Goal: Use online tool/utility: Utilize a website feature to perform a specific function

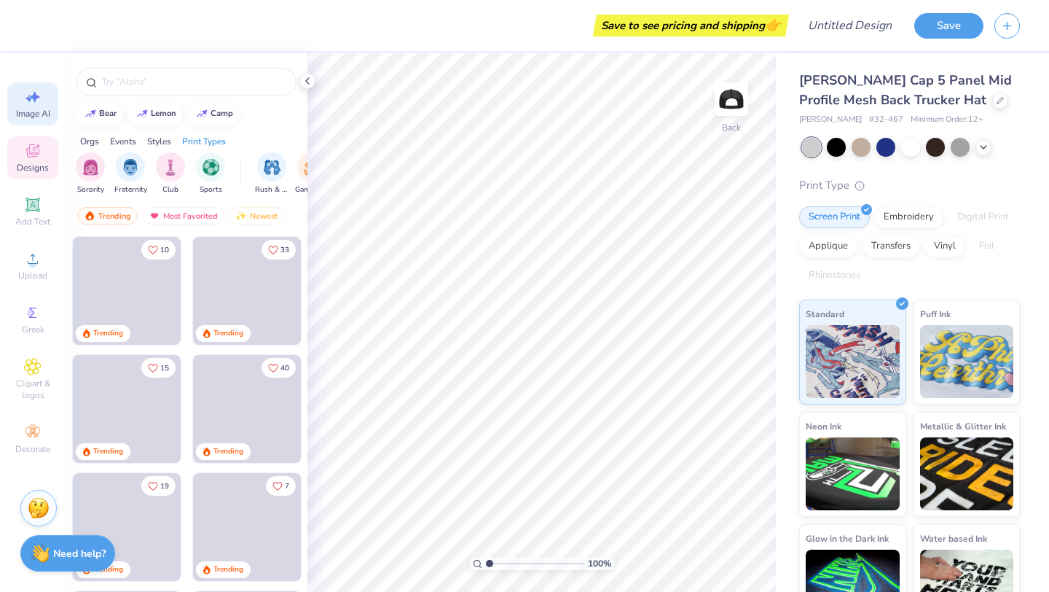
click at [33, 110] on span "Image AI" at bounding box center [33, 114] width 34 height 12
select select "4"
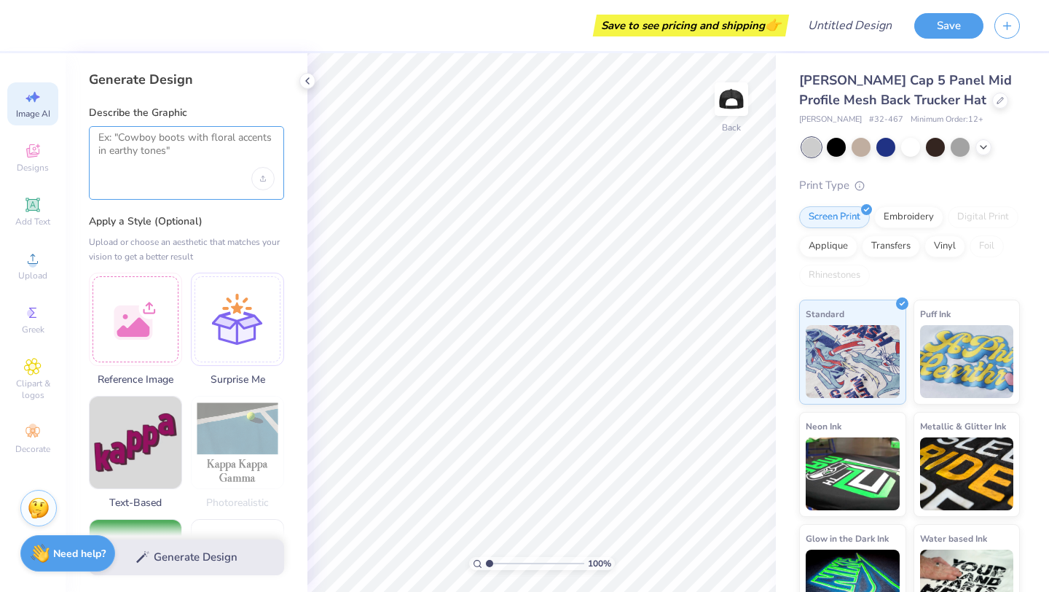
click at [146, 138] on textarea at bounding box center [186, 149] width 176 height 36
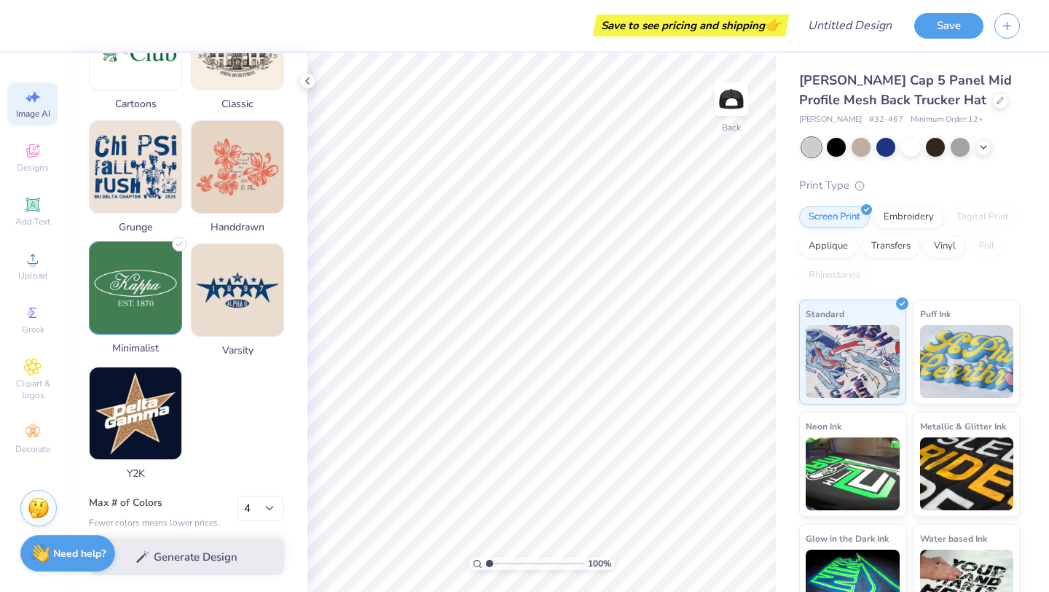
scroll to position [654, 0]
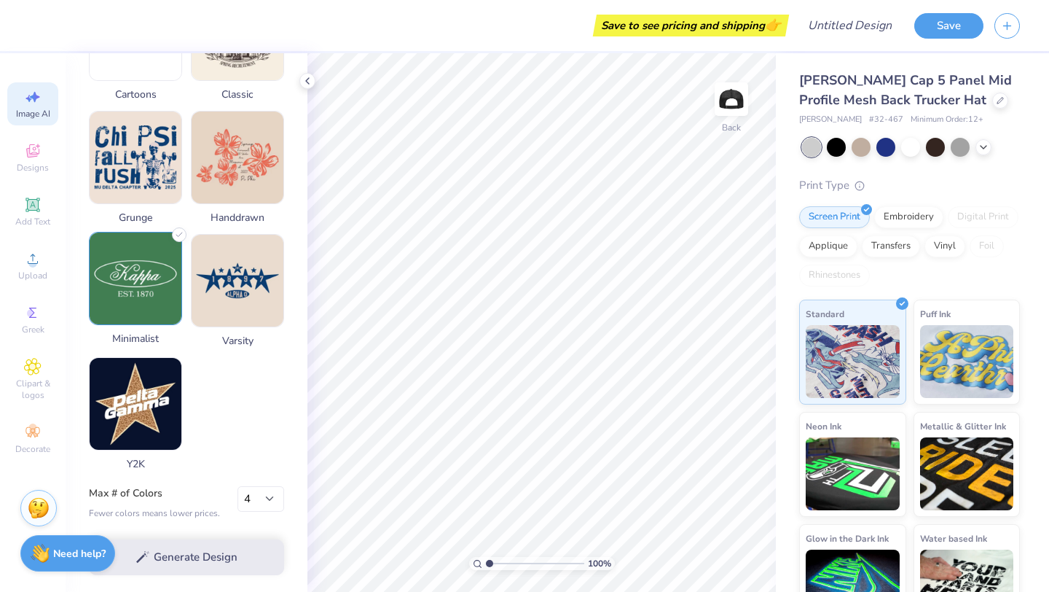
click at [133, 277] on img at bounding box center [136, 278] width 92 height 92
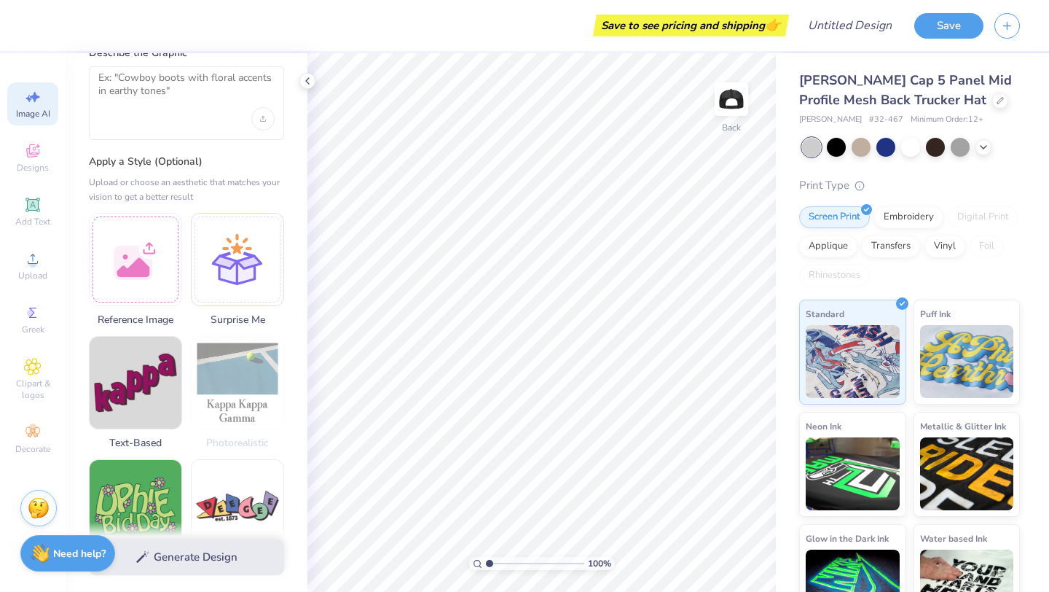
scroll to position [57, 0]
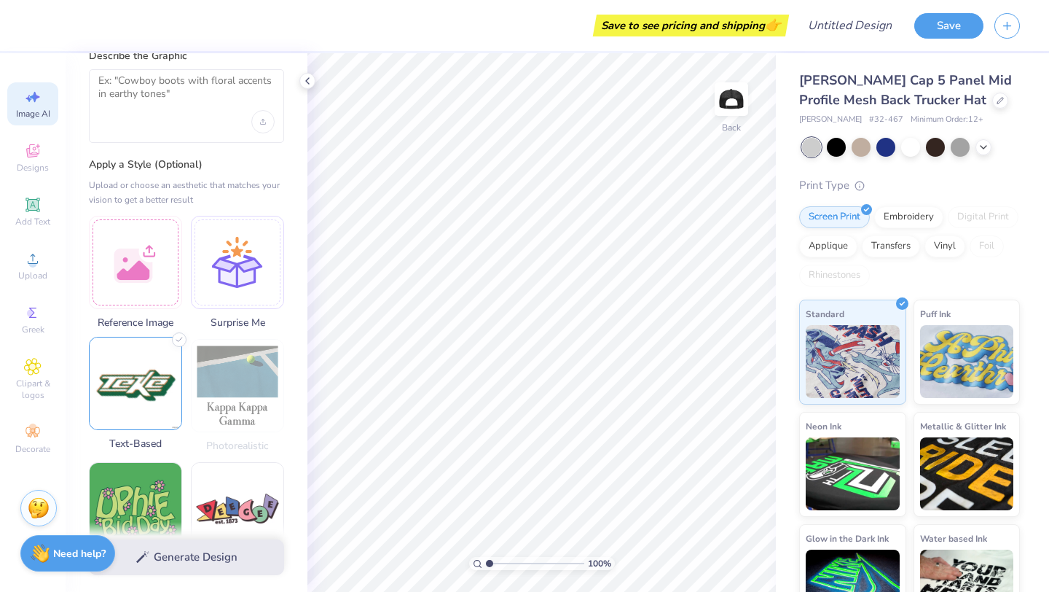
click at [145, 376] on img at bounding box center [136, 383] width 92 height 92
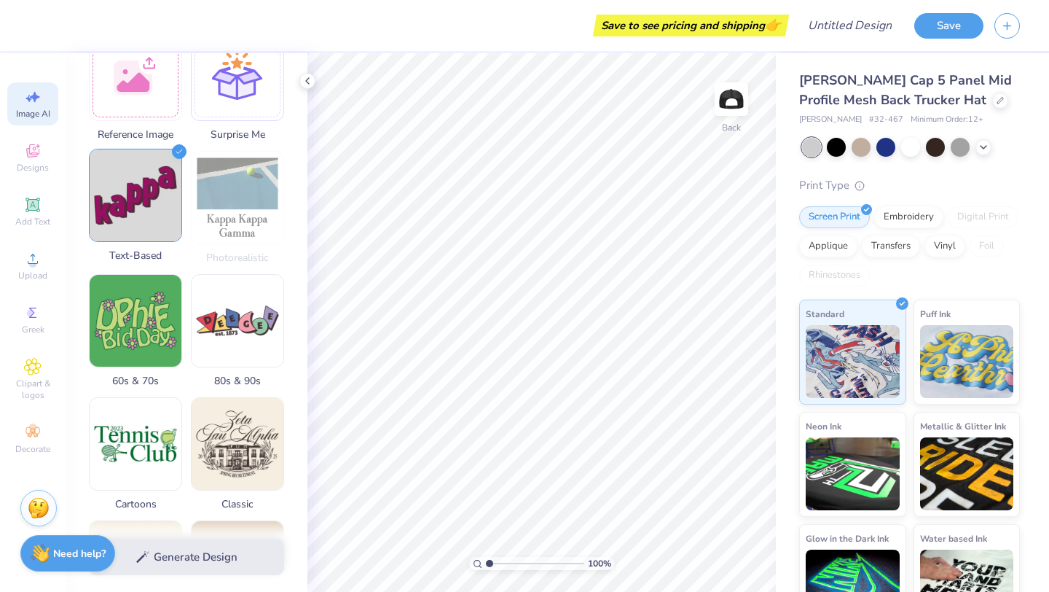
scroll to position [0, 0]
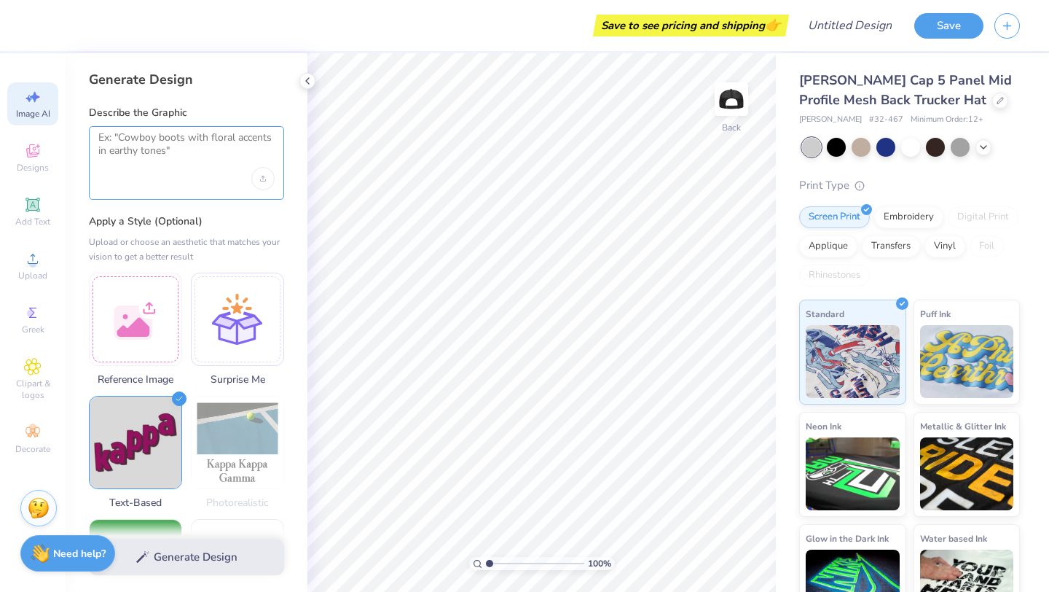
click at [162, 141] on textarea at bounding box center [186, 149] width 176 height 36
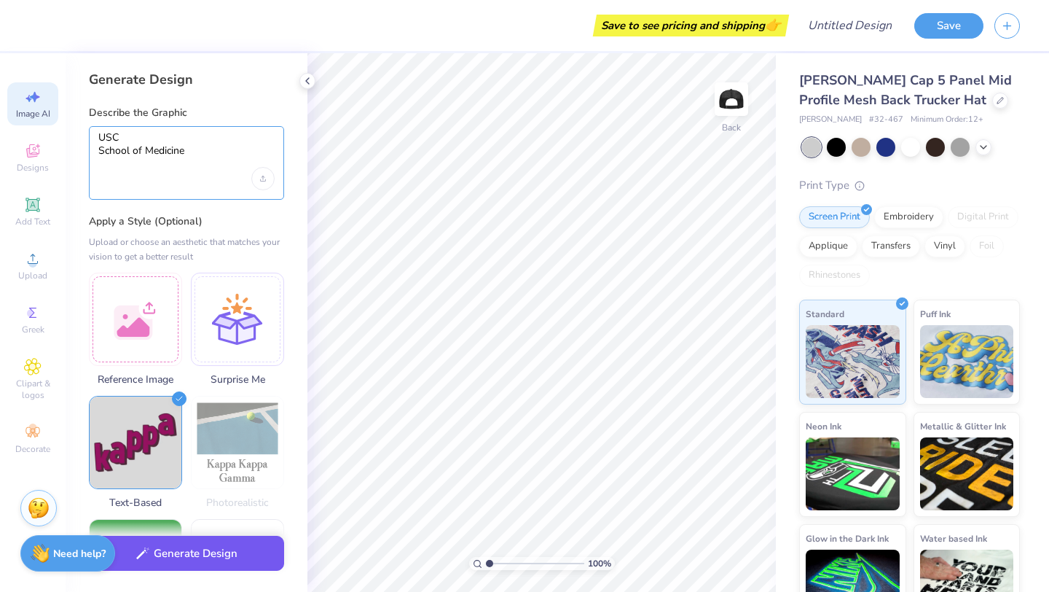
type textarea "USC School of Medicine"
click at [191, 557] on button "Generate Design" at bounding box center [186, 554] width 195 height 36
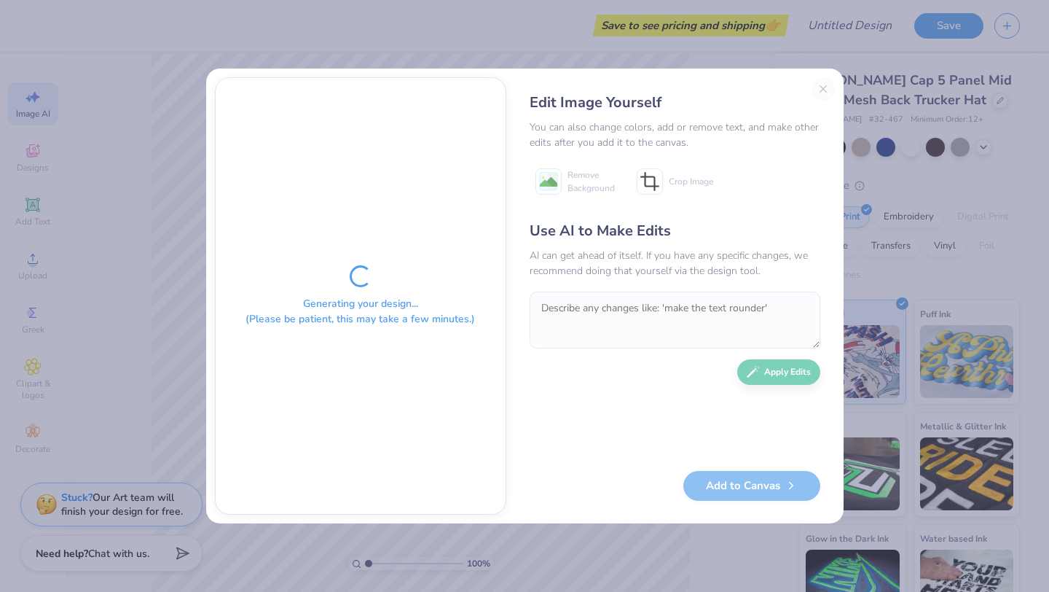
click at [824, 90] on div "Edit Image Yourself You can also change colors, add or remove text, and make ot…" at bounding box center [675, 295] width 320 height 437
click at [818, 82] on div "Edit Image Yourself You can also change colors, add or remove text, and make ot…" at bounding box center [675, 295] width 320 height 437
click at [631, 542] on div "Generating your design... (Please be patient, this may take a few minutes.) Edi…" at bounding box center [524, 296] width 1049 height 592
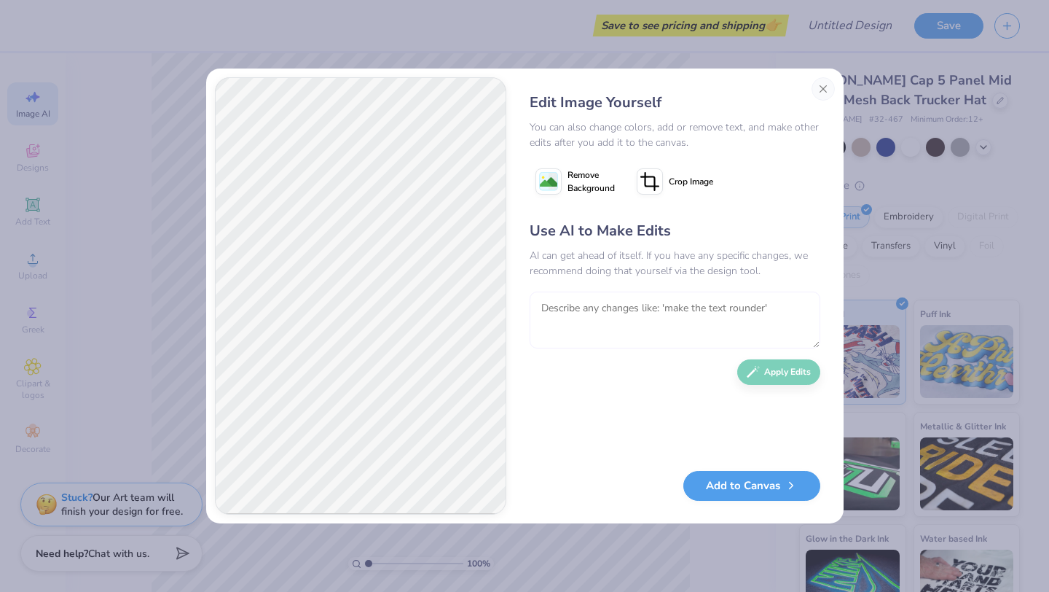
click at [602, 310] on textarea at bounding box center [675, 319] width 291 height 57
type textarea "make the text embroidered and smaller, only black and garnet colors"
click at [777, 375] on button "Apply Edits" at bounding box center [778, 369] width 83 height 26
click at [661, 310] on textarea "To enrich screen reader interactions, please activate Accessibility in Grammarl…" at bounding box center [675, 319] width 291 height 57
type textarea "less symbols, more minimalist"
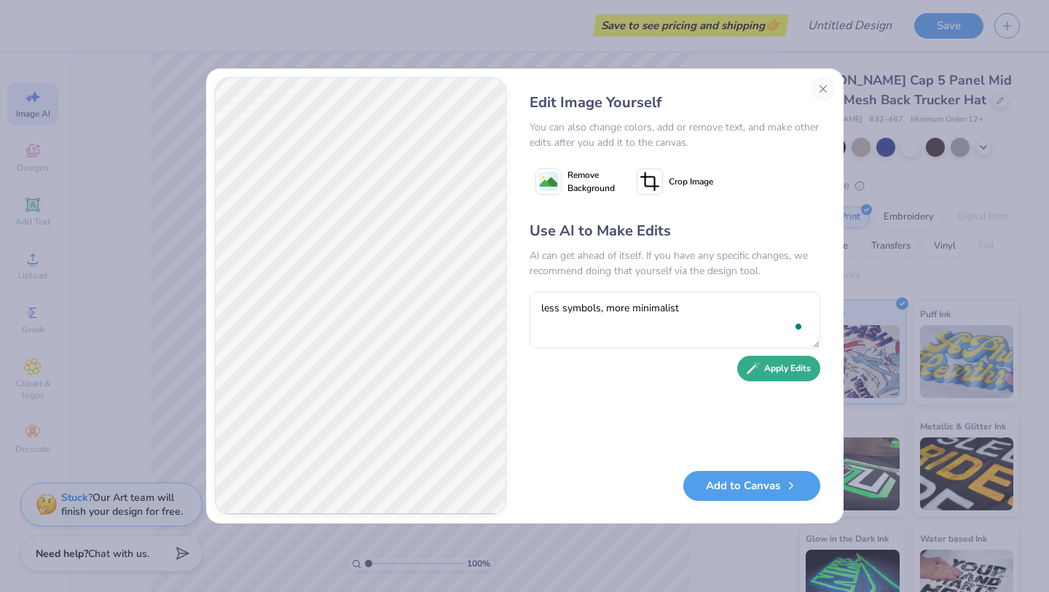
click at [775, 372] on button "Apply Edits" at bounding box center [778, 369] width 83 height 26
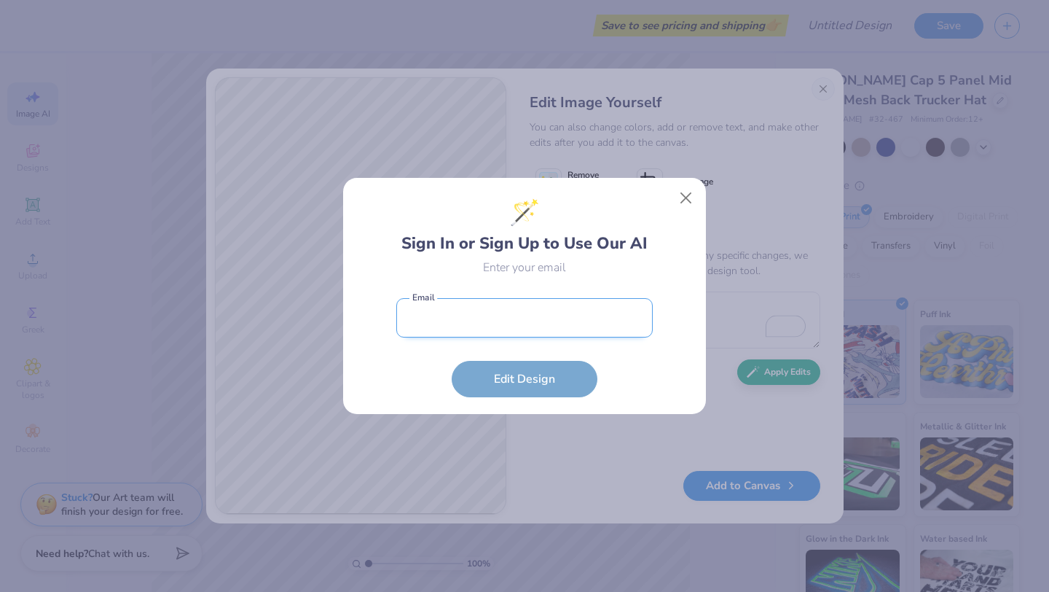
click at [470, 324] on input "email" at bounding box center [524, 318] width 256 height 40
type input "abigail.shealy@uscmed.sc.edu"
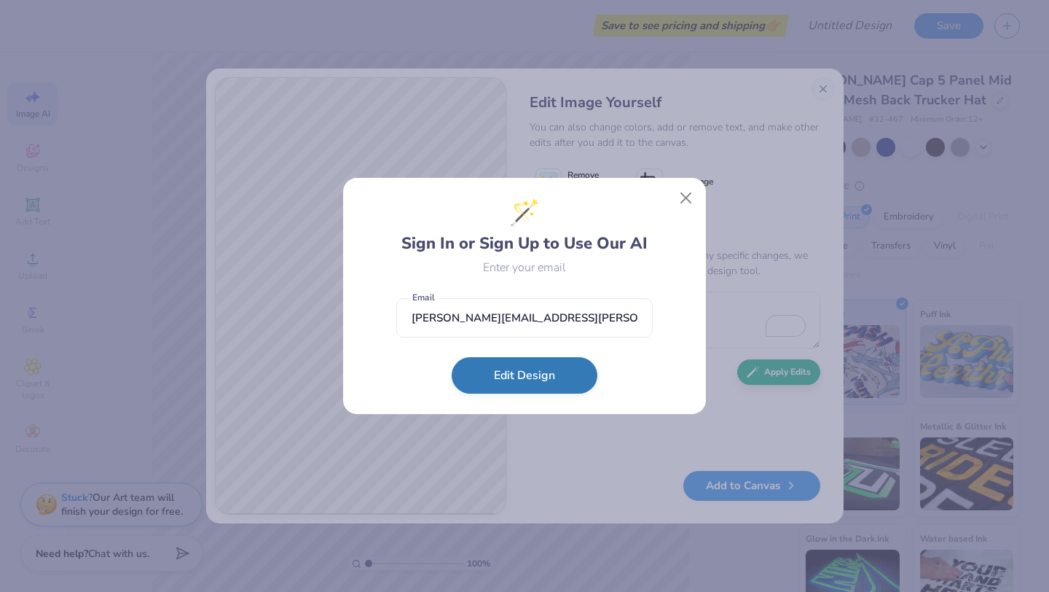
click at [527, 370] on button "Edit Design" at bounding box center [525, 375] width 146 height 36
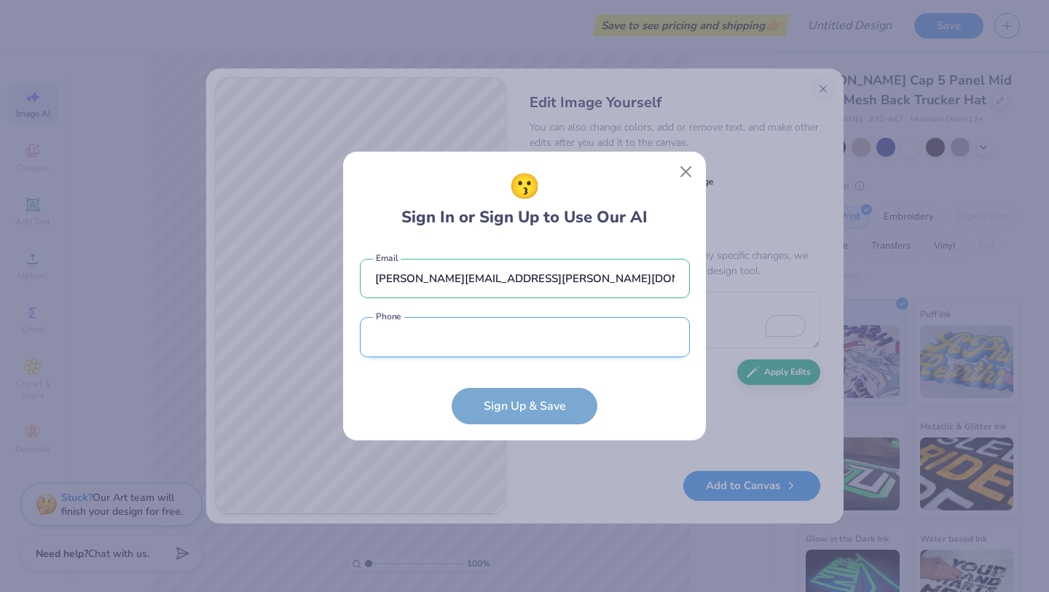
click at [483, 337] on input "tel" at bounding box center [525, 337] width 330 height 40
type input "(803) 932-8281"
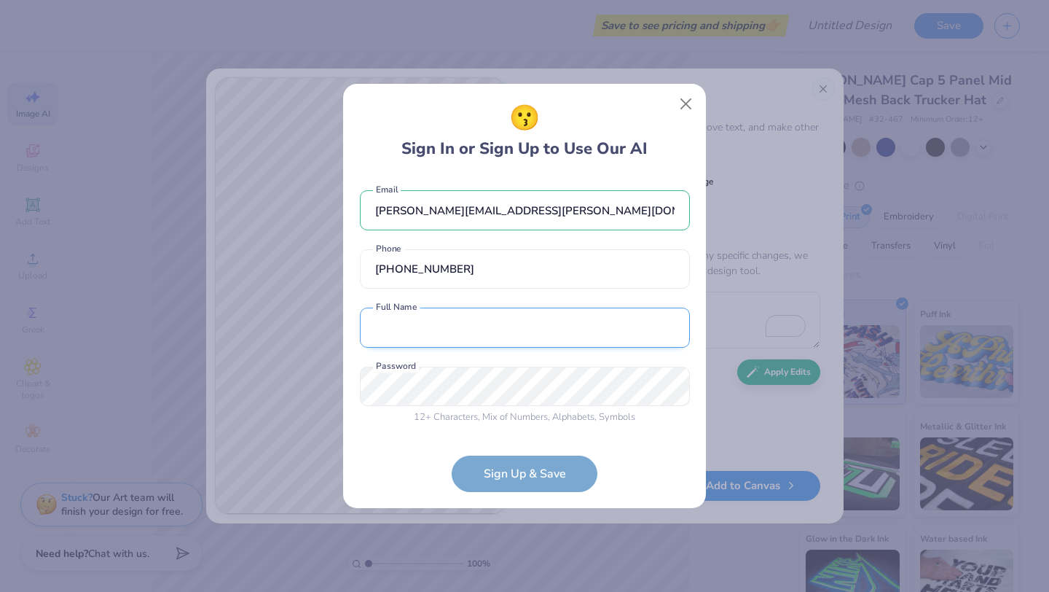
click at [490, 329] on input "text" at bounding box center [525, 327] width 330 height 40
type input "Abigail Shealy"
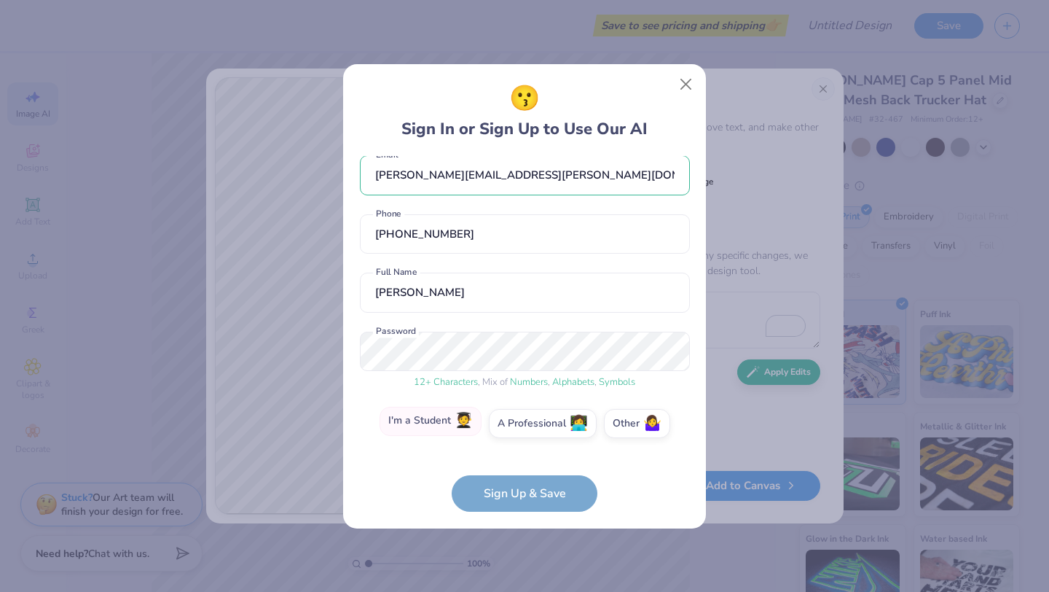
click at [459, 423] on span "🧑‍🎓" at bounding box center [464, 420] width 18 height 17
click at [520, 437] on input "I'm a Student 🧑‍🎓" at bounding box center [524, 441] width 9 height 9
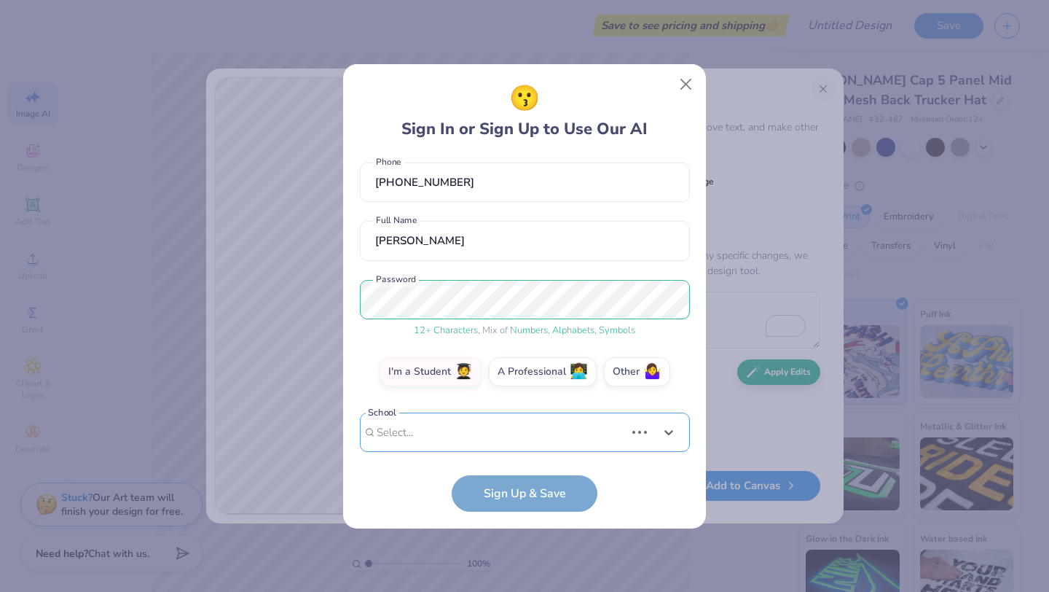
click at [476, 427] on div "Use Up and Down to choose options, press Enter to select the currently focused …" at bounding box center [525, 454] width 330 height 84
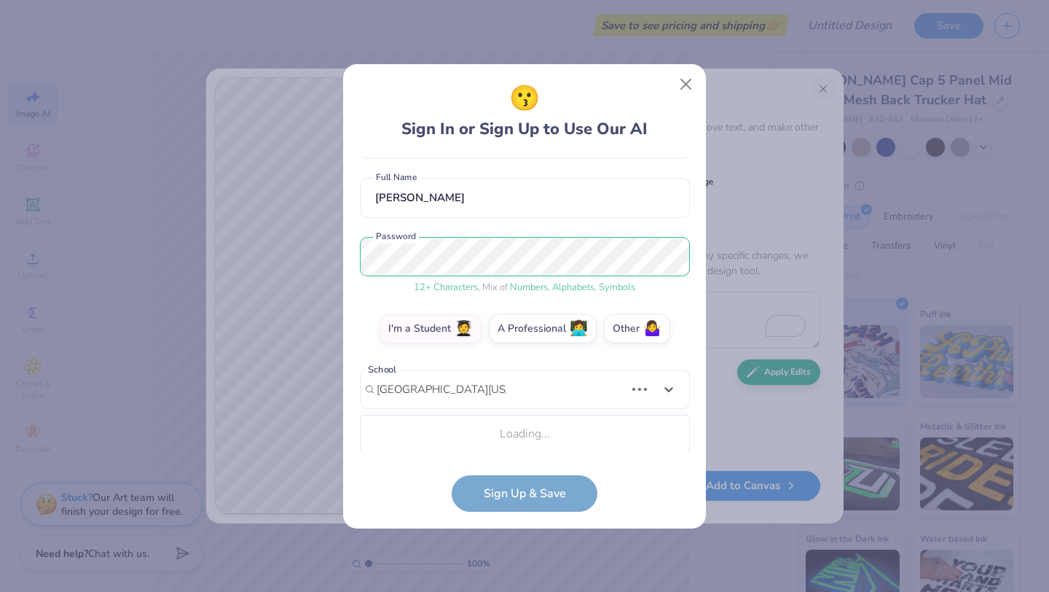
scroll to position [293, 0]
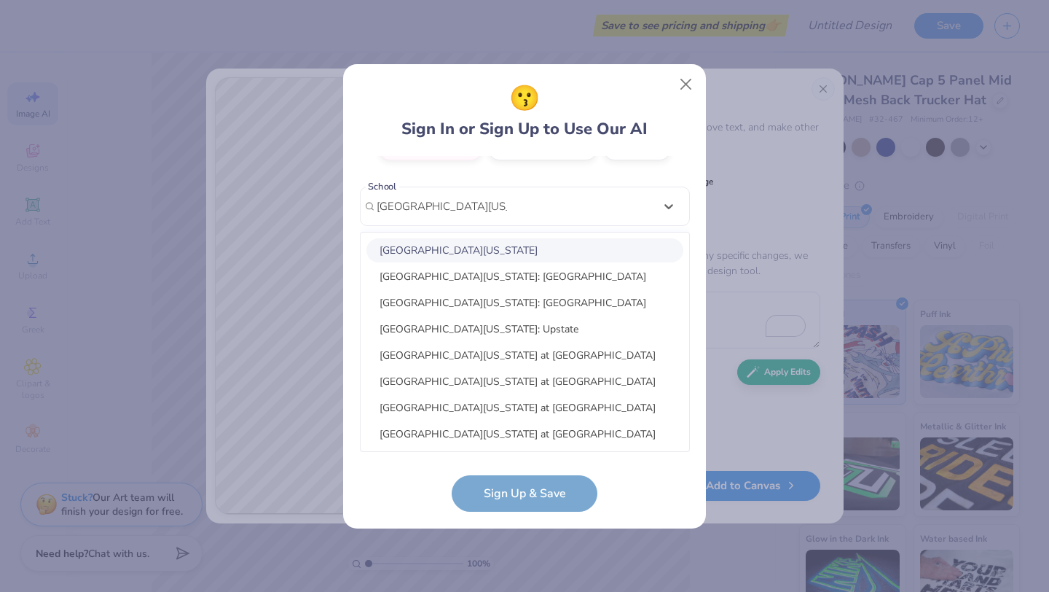
click at [514, 251] on div "University Of South Carolina" at bounding box center [525, 250] width 317 height 24
type input "university of south carolina"
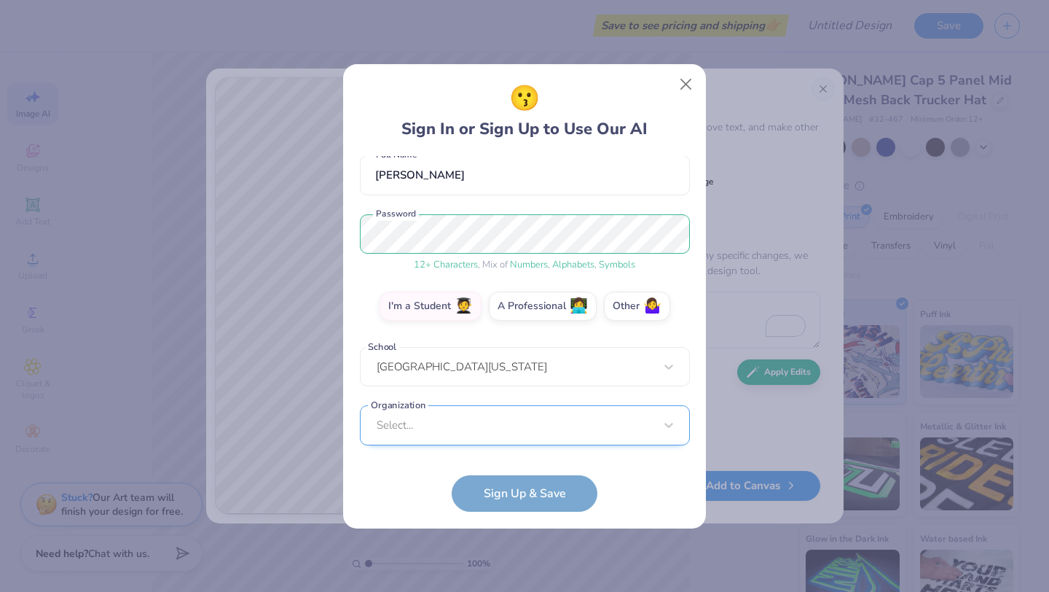
click at [458, 429] on div "Select..." at bounding box center [525, 425] width 330 height 40
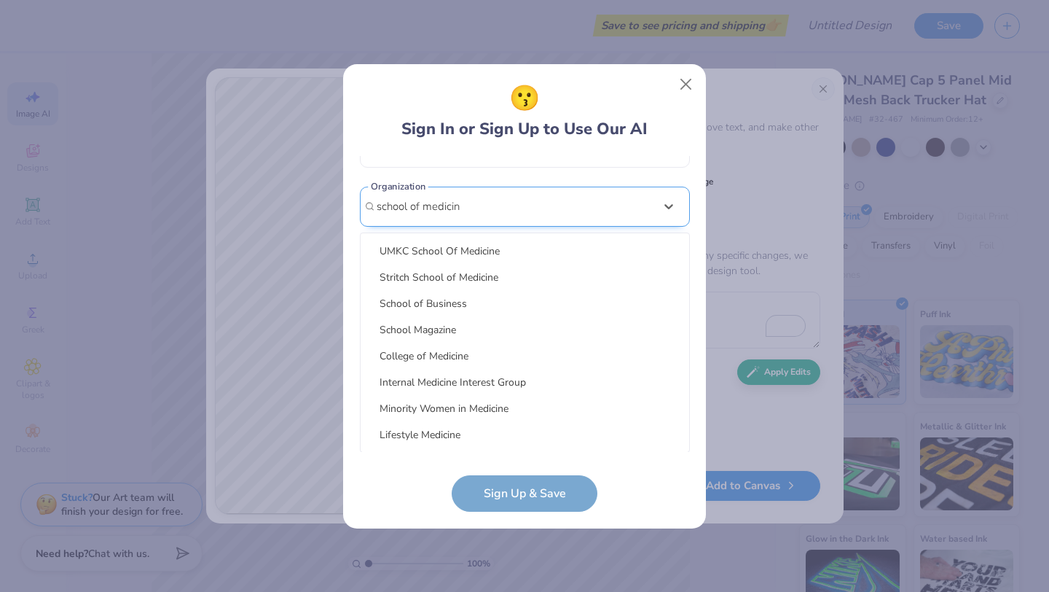
scroll to position [181, 0]
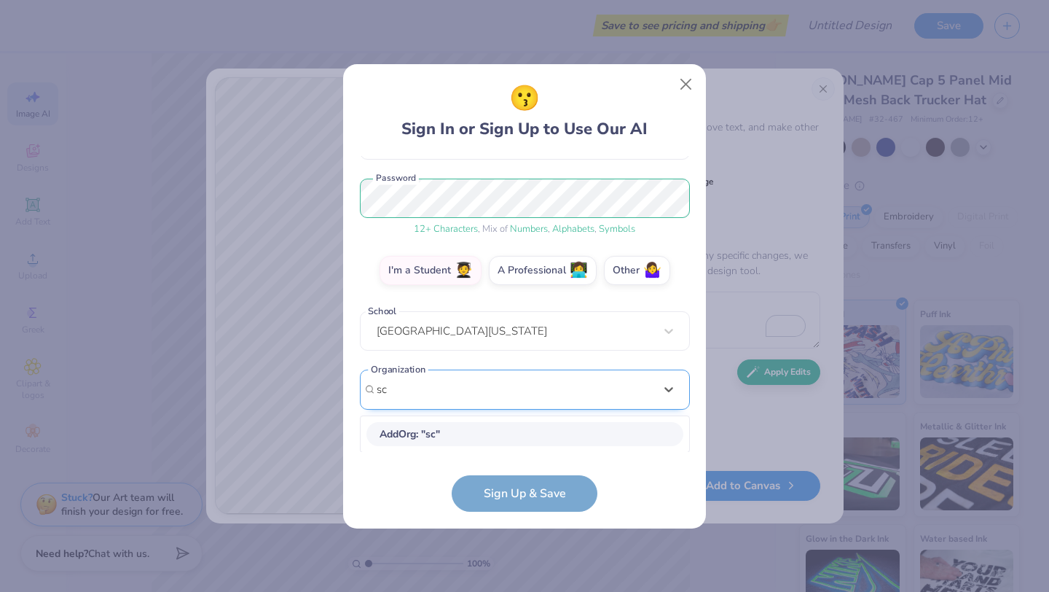
type input "s"
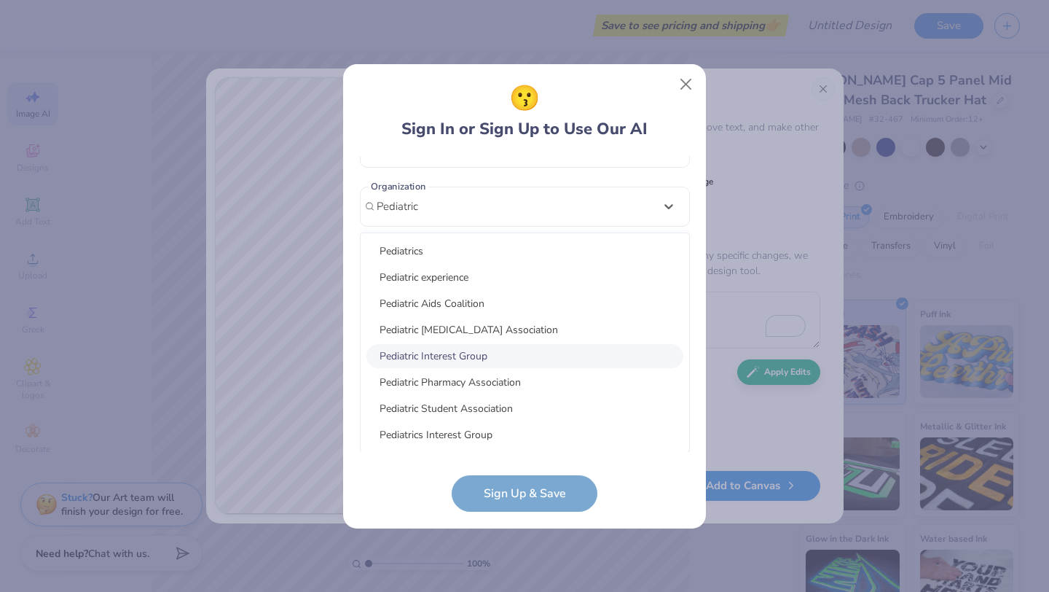
click at [471, 356] on div "Pediatric Interest Group" at bounding box center [525, 356] width 317 height 24
type input "Pediatric"
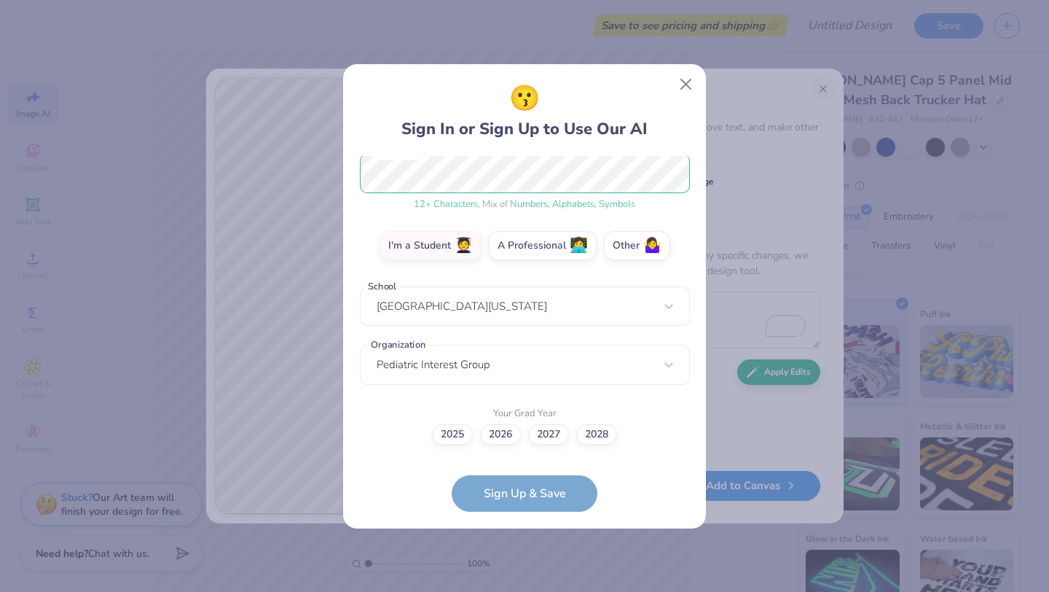
scroll to position [192, 0]
click at [597, 432] on label "2028" at bounding box center [596, 433] width 41 height 20
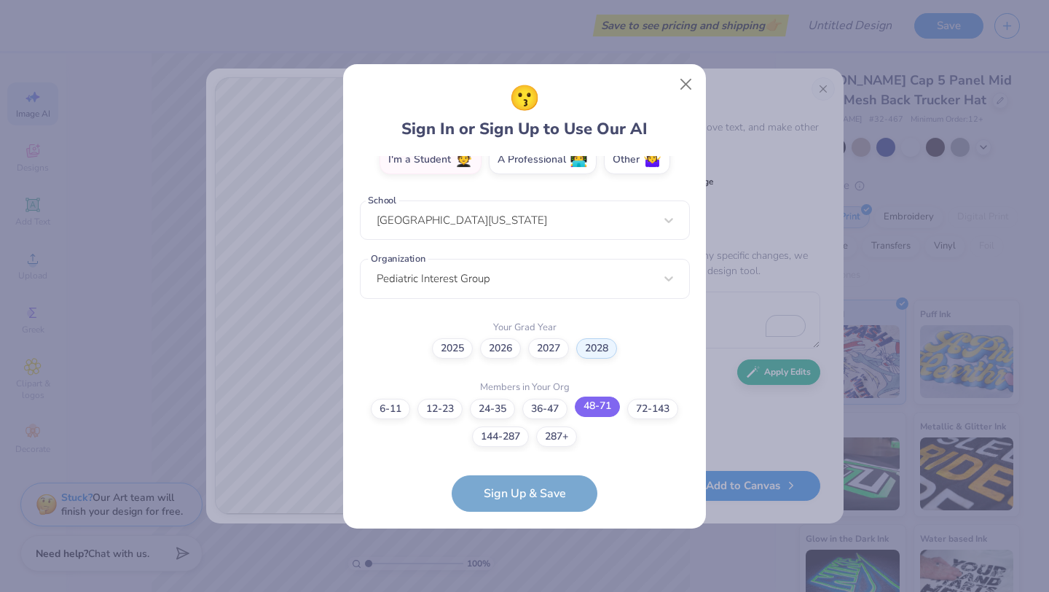
click at [600, 404] on label "48-71" at bounding box center [597, 406] width 45 height 20
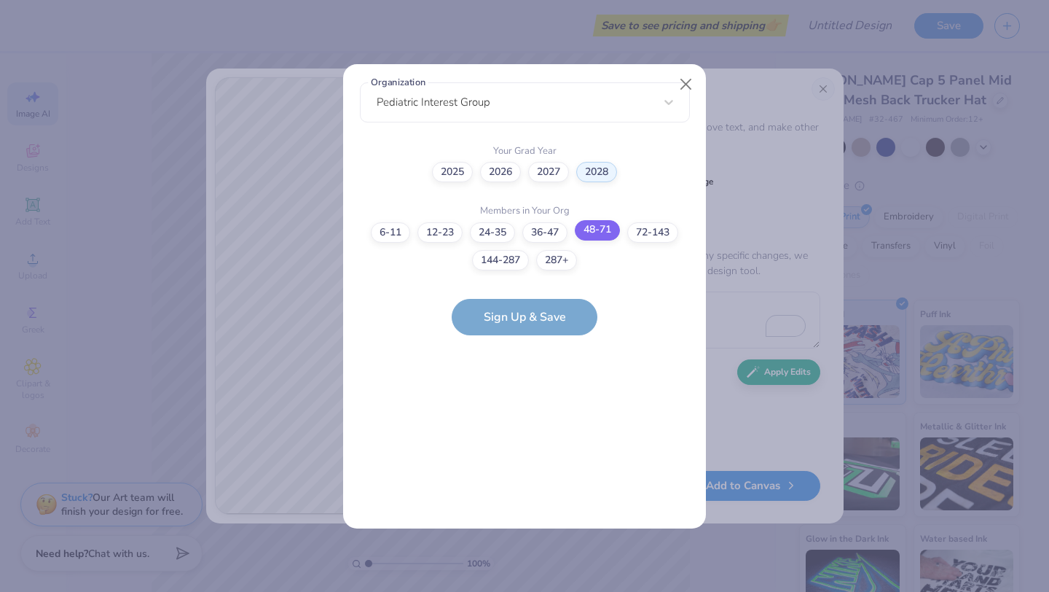
scroll to position [0, 0]
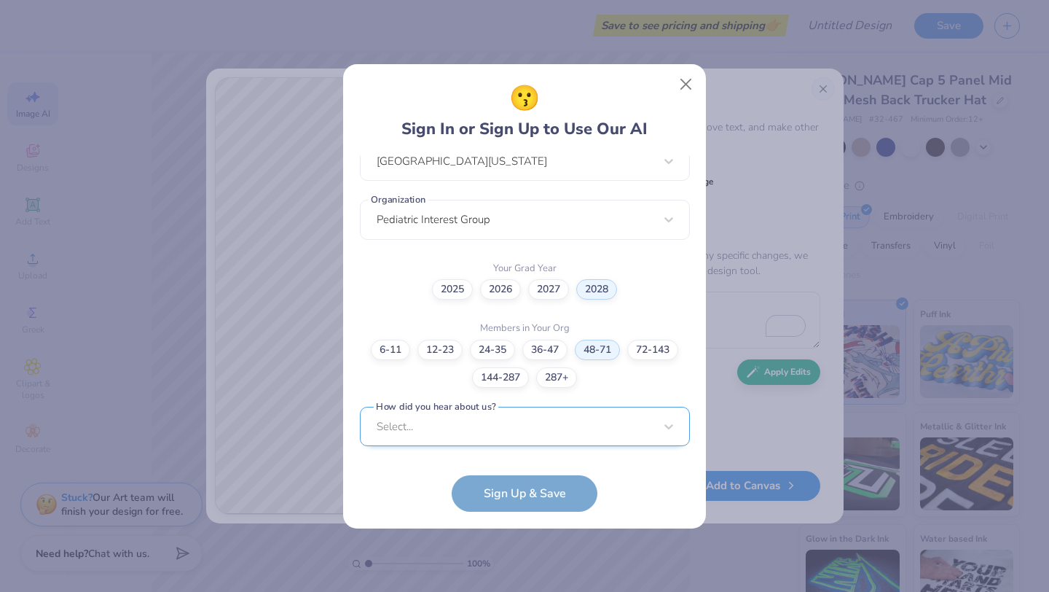
click at [547, 423] on div "Select..." at bounding box center [525, 427] width 330 height 40
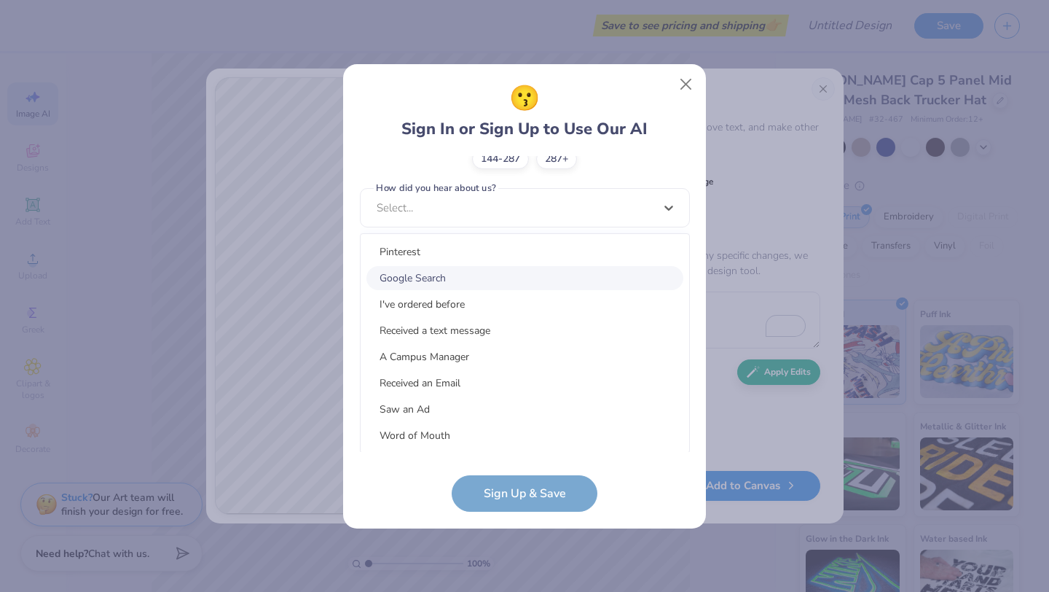
click at [450, 273] on div "Google Search" at bounding box center [525, 278] width 317 height 24
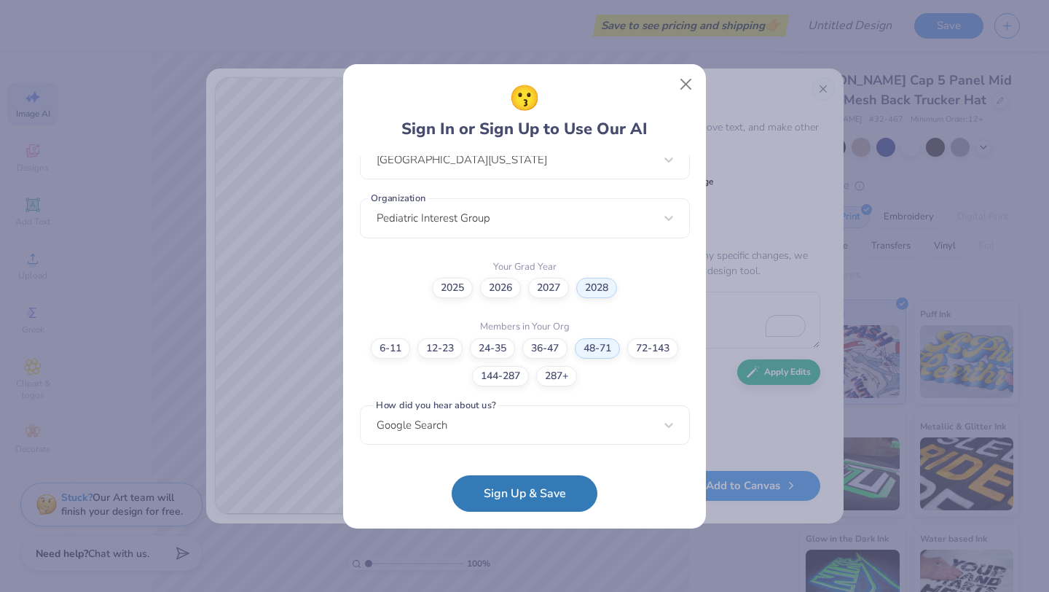
scroll to position [338, 0]
click at [514, 491] on button "Sign Up & Save" at bounding box center [525, 489] width 146 height 36
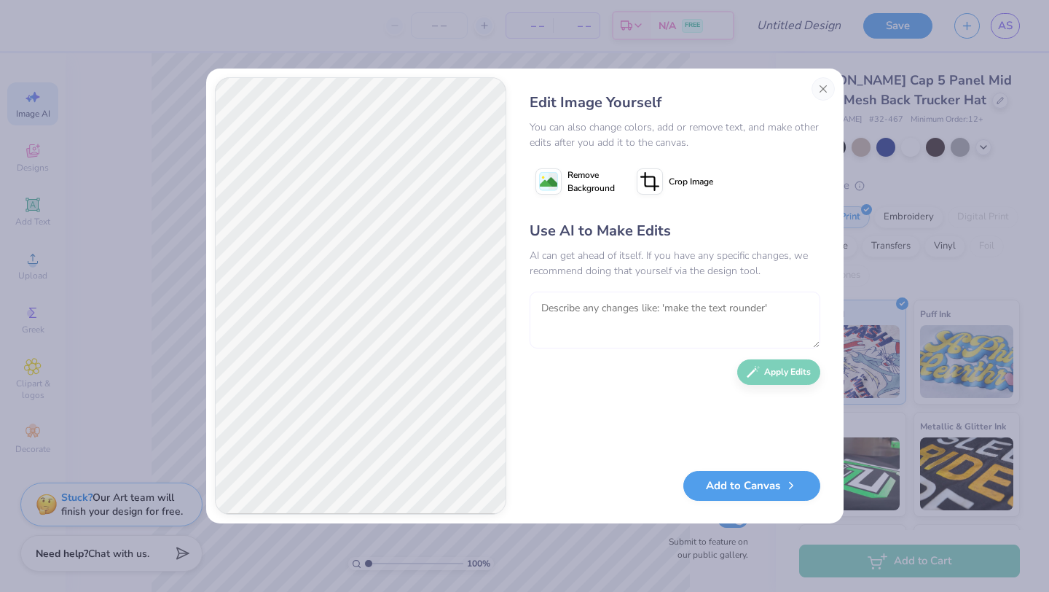
click at [583, 307] on textarea "To enrich screen reader interactions, please activate Accessibility in Grammarl…" at bounding box center [675, 319] width 291 height 57
type textarea "remove the star, make the school of medicine text smaller in one line"
click at [791, 376] on button "Apply Edits" at bounding box center [778, 369] width 83 height 26
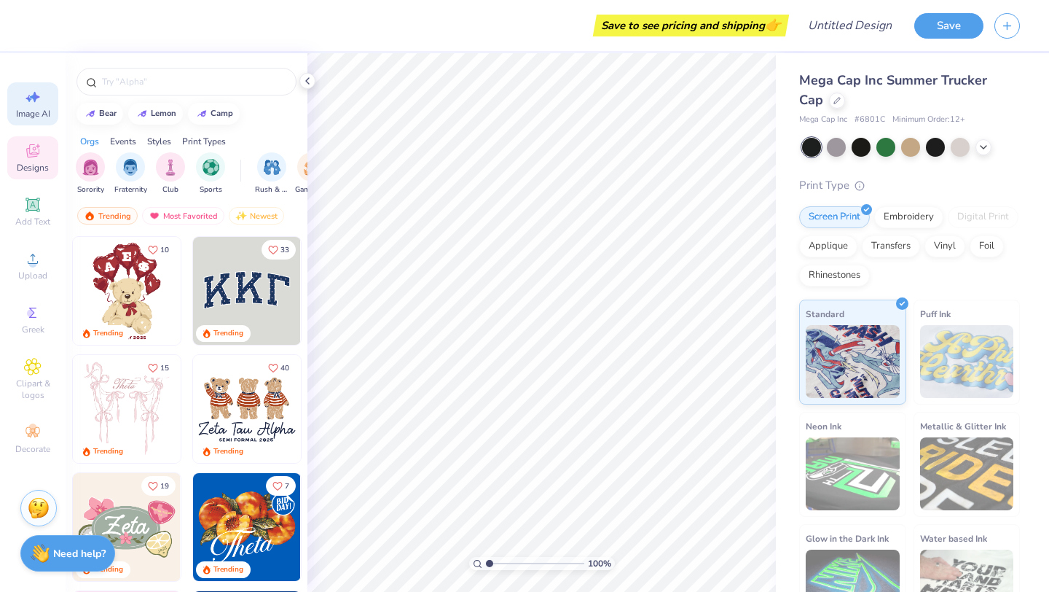
click at [34, 108] on span "Image AI" at bounding box center [33, 114] width 34 height 12
select select "4"
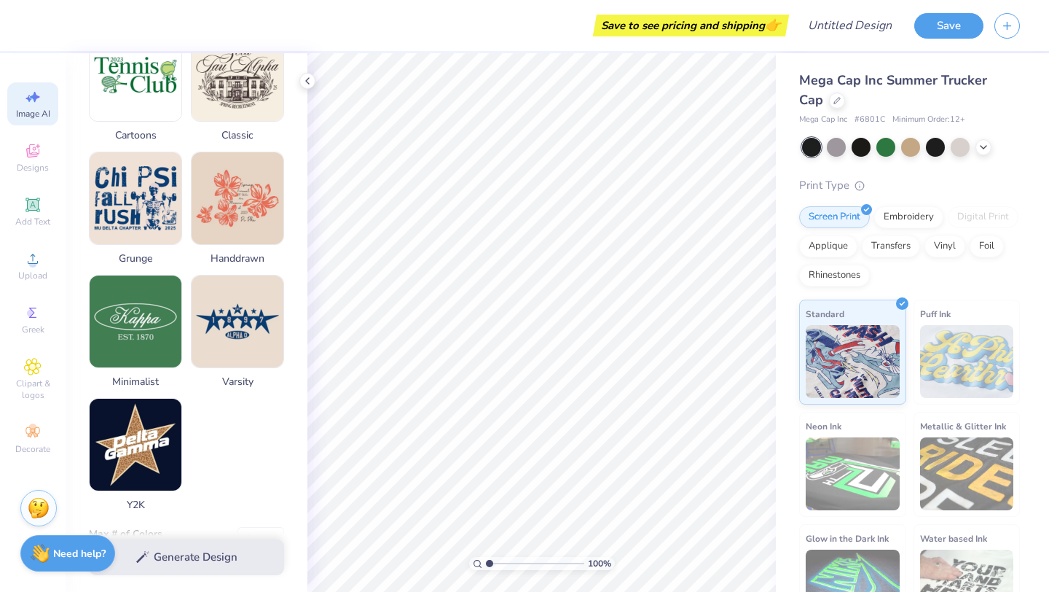
scroll to position [627, 0]
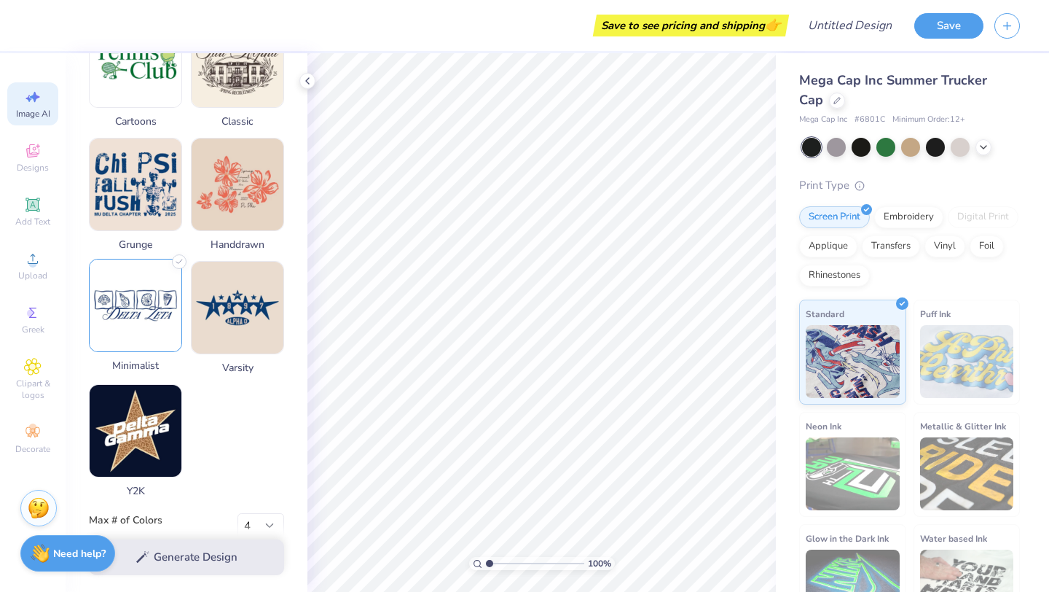
click at [138, 309] on img at bounding box center [136, 305] width 92 height 92
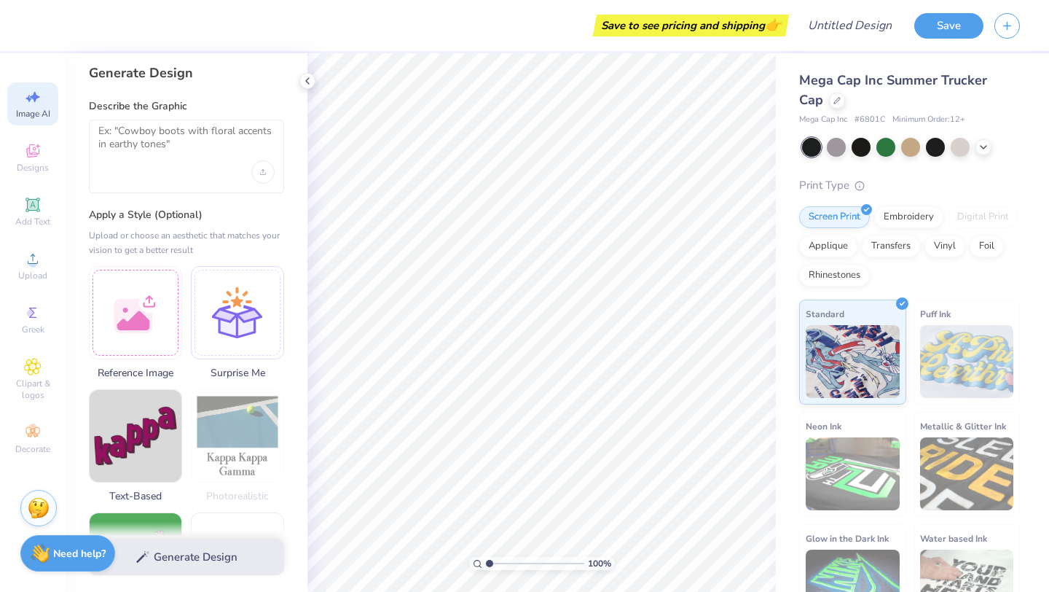
scroll to position [0, 0]
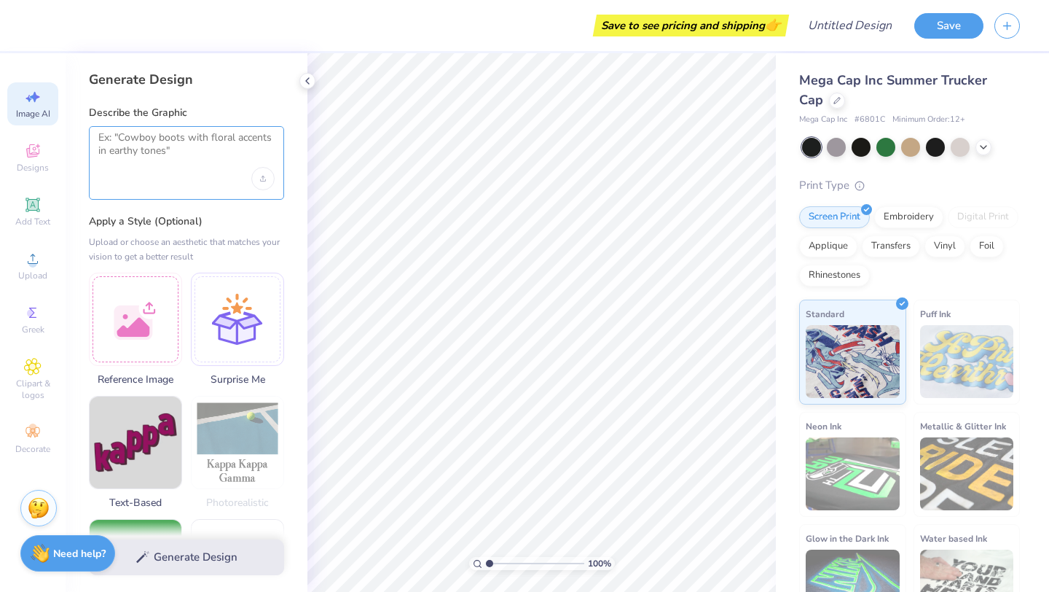
click at [157, 144] on textarea at bounding box center [186, 149] width 176 height 36
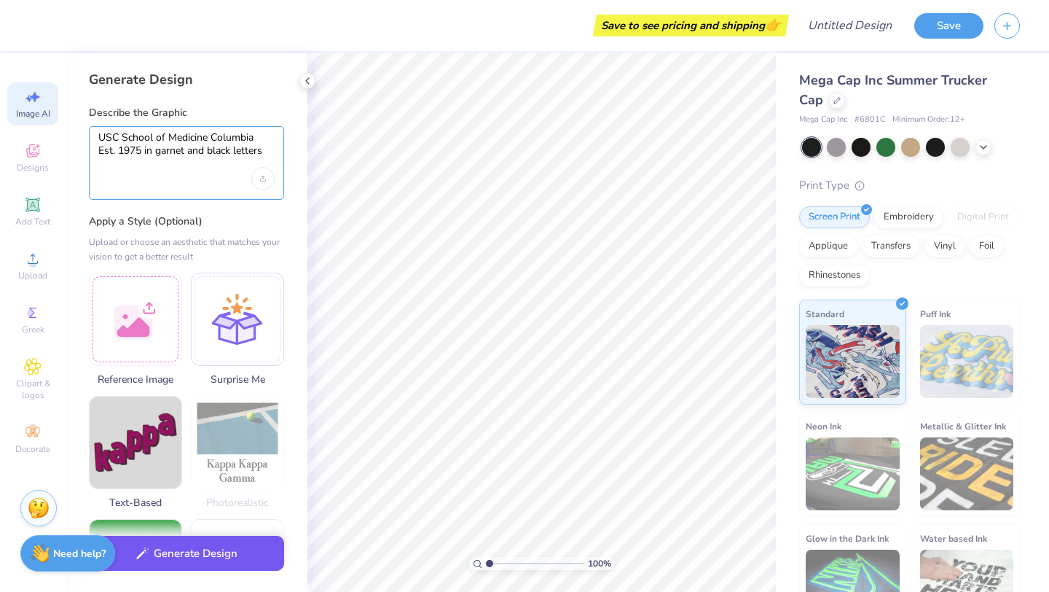
type textarea "USC School of Medicine Columbia Est. 1975 in garnet and black letters"
click at [200, 557] on button "Generate Design" at bounding box center [186, 554] width 195 height 36
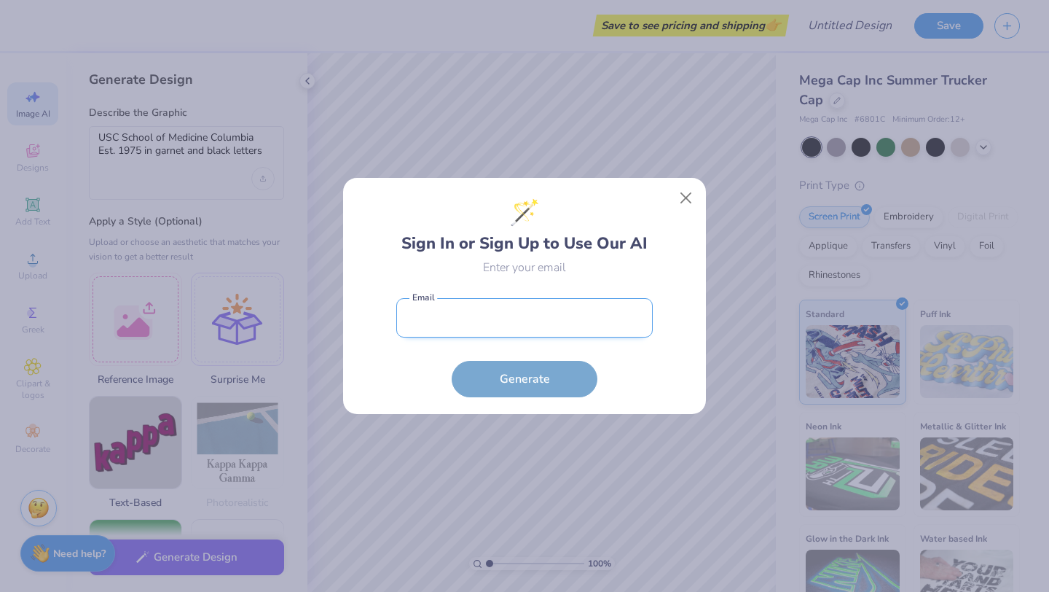
click at [493, 315] on input "email" at bounding box center [524, 318] width 256 height 40
type input "[PERSON_NAME][EMAIL_ADDRESS][PERSON_NAME][DOMAIN_NAME]"
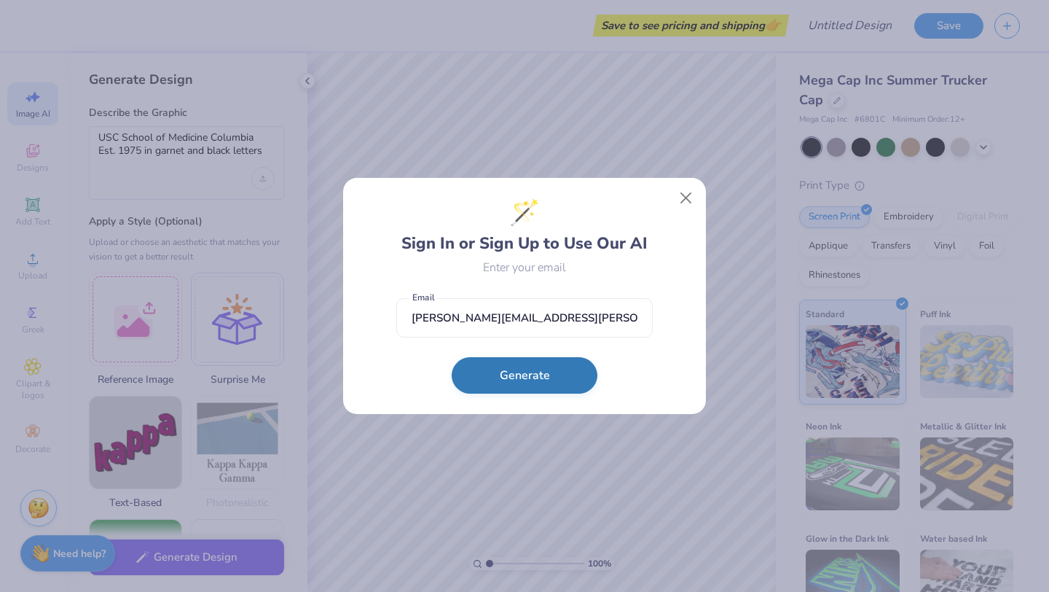
click at [521, 377] on button "Generate" at bounding box center [525, 375] width 146 height 36
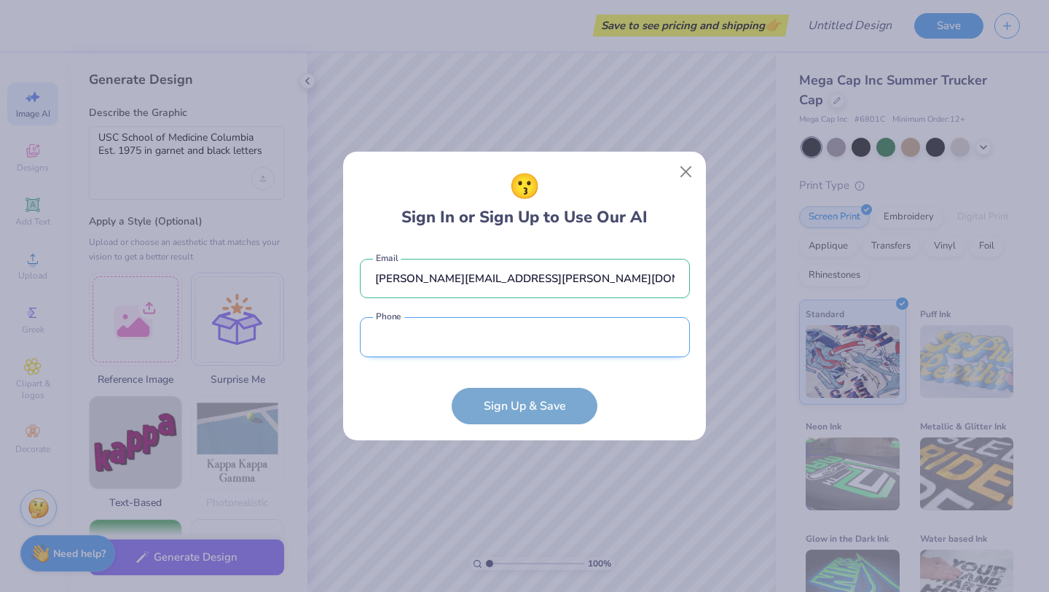
click at [471, 343] on input "tel" at bounding box center [525, 337] width 330 height 40
type input "(803) 932-8281"
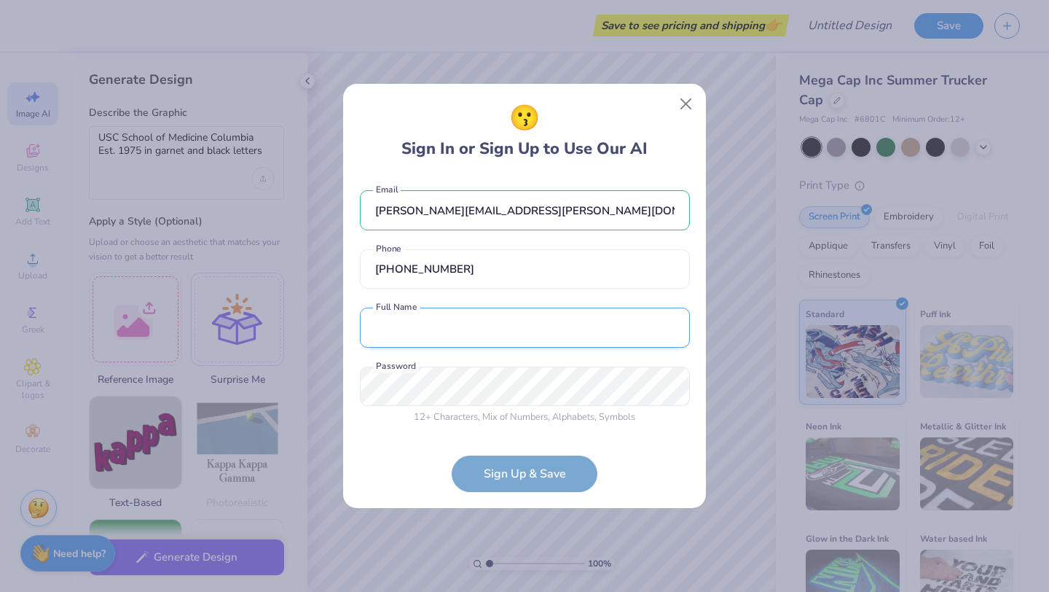
click at [464, 326] on input "text" at bounding box center [525, 327] width 330 height 40
type input "Abigail Shealy"
click at [337, 383] on div "😗 Sign In or Sign Up to Use Our AI abigail.shealy@uscmed.sc.edu Email (803) 932…" at bounding box center [524, 296] width 1049 height 592
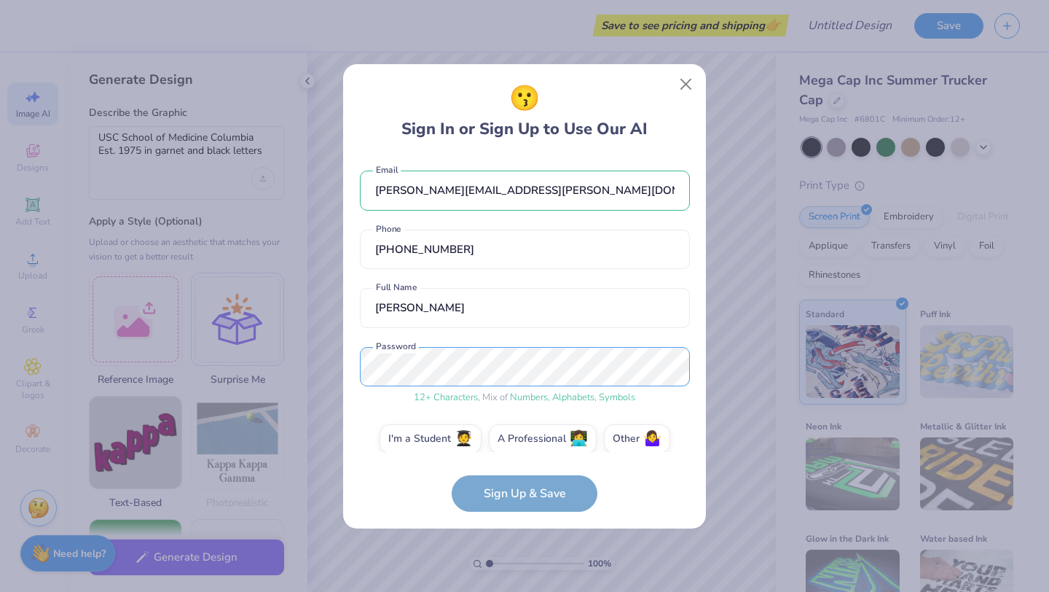
scroll to position [15, 0]
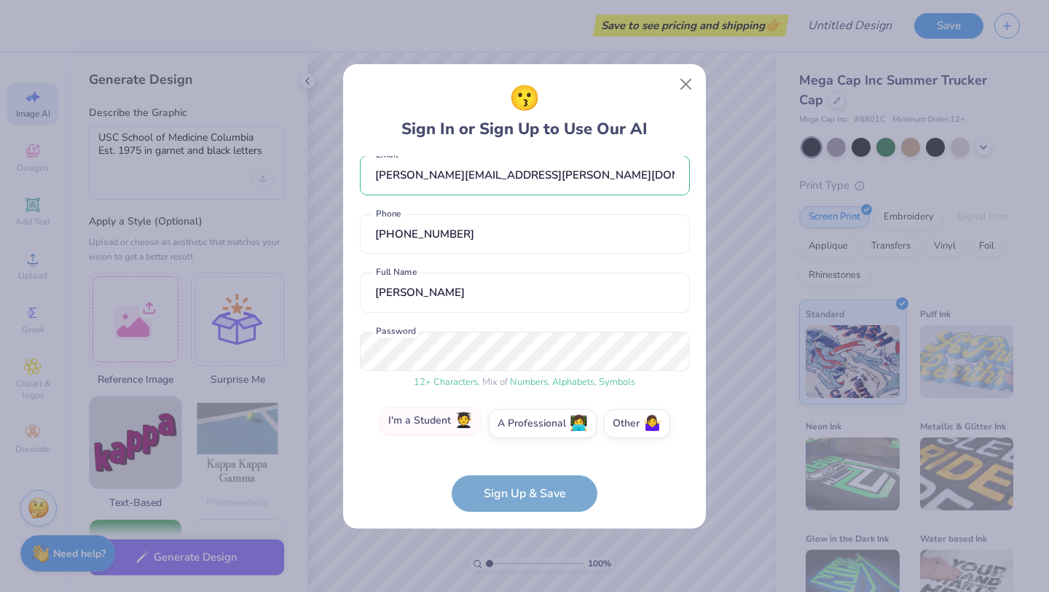
click at [436, 417] on label "I'm a Student 🧑‍🎓" at bounding box center [431, 421] width 102 height 29
click at [520, 437] on input "I'm a Student 🧑‍🎓" at bounding box center [524, 441] width 9 height 9
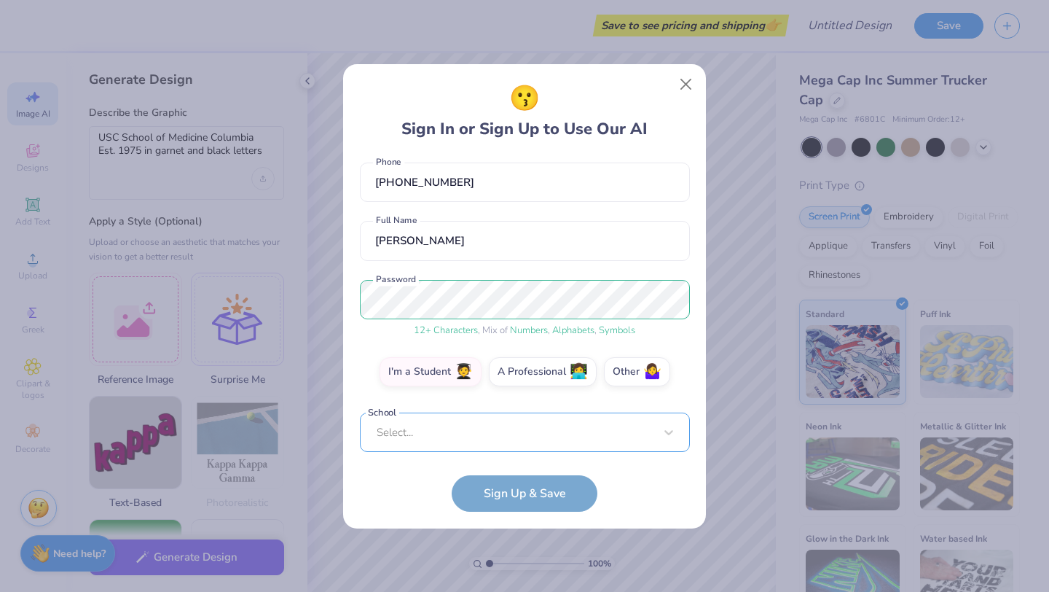
click at [522, 431] on div "Select..." at bounding box center [525, 432] width 330 height 40
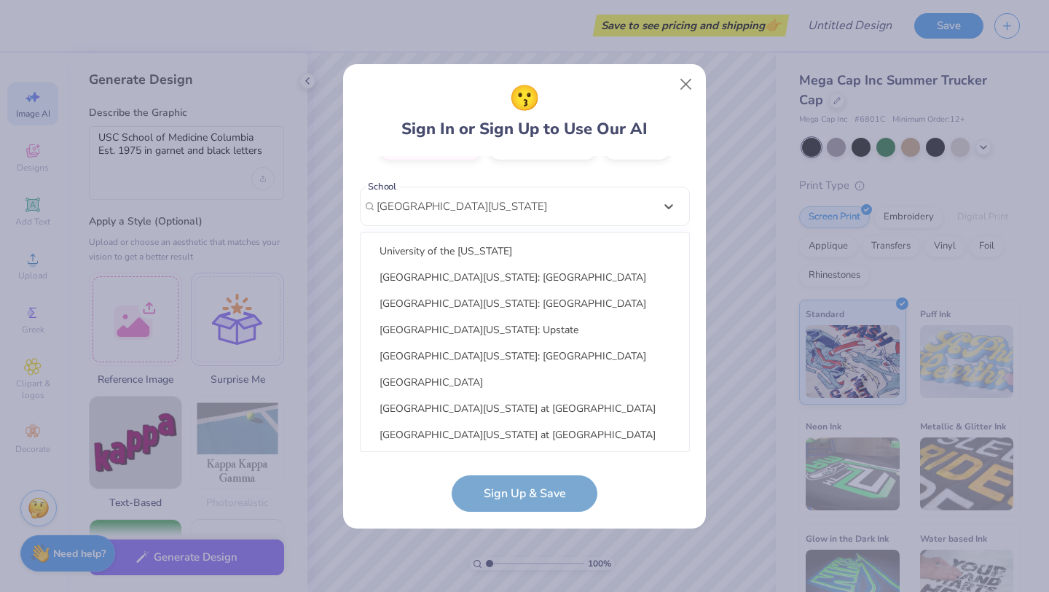
scroll to position [0, 0]
click at [501, 278] on div "University Of South Carolina" at bounding box center [525, 276] width 317 height 24
type input "university of south carolina school of medicine columbia"
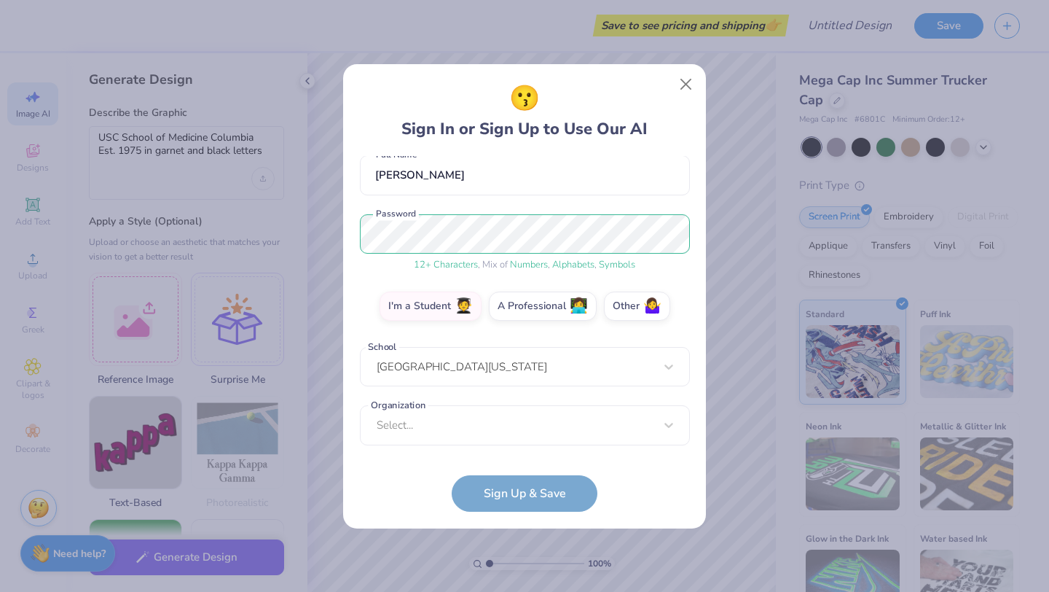
scroll to position [133, 0]
click at [517, 427] on div "Select..." at bounding box center [525, 425] width 330 height 40
click at [454, 429] on div "Organization Select... Organization cannot be null" at bounding box center [525, 425] width 330 height 40
click at [665, 424] on div "Organization Select... Organization cannot be null" at bounding box center [525, 425] width 330 height 40
click at [406, 423] on div "Organization Select... Organization cannot be null" at bounding box center [525, 425] width 330 height 40
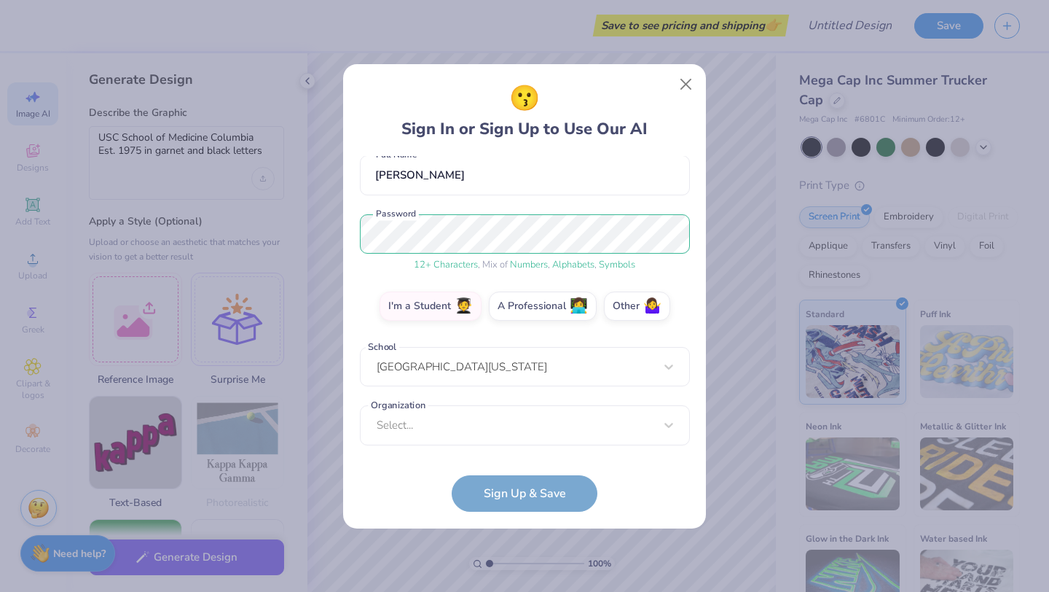
click at [527, 495] on form "abigail.shealy@uscmed.sc.edu Email (803) 932-8281 Phone Abigail Shealy Full Nam…" at bounding box center [525, 334] width 330 height 356
click at [667, 425] on div "Organization Select... Organization cannot be null" at bounding box center [525, 425] width 330 height 40
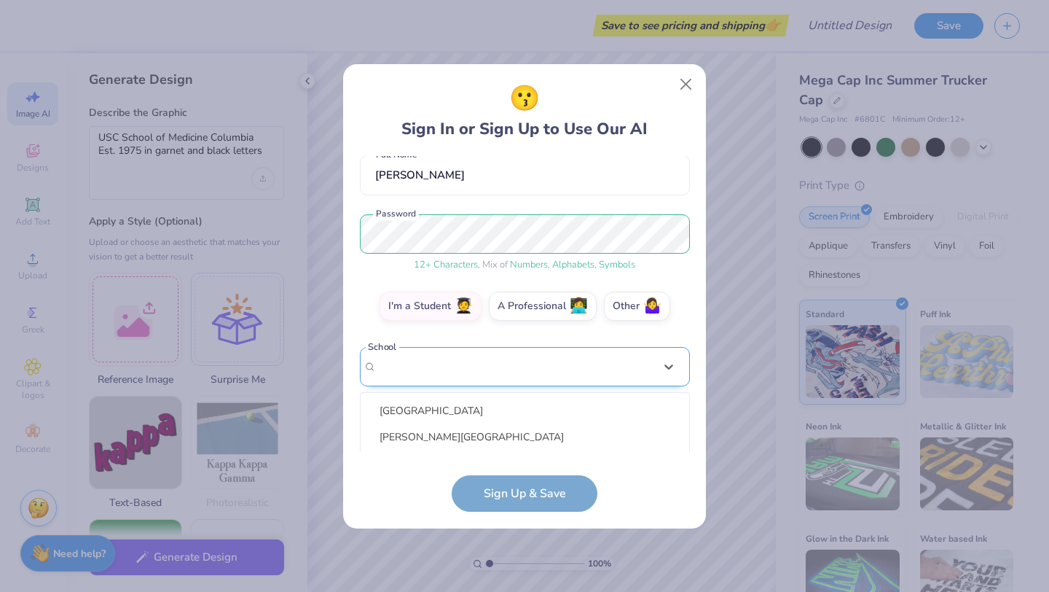
click at [577, 359] on div "option focused, 8 of 30. 30 results available. Use Up and Down to choose option…" at bounding box center [525, 480] width 330 height 266
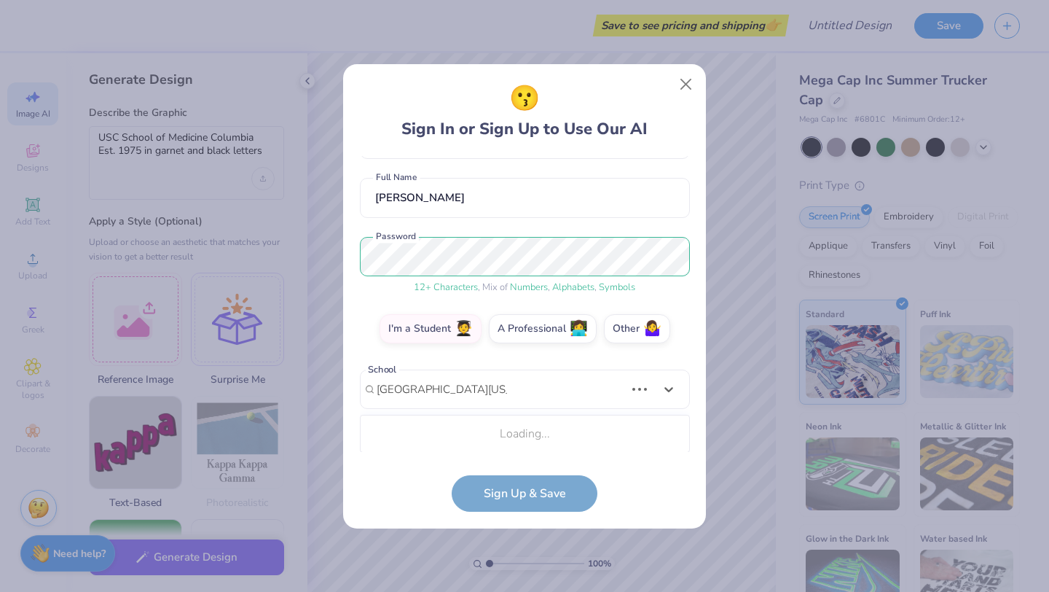
scroll to position [293, 0]
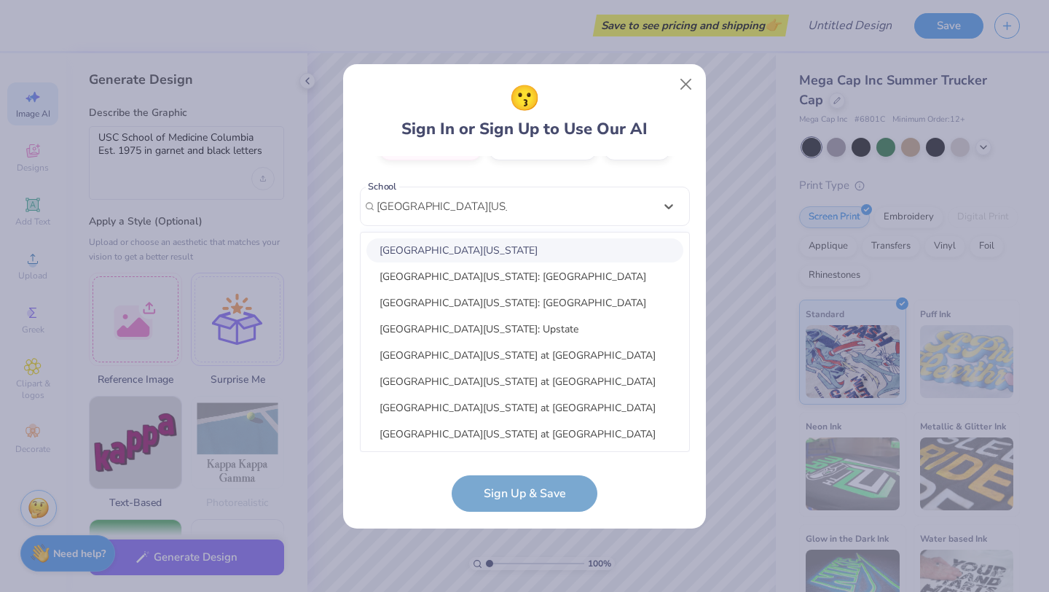
click at [499, 250] on div "University Of South Carolina" at bounding box center [525, 250] width 317 height 24
type input "university of south carolina"
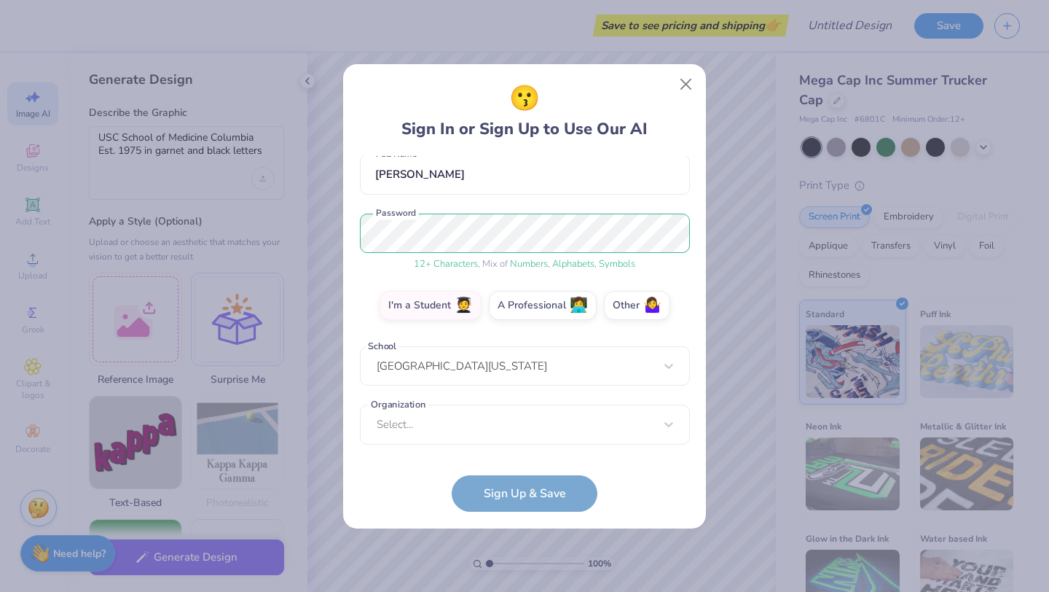
scroll to position [133, 0]
click at [650, 428] on div "Organization Select... Organization cannot be null" at bounding box center [525, 425] width 330 height 40
click at [476, 420] on div "Organization Select... Organization cannot be null" at bounding box center [525, 425] width 330 height 40
click at [375, 441] on div "Organization Select... Organization cannot be null" at bounding box center [525, 425] width 330 height 40
click at [402, 428] on div "Organization Select... Organization cannot be null" at bounding box center [525, 425] width 330 height 40
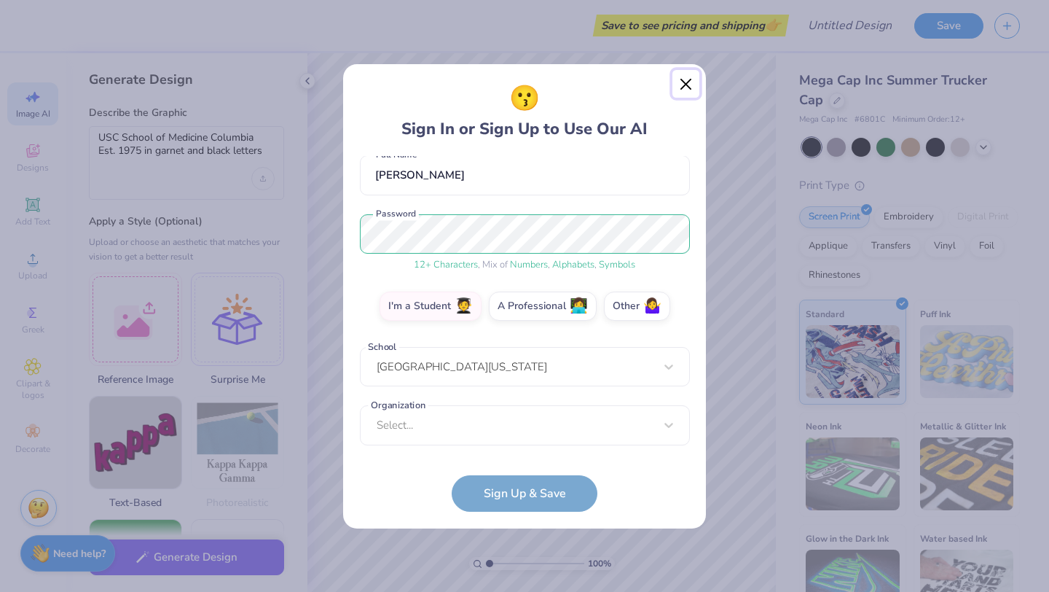
click at [689, 82] on button "Close" at bounding box center [687, 84] width 28 height 28
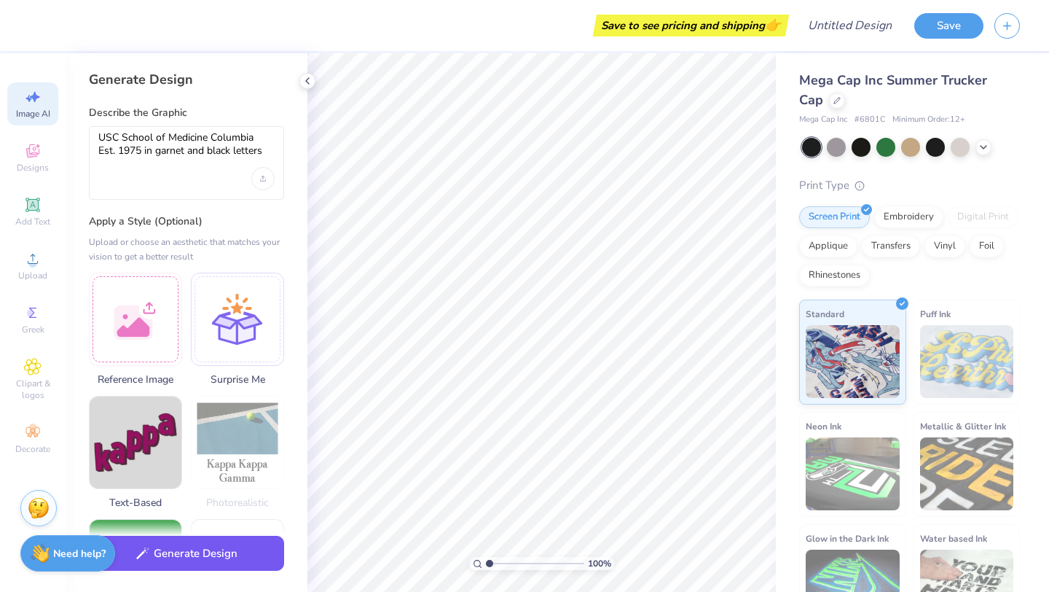
click at [184, 557] on button "Generate Design" at bounding box center [186, 554] width 195 height 36
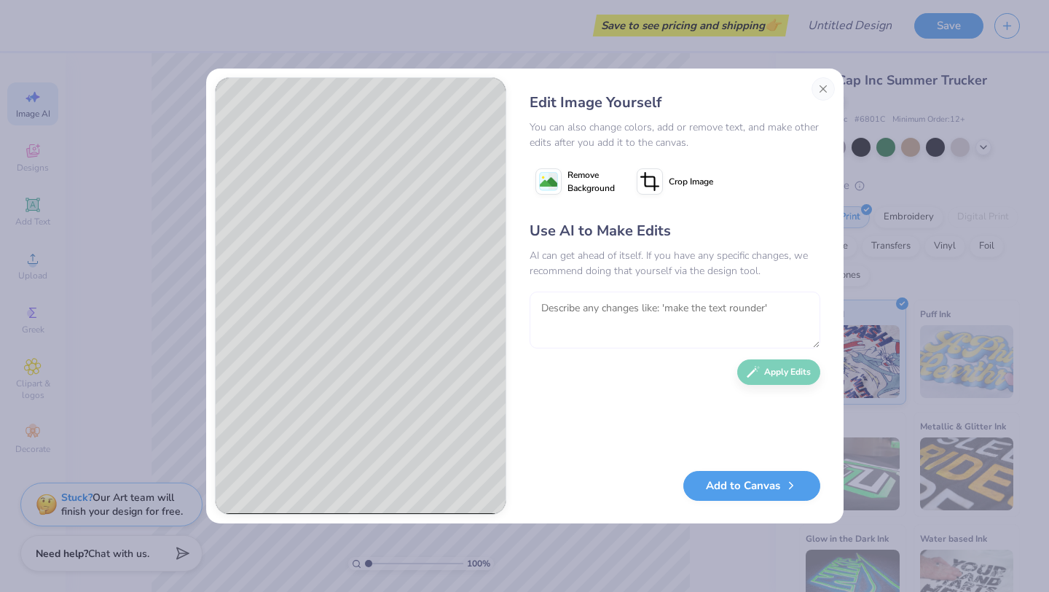
click at [597, 310] on textarea at bounding box center [675, 319] width 291 height 57
click at [820, 90] on button "Close" at bounding box center [823, 88] width 23 height 23
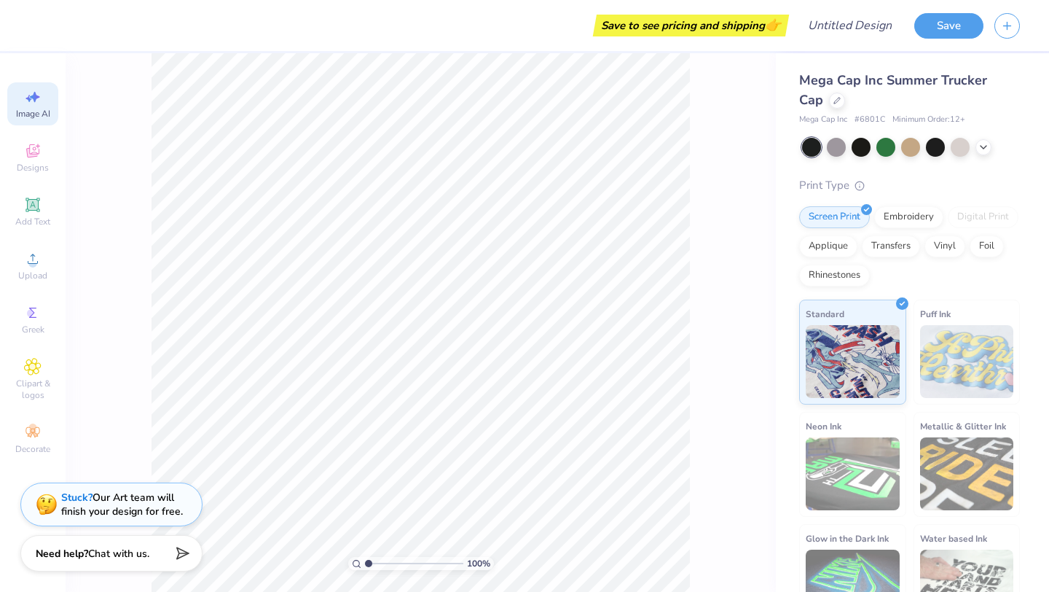
click at [35, 108] on span "Image AI" at bounding box center [33, 114] width 34 height 12
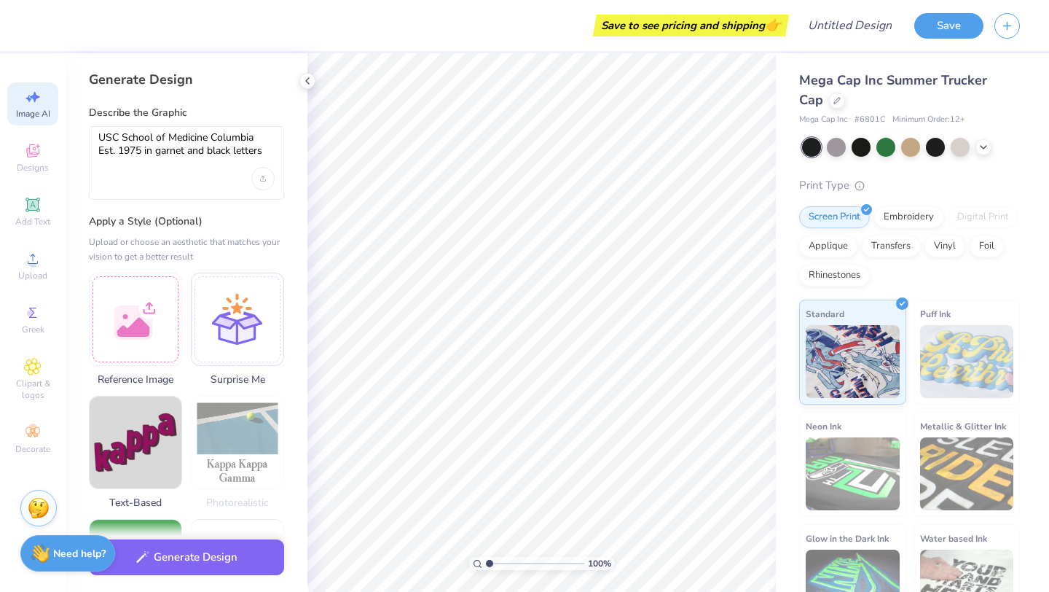
scroll to position [0, 0]
click at [268, 152] on textarea "USC School of Medicine Columbia Est. 1975 in garnet and black letters" at bounding box center [186, 149] width 176 height 36
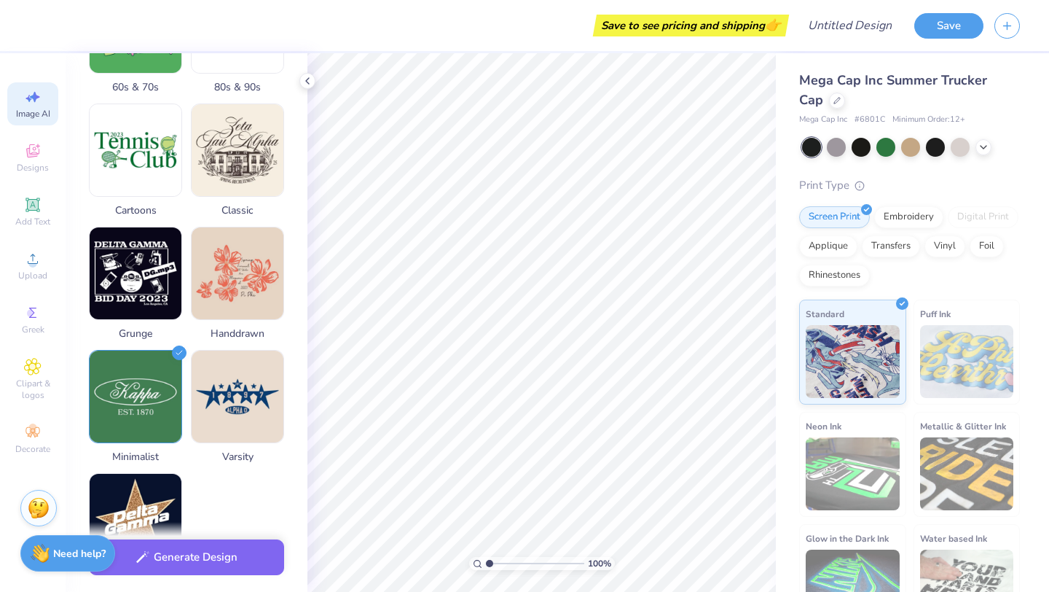
scroll to position [557, 0]
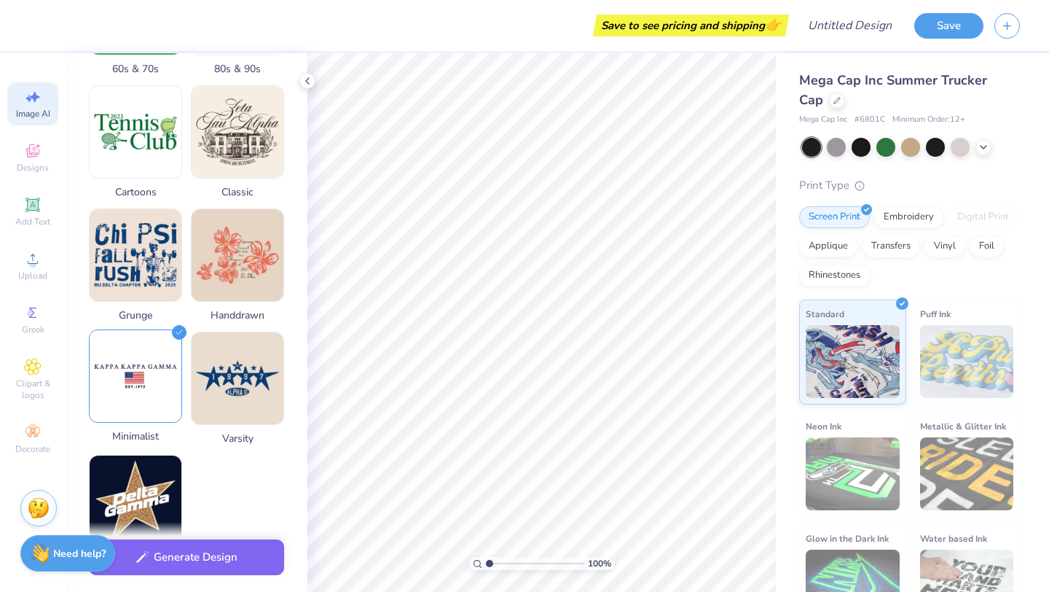
click at [139, 369] on img at bounding box center [136, 376] width 92 height 92
click at [144, 377] on img at bounding box center [136, 376] width 92 height 92
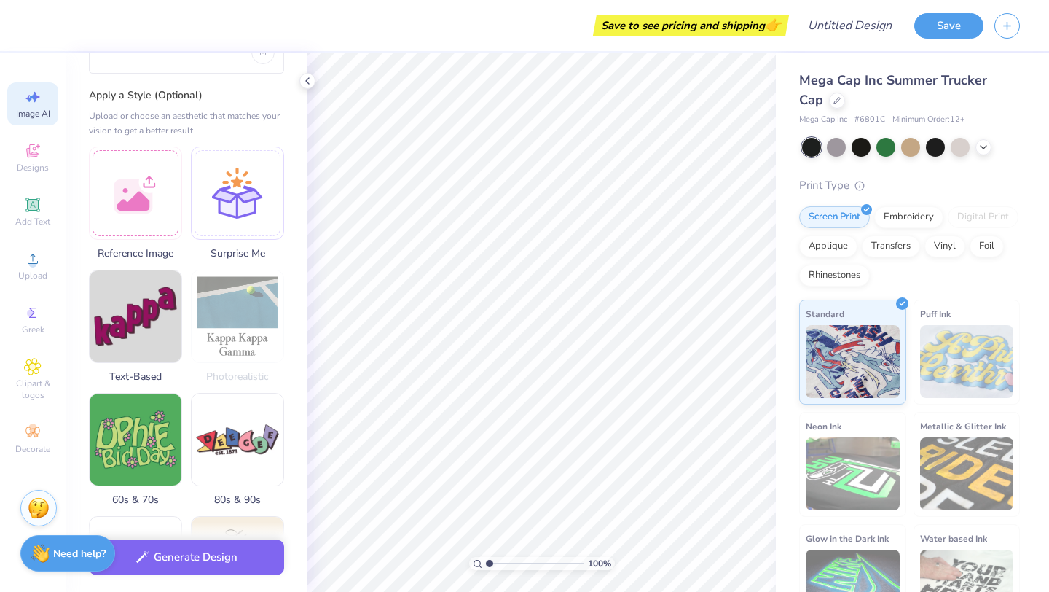
scroll to position [0, 0]
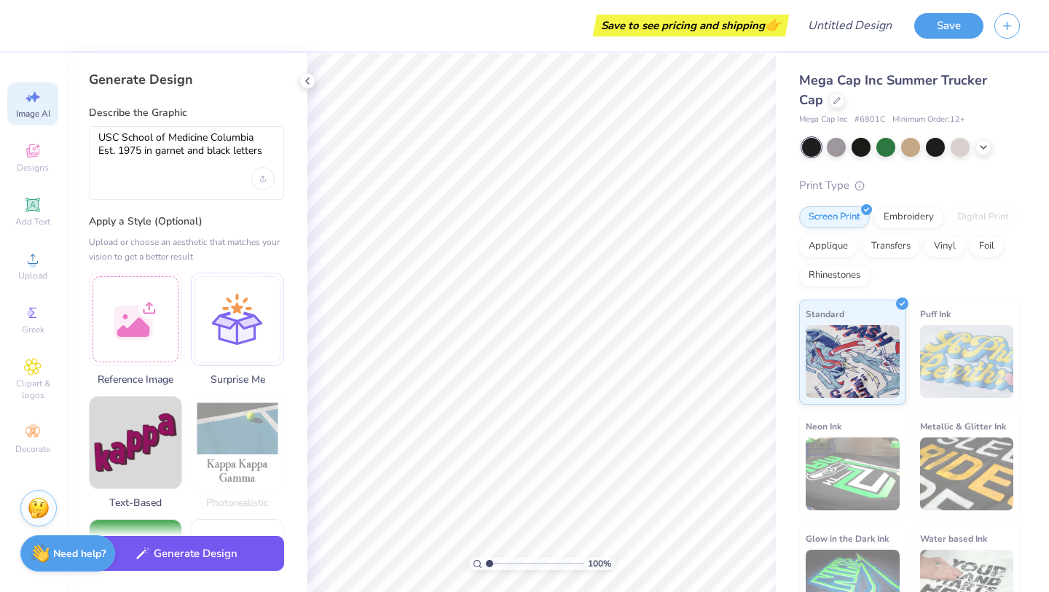
click at [187, 560] on button "Generate Design" at bounding box center [186, 554] width 195 height 36
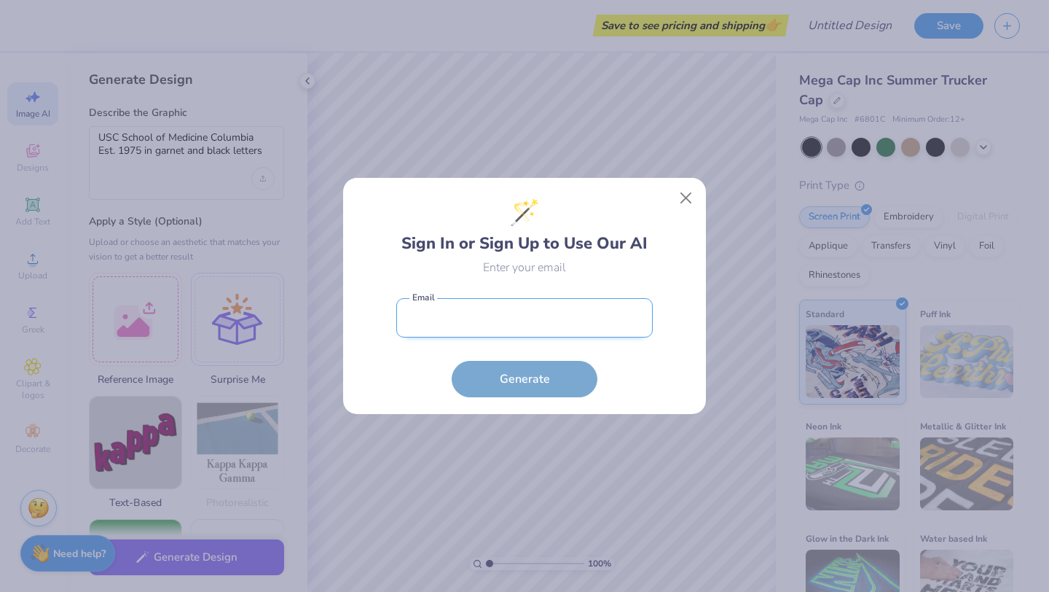
click at [491, 310] on input "email" at bounding box center [524, 318] width 256 height 40
type input "abigail.shealy@uscmed.sc.edu"
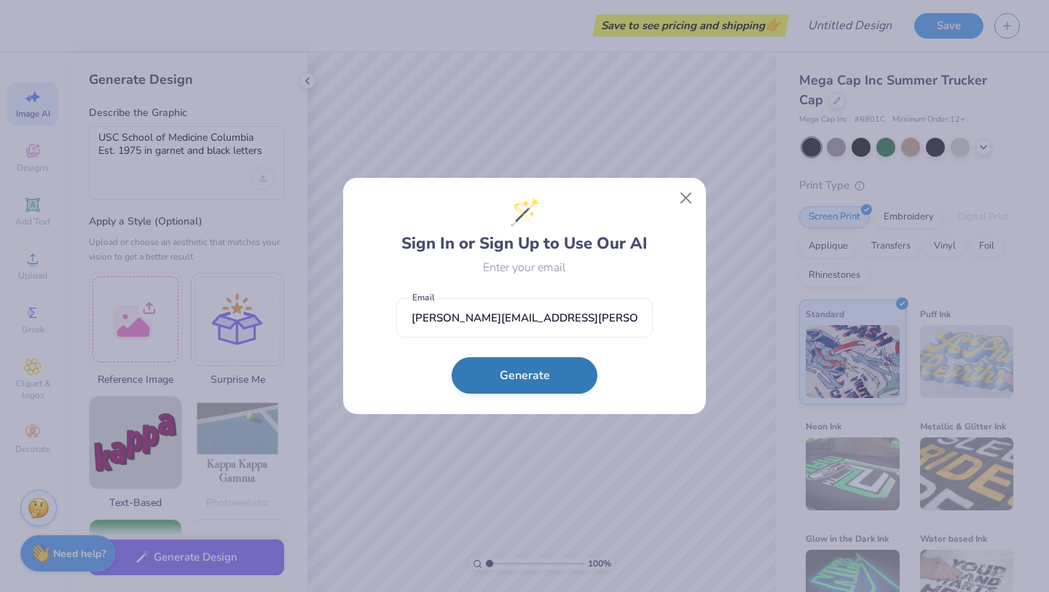
click at [517, 380] on button "Generate" at bounding box center [525, 375] width 146 height 36
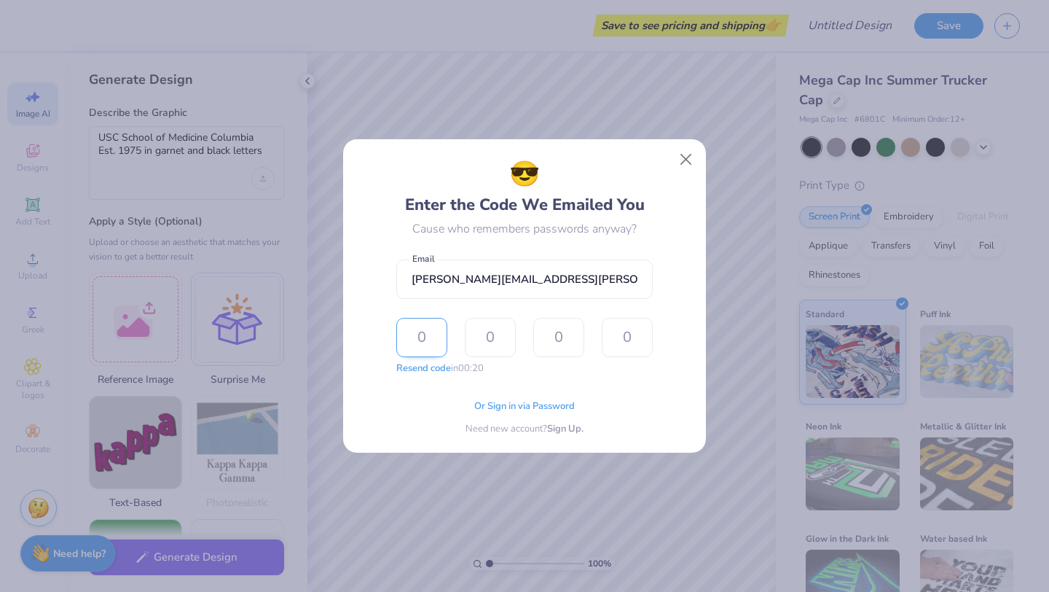
type input "6"
type input "3"
type input "6"
type input "9"
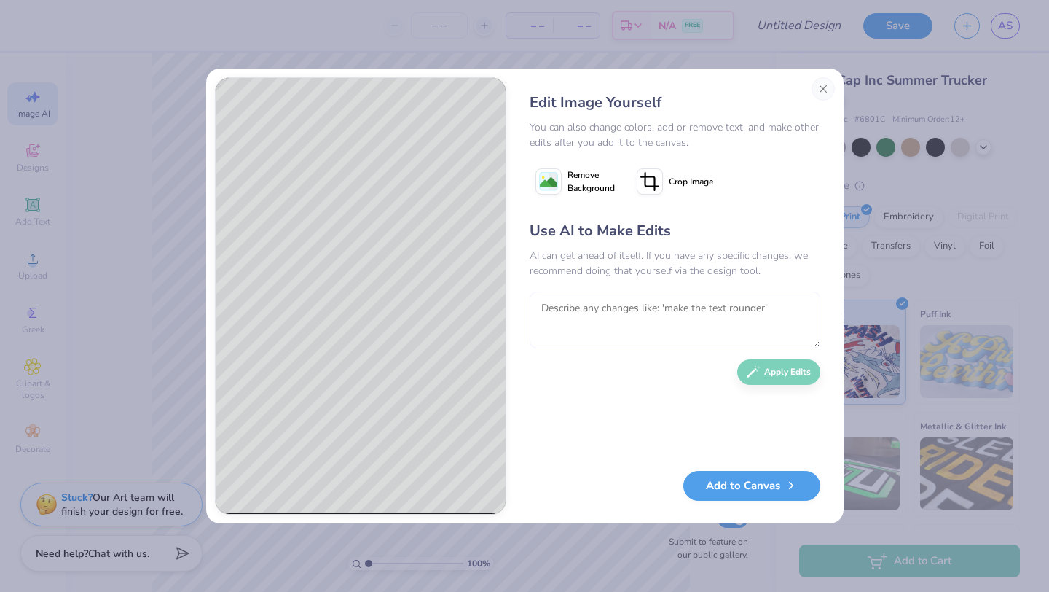
click at [603, 295] on textarea at bounding box center [675, 319] width 291 height 57
click at [539, 308] on textarea "the background should be white, the text should be black and garnet" at bounding box center [675, 319] width 291 height 57
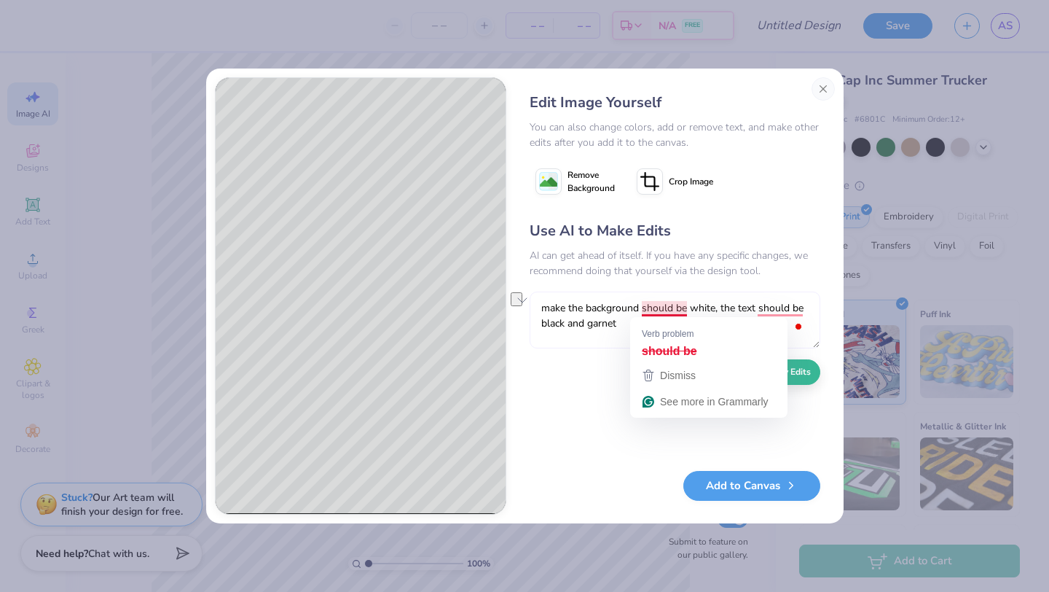
drag, startPoint x: 686, startPoint y: 310, endPoint x: 644, endPoint y: 308, distance: 41.6
click at [644, 308] on textarea "make the background should be white, the text should be black and garnet" at bounding box center [675, 319] width 291 height 57
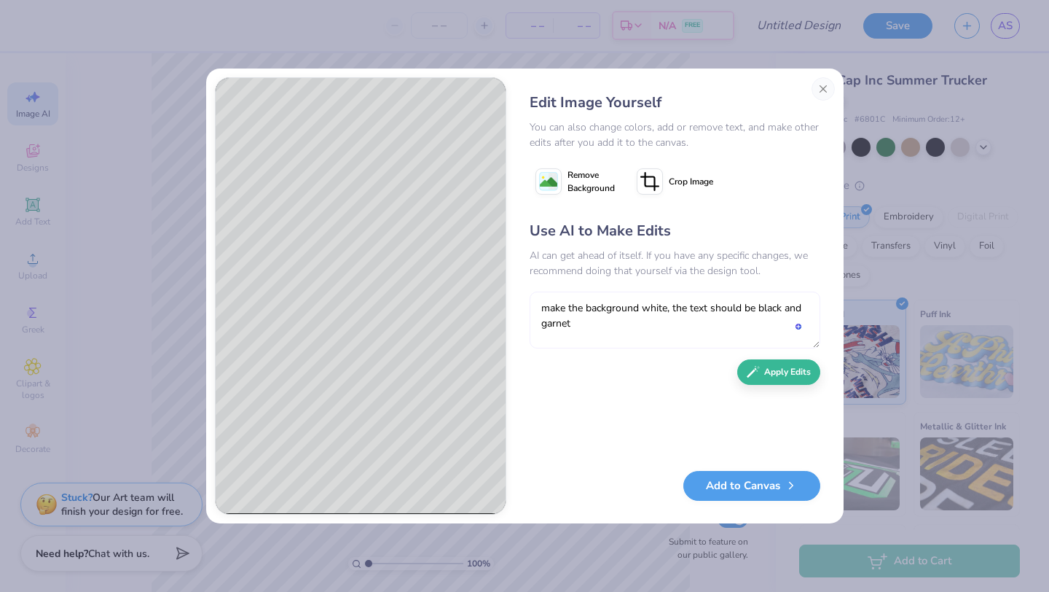
click at [688, 309] on textarea "make the background white, the text should be black and garnet" at bounding box center [675, 319] width 291 height 57
click at [673, 308] on textarea "make the background white, the text should be black and garnet" at bounding box center [675, 319] width 291 height 57
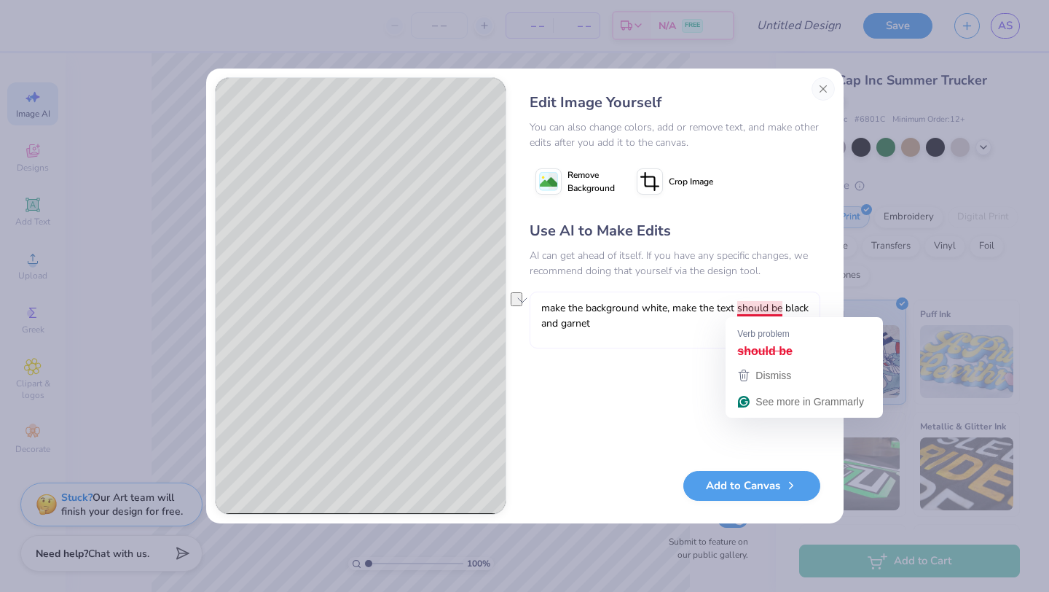
drag, startPoint x: 791, startPoint y: 309, endPoint x: 738, endPoint y: 310, distance: 53.2
click at [738, 310] on textarea "make the background white, make the text should be black and garnet" at bounding box center [675, 319] width 291 height 57
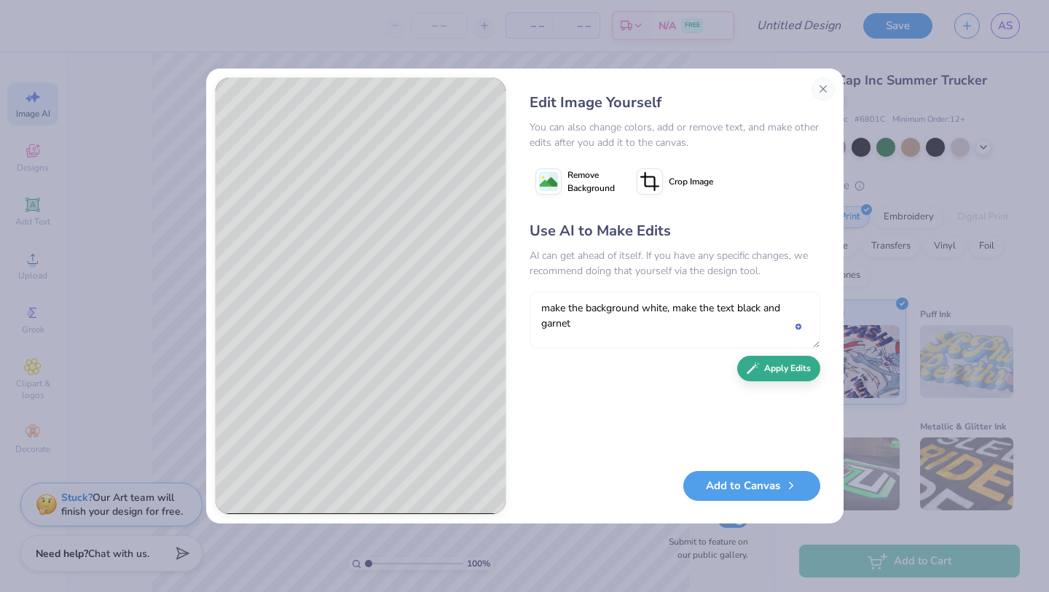
type textarea "make the background white, make the text black and garnet"
click at [785, 373] on button "Apply Edits" at bounding box center [778, 369] width 83 height 26
click at [826, 82] on button "Close" at bounding box center [823, 88] width 23 height 23
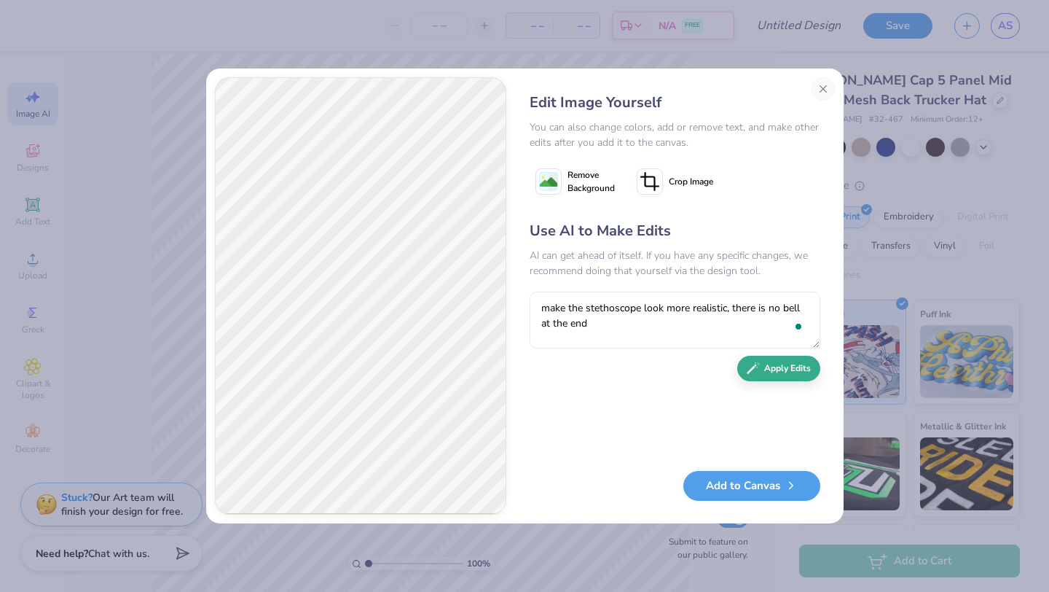
type textarea "make the stethoscope look more realistic, there is no bell at the end"
click at [782, 372] on button "Apply Edits" at bounding box center [778, 369] width 83 height 26
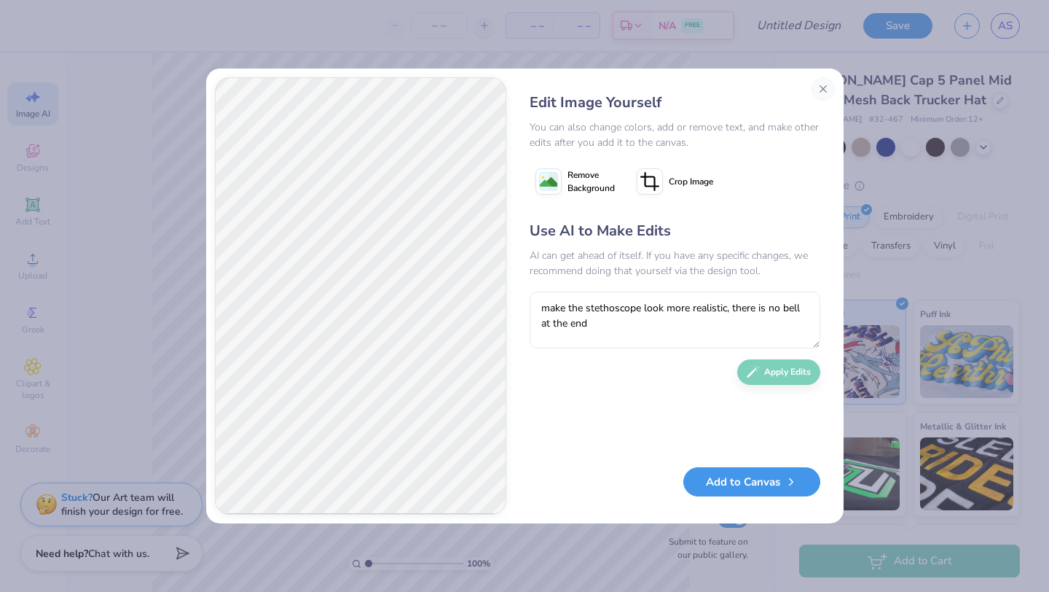
click at [743, 484] on button "Add to Canvas" at bounding box center [751, 482] width 137 height 30
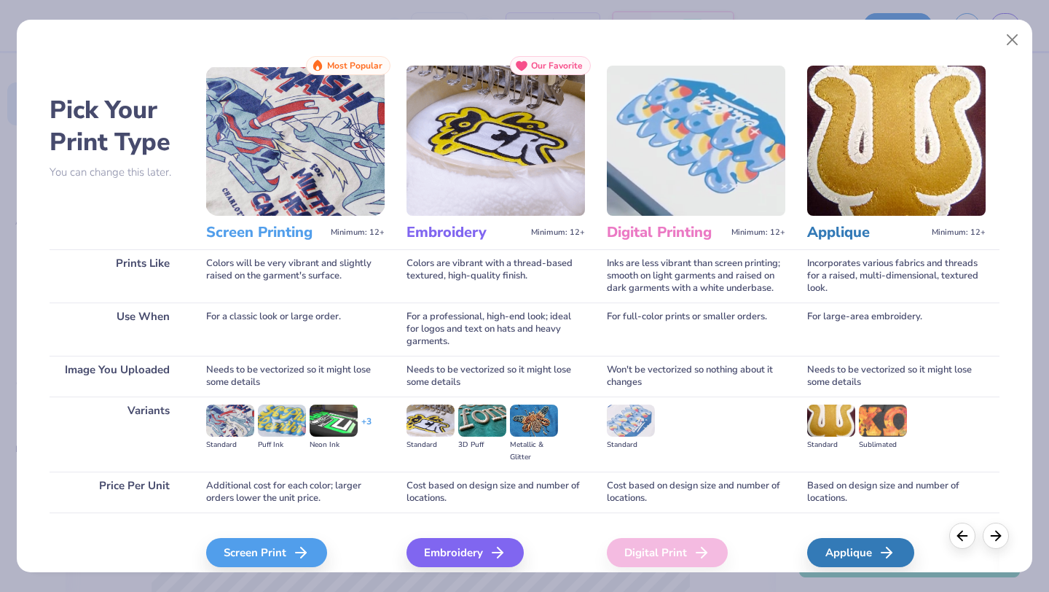
scroll to position [19, 0]
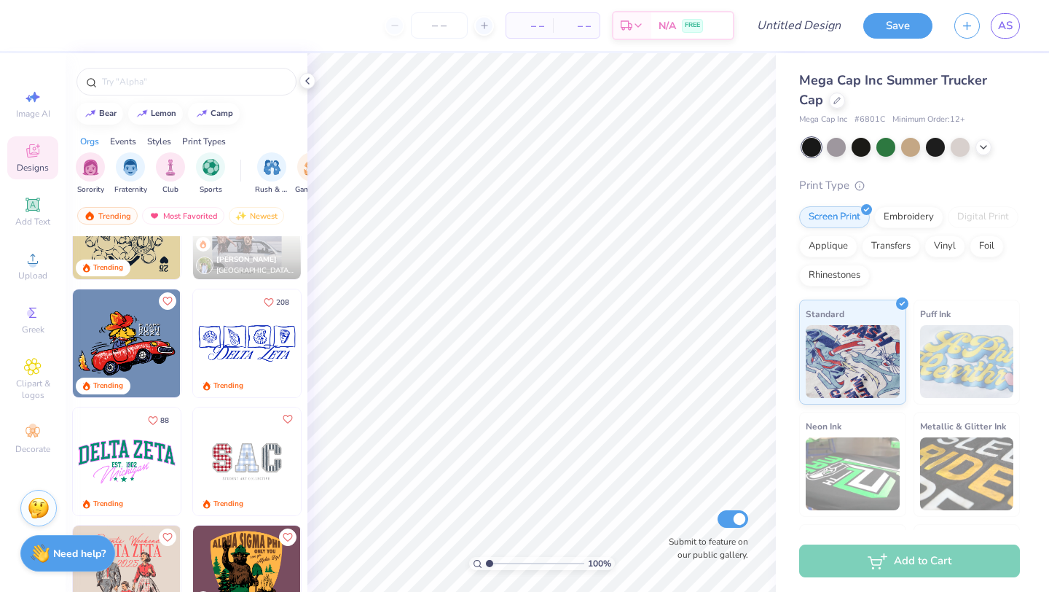
scroll to position [2307, 0]
click at [133, 458] on img at bounding box center [127, 463] width 108 height 108
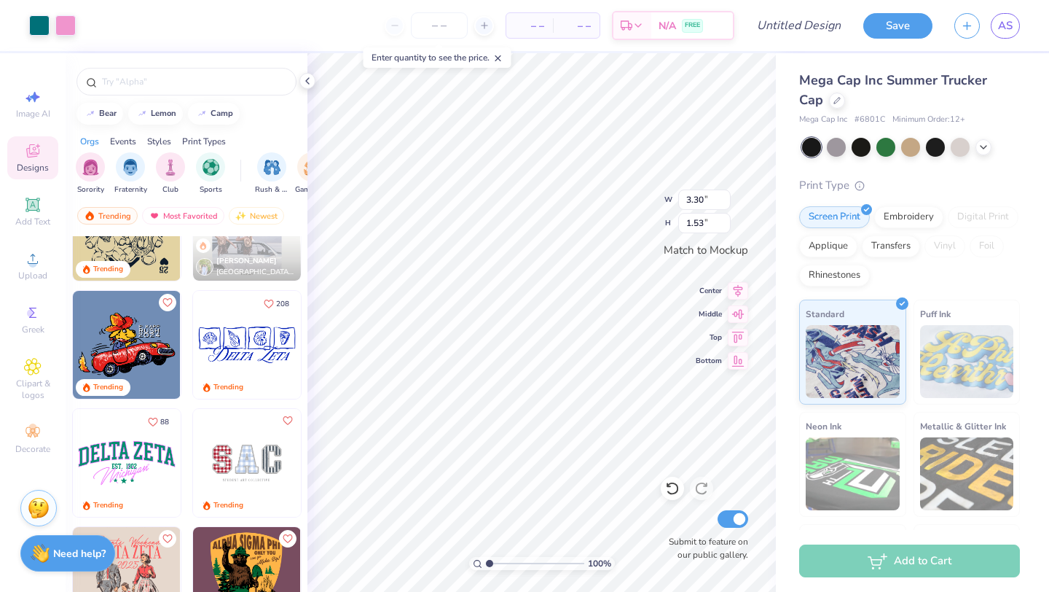
click at [240, 343] on img at bounding box center [247, 345] width 108 height 108
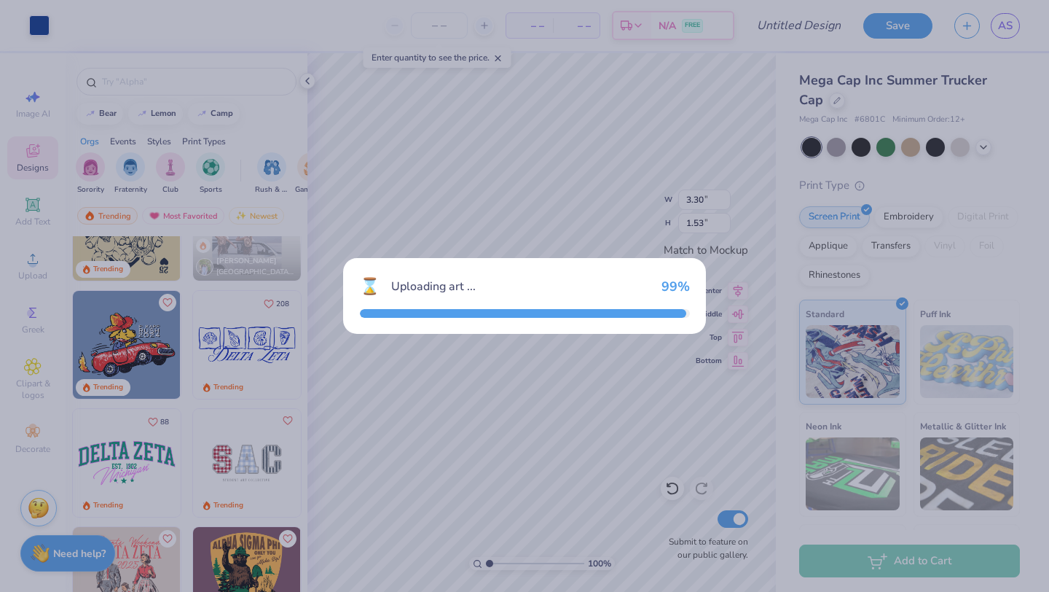
type input "3.58"
type input "1.36"
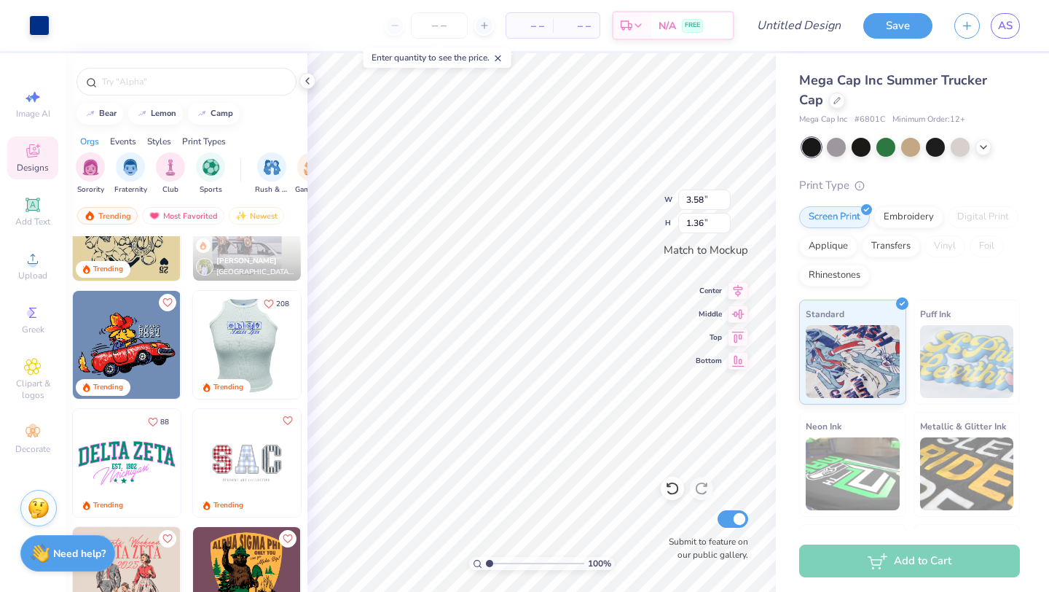
click at [256, 458] on img at bounding box center [247, 463] width 108 height 108
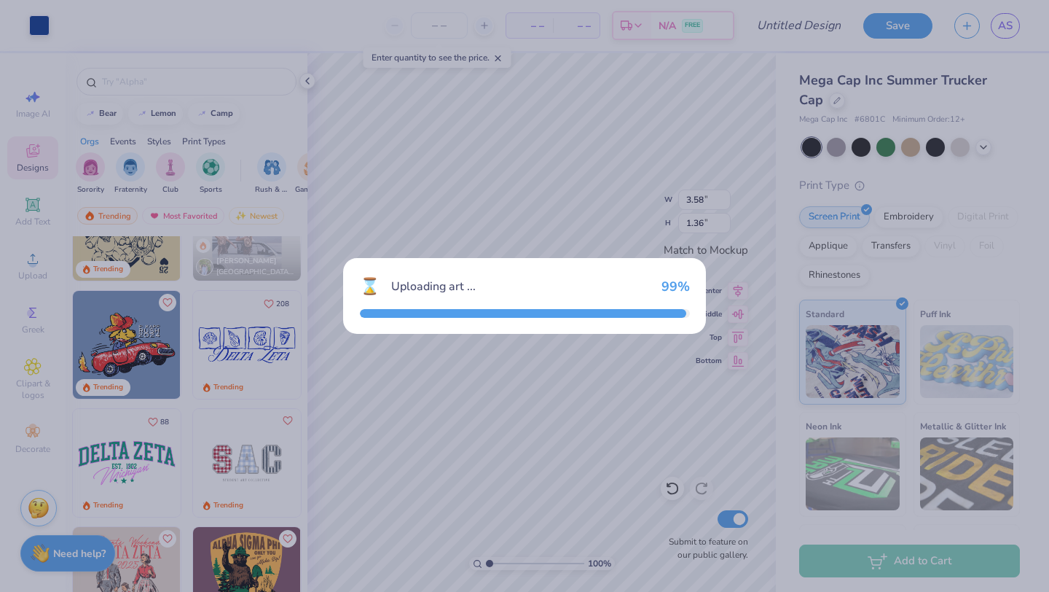
type input "2.54"
type input "1.35"
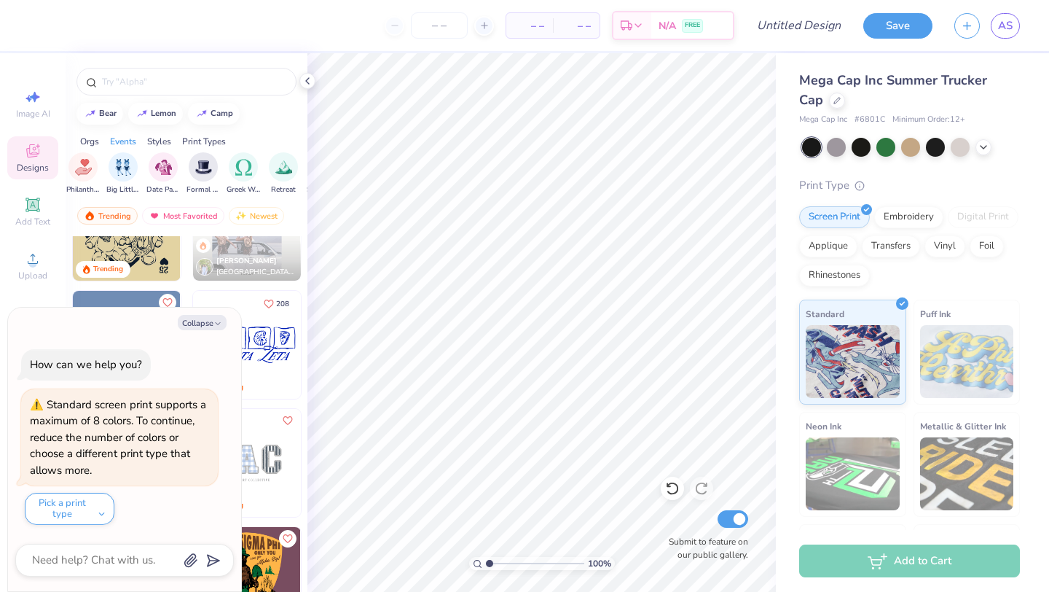
scroll to position [0, 350]
click at [42, 106] on div "Image AI" at bounding box center [32, 103] width 51 height 43
type textarea "x"
select select "4"
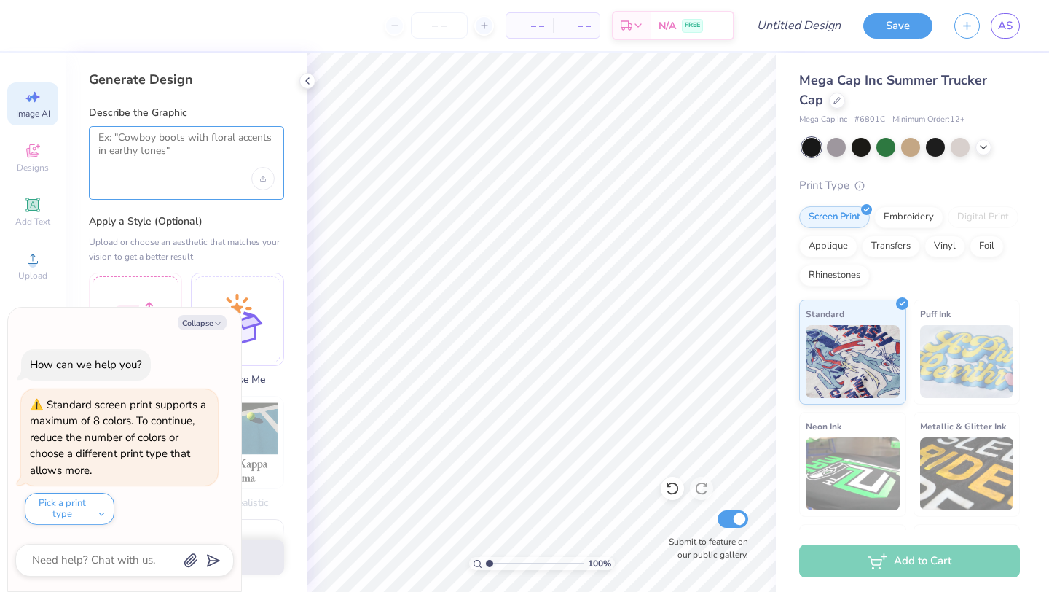
click at [175, 141] on textarea at bounding box center [186, 149] width 176 height 36
type textarea "USC School of Medicine Columbia"
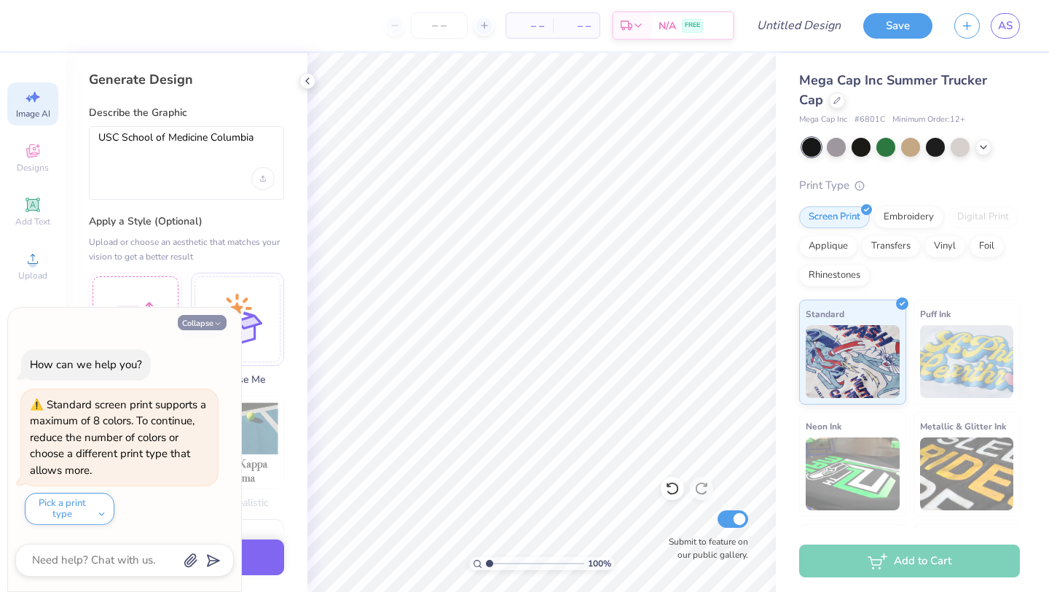
click at [214, 323] on icon "button" at bounding box center [217, 323] width 9 height 9
type textarea "x"
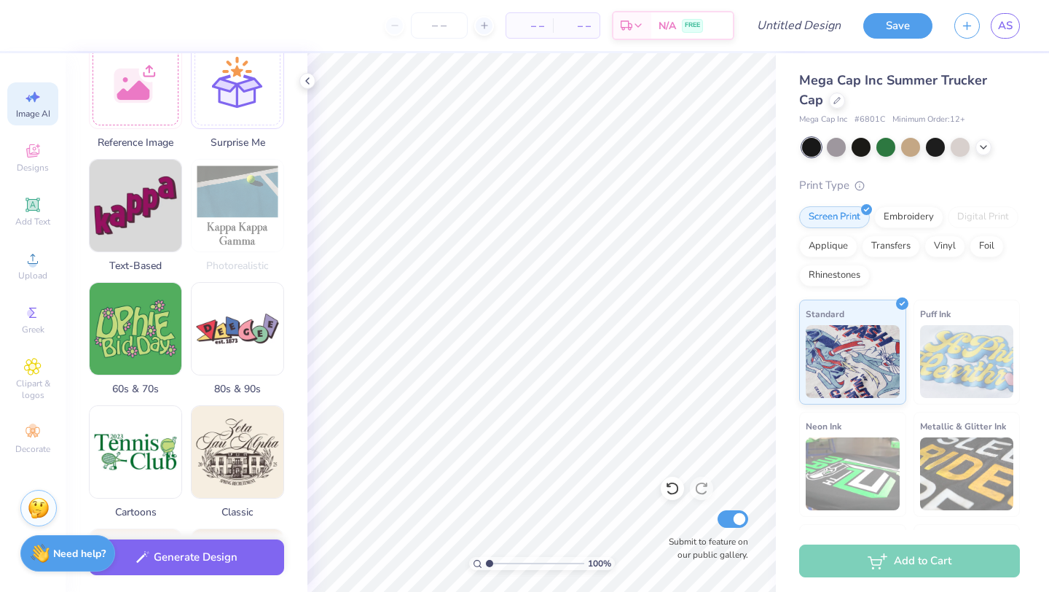
scroll to position [0, 0]
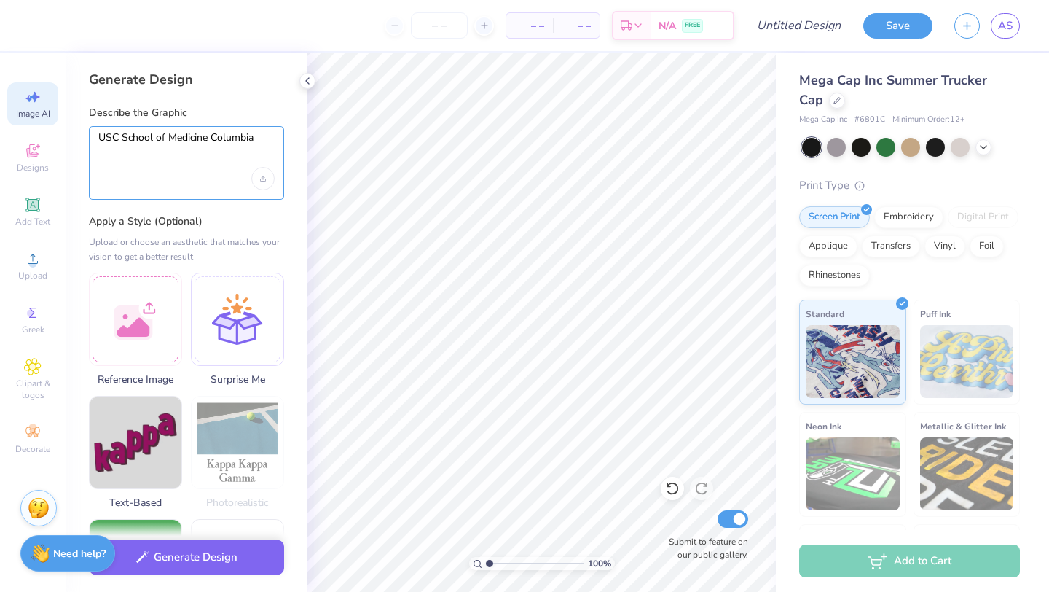
click at [261, 141] on textarea "USC School of Medicine Columbia" at bounding box center [186, 149] width 176 height 36
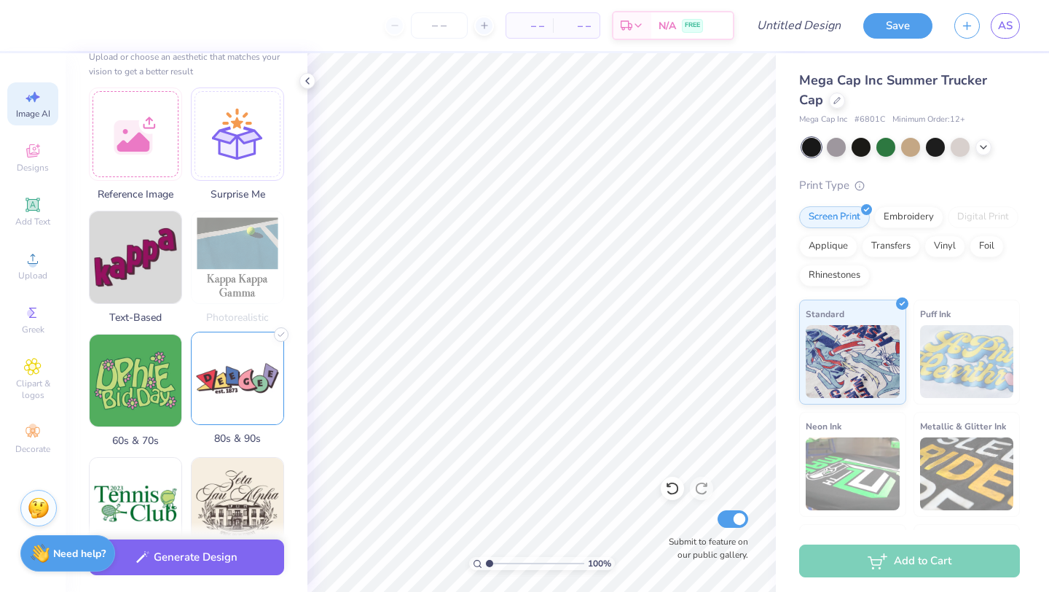
scroll to position [273, 0]
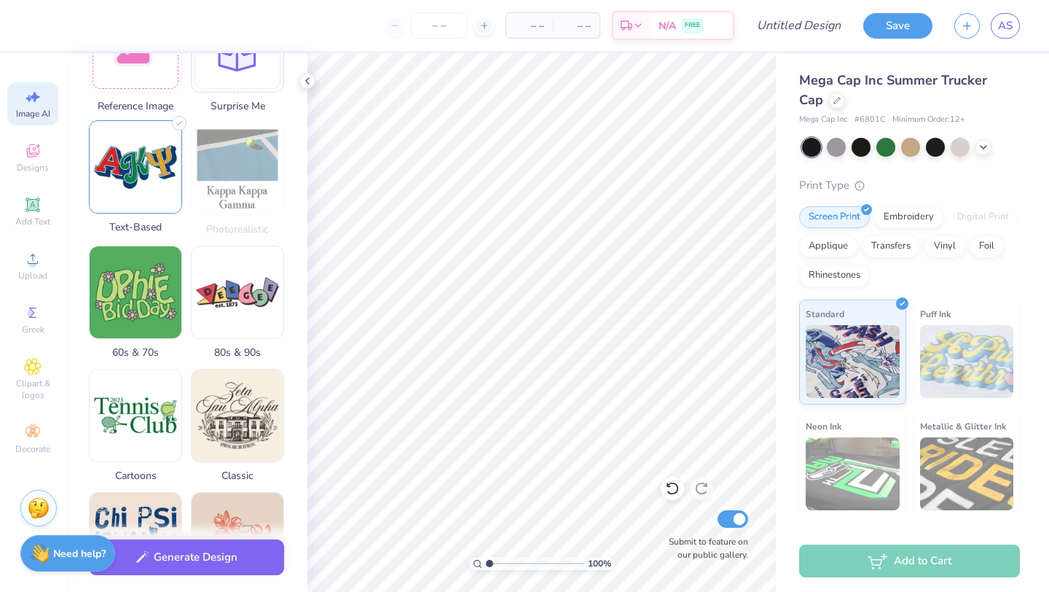
type textarea "USC School of Medicine"
click at [136, 178] on img at bounding box center [136, 167] width 92 height 92
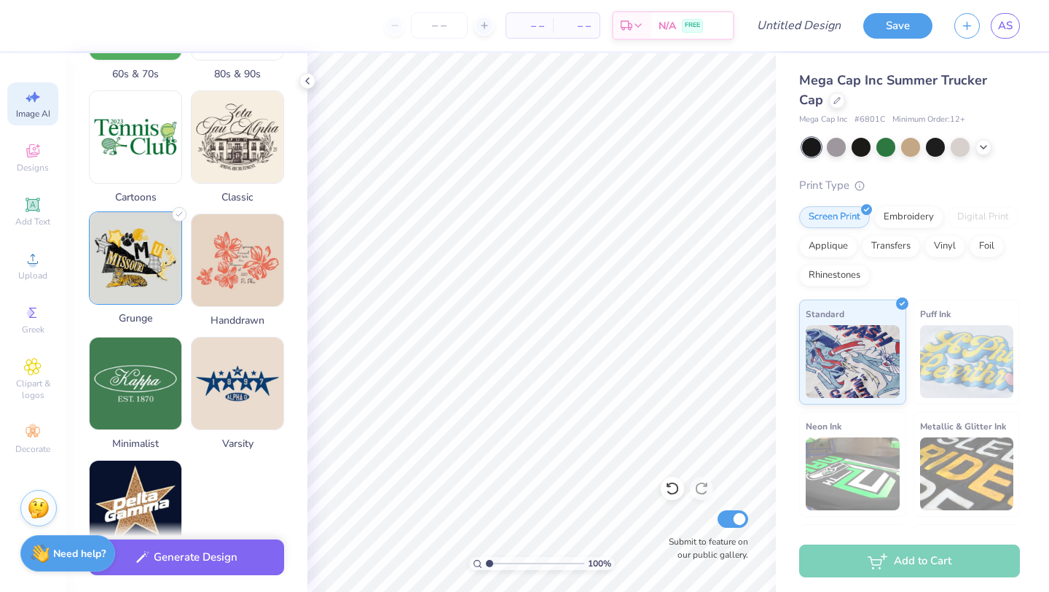
scroll to position [551, 0]
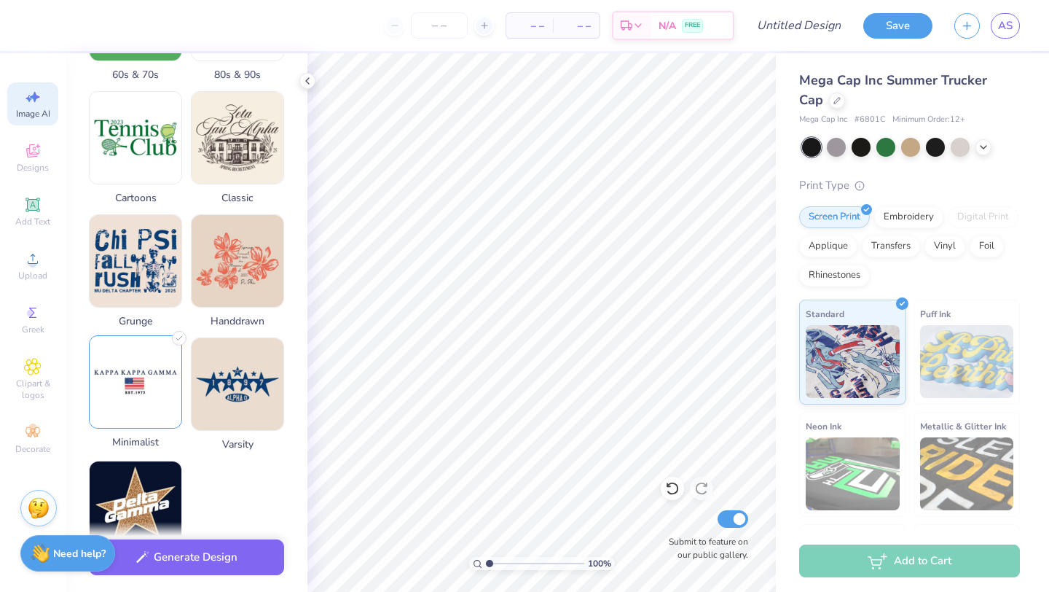
click at [142, 388] on img at bounding box center [136, 382] width 92 height 92
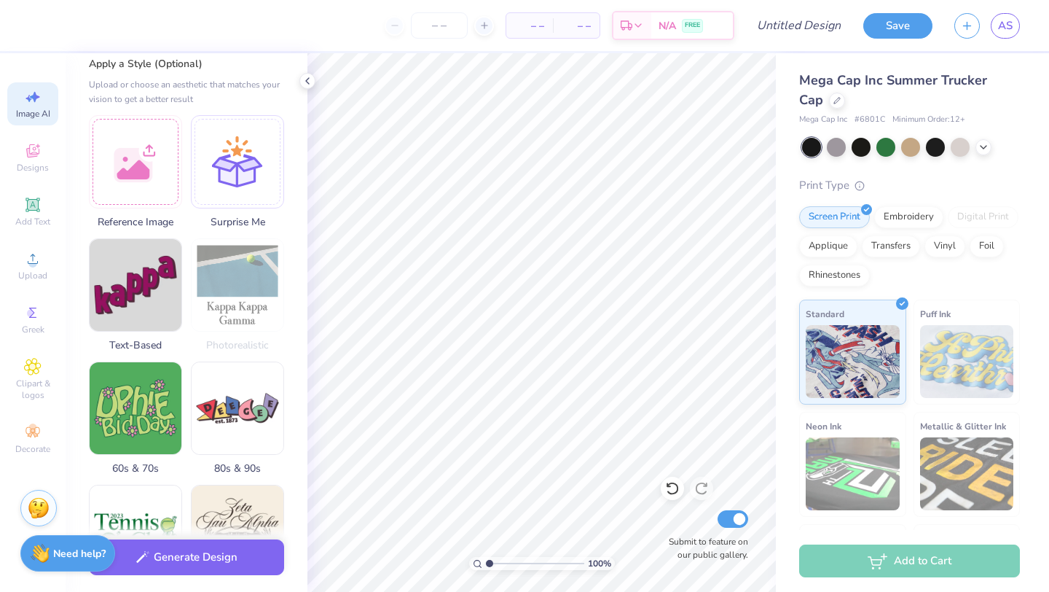
scroll to position [0, 0]
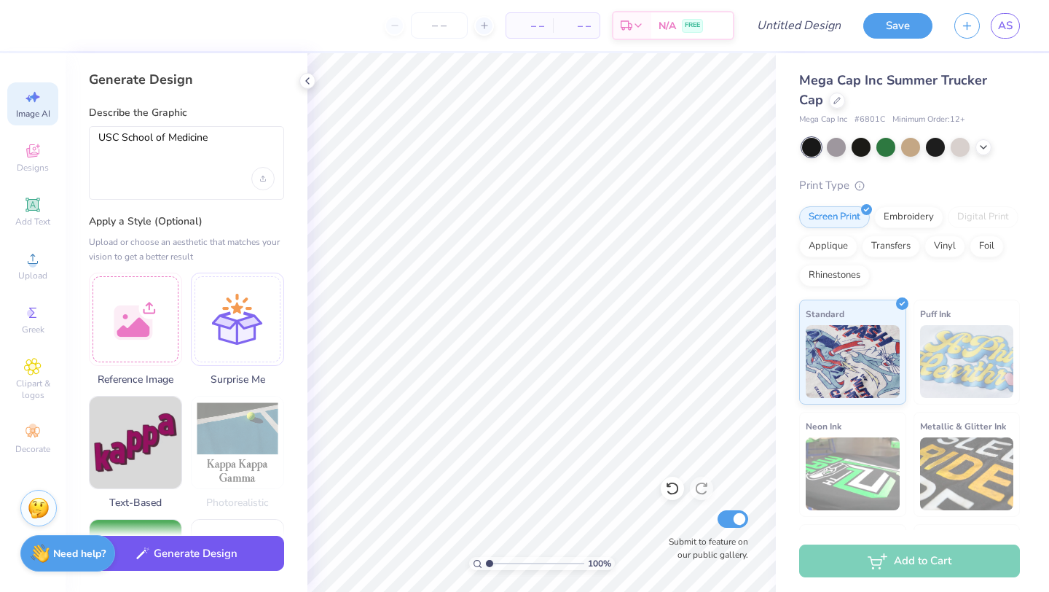
click at [192, 556] on button "Generate Design" at bounding box center [186, 554] width 195 height 36
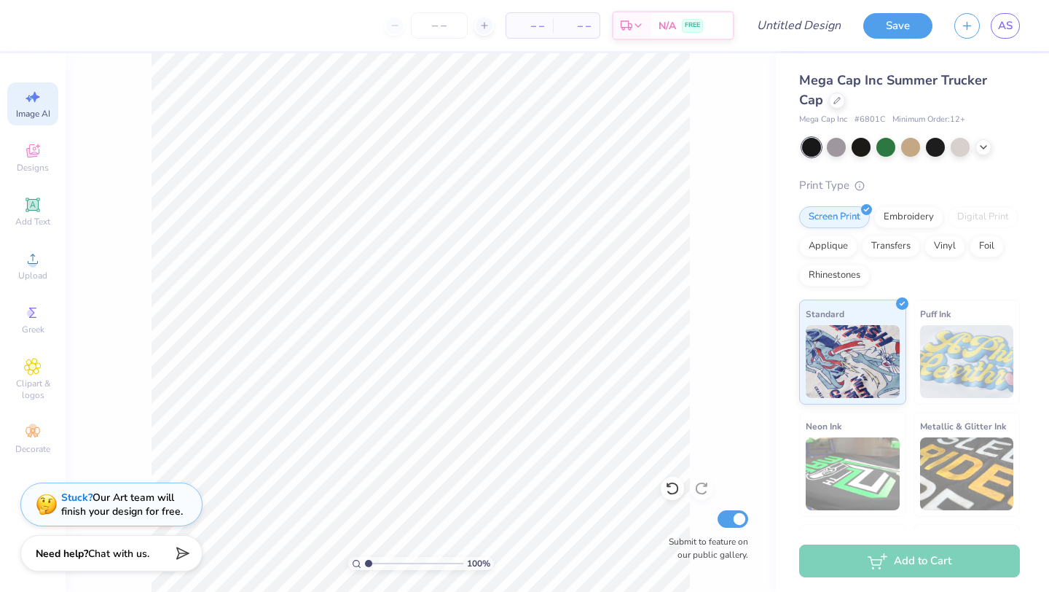
click at [32, 99] on icon at bounding box center [32, 96] width 17 height 17
select select "4"
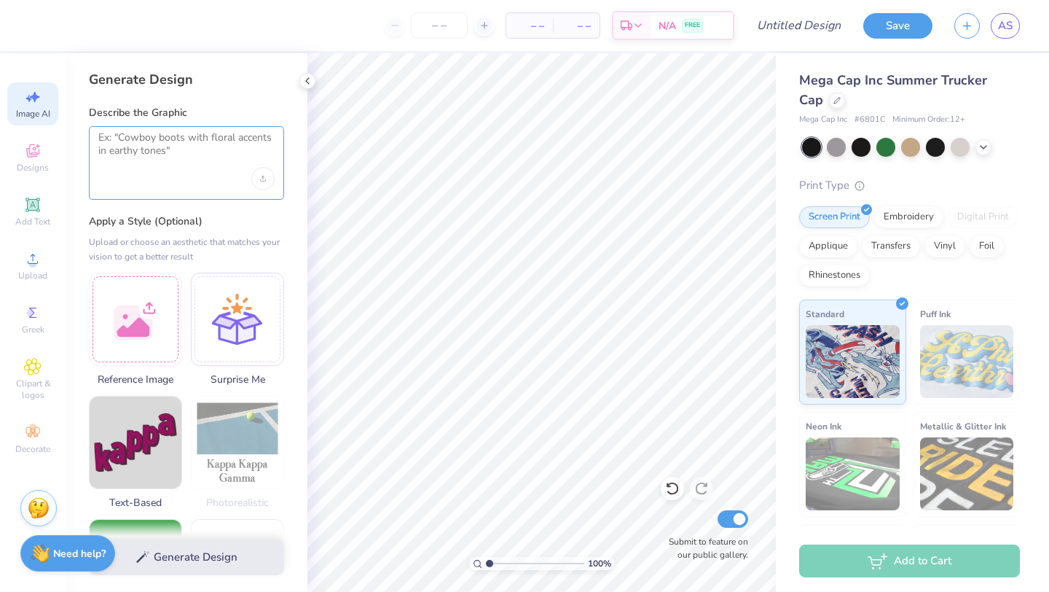
click at [161, 132] on textarea at bounding box center [186, 149] width 176 height 36
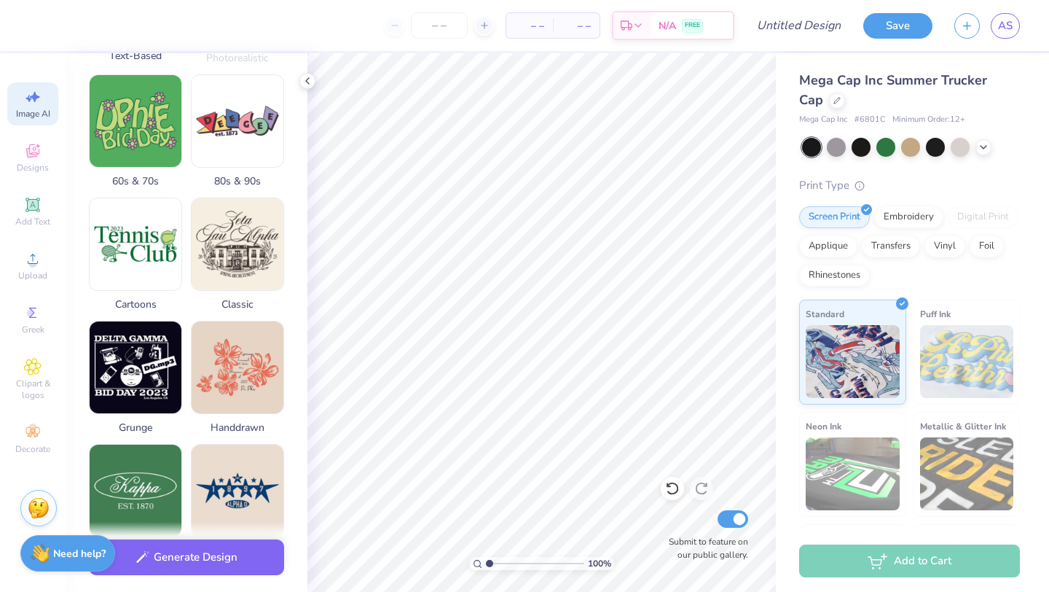
scroll to position [451, 0]
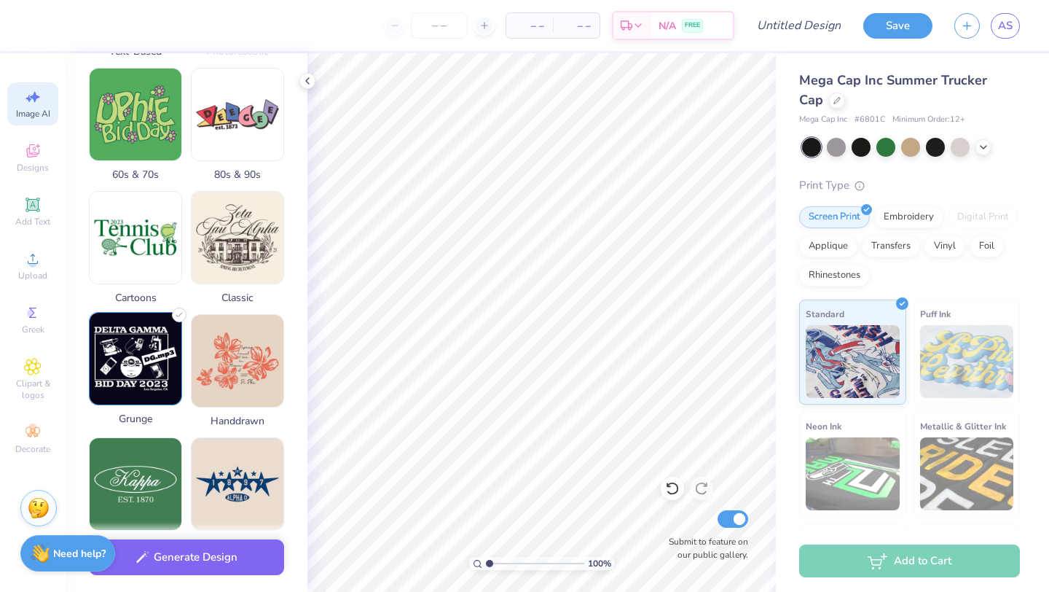
type textarea "USC School of Medicine"
click at [155, 357] on img at bounding box center [136, 359] width 92 height 92
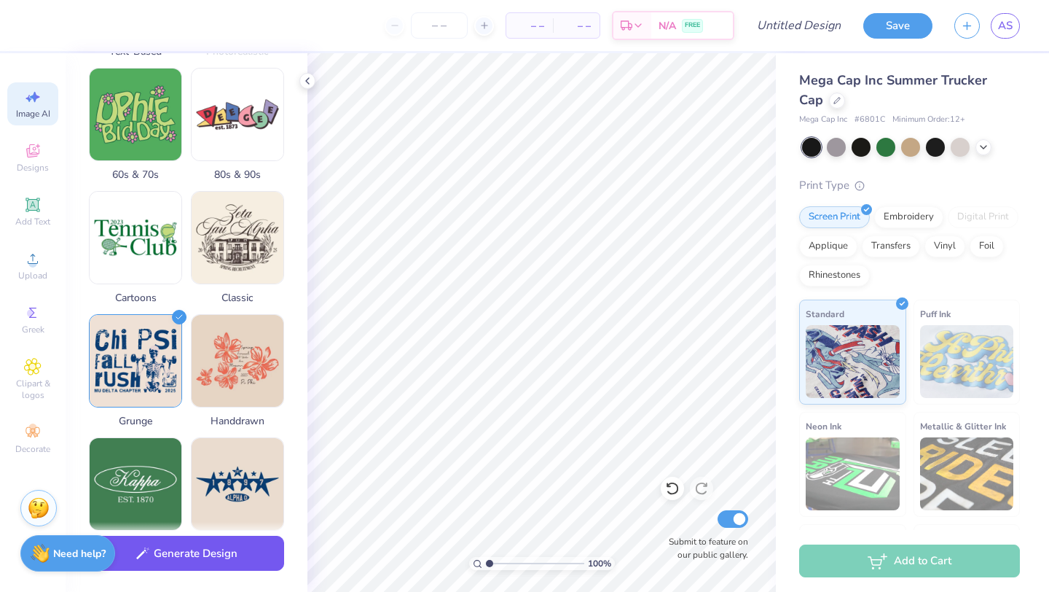
click at [179, 557] on button "Generate Design" at bounding box center [186, 554] width 195 height 36
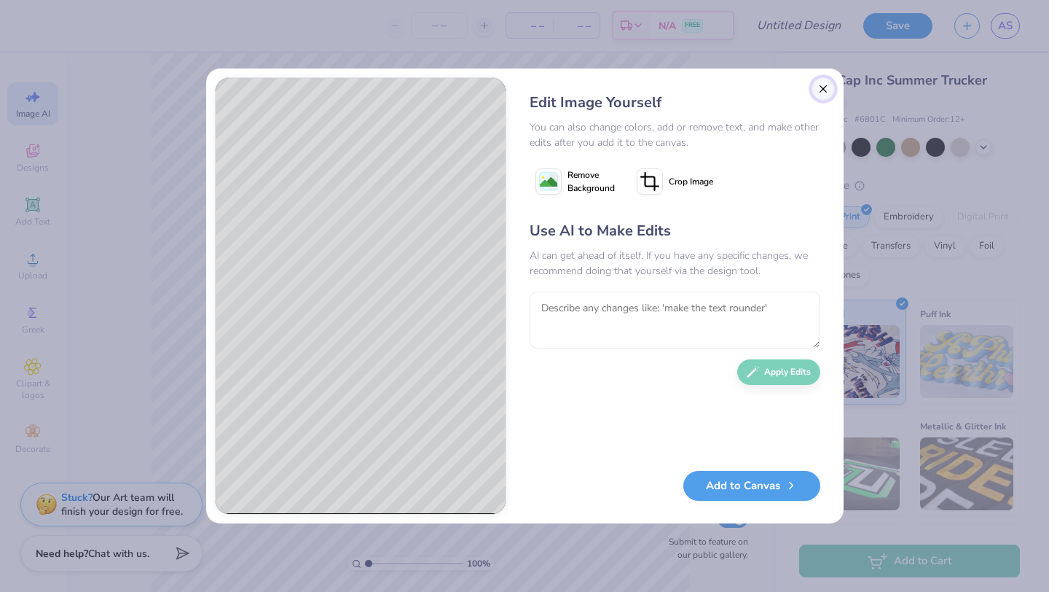
click at [820, 88] on button "Close" at bounding box center [823, 88] width 23 height 23
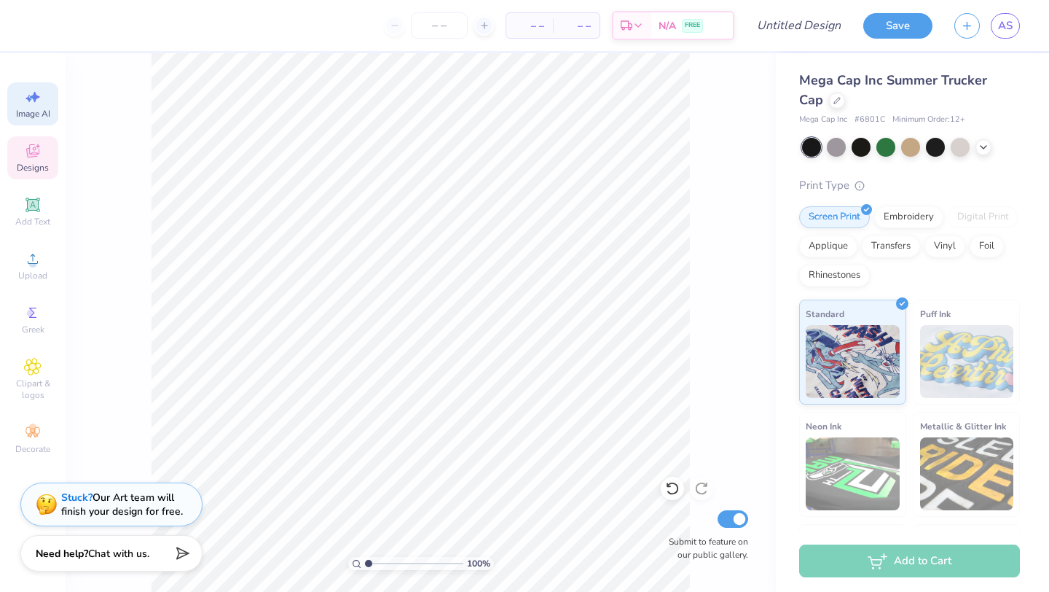
click at [36, 162] on span "Designs" at bounding box center [33, 168] width 32 height 12
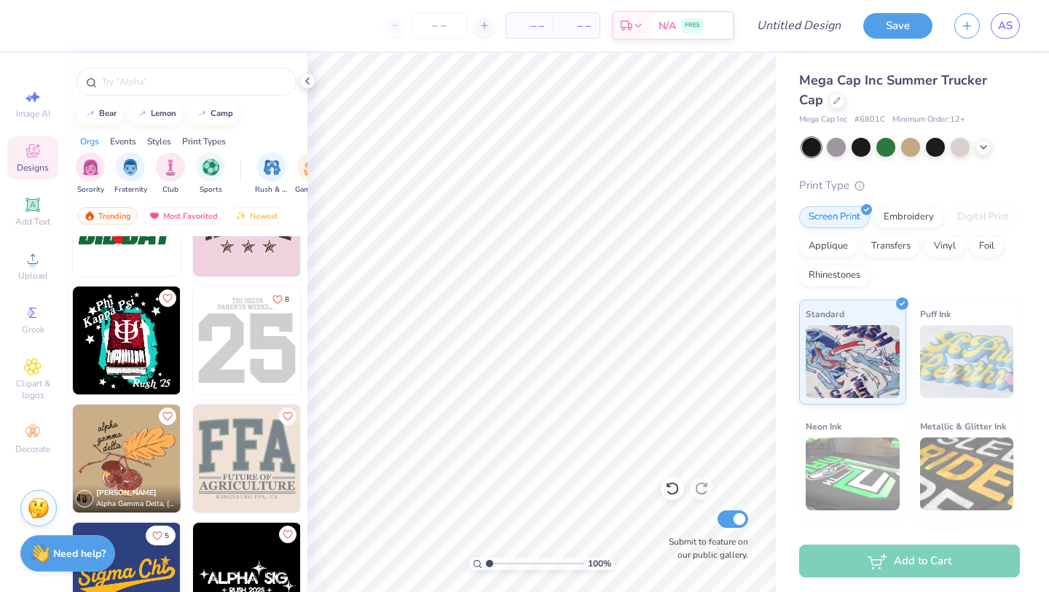
scroll to position [6560, 0]
click at [173, 85] on input "text" at bounding box center [194, 81] width 187 height 15
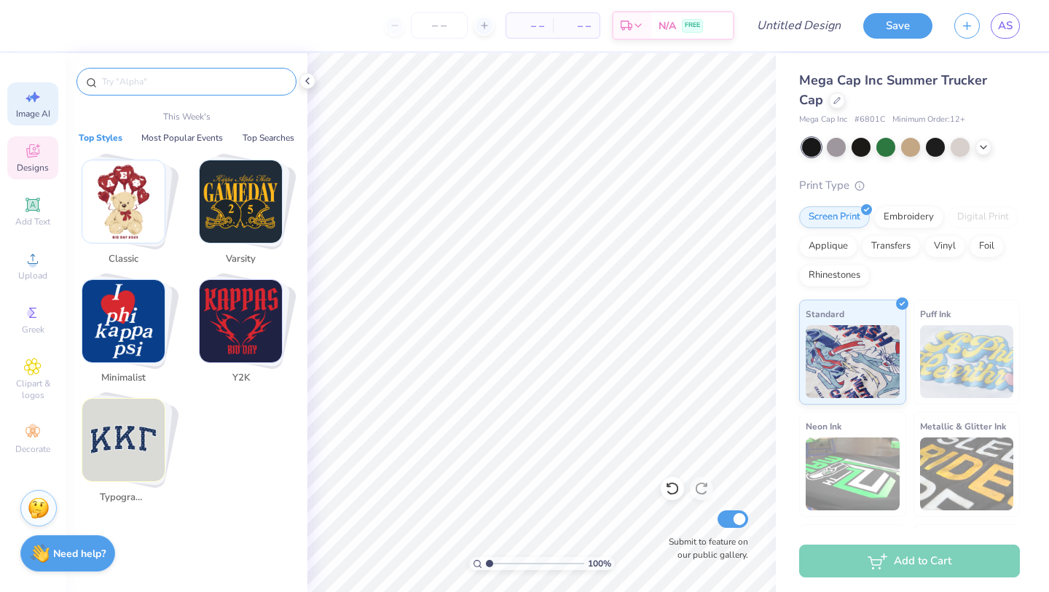
click at [30, 106] on div "Image AI" at bounding box center [32, 103] width 51 height 43
select select "4"
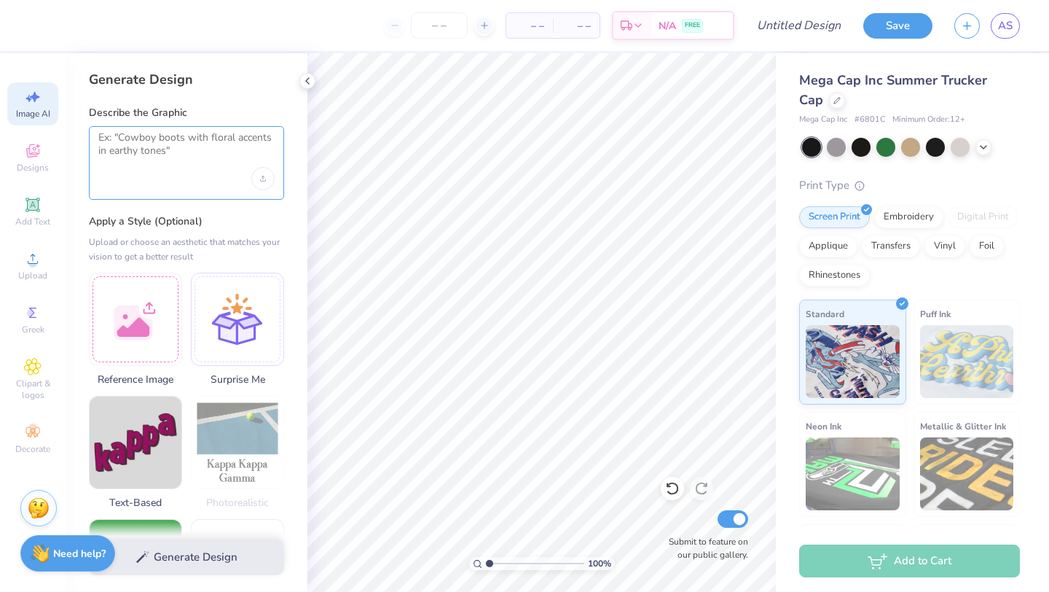
click at [150, 141] on textarea at bounding box center [186, 149] width 176 height 36
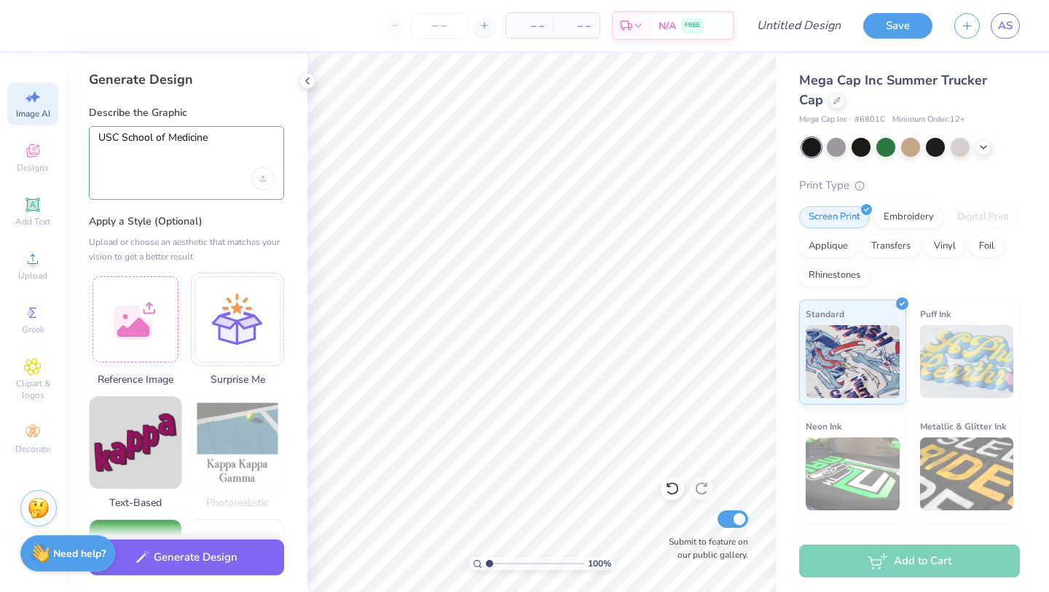
click at [101, 138] on textarea "USC School of Medicine" at bounding box center [186, 149] width 176 height 36
click at [176, 150] on textarea "make a design that says USC School of Medicine" at bounding box center [186, 149] width 176 height 36
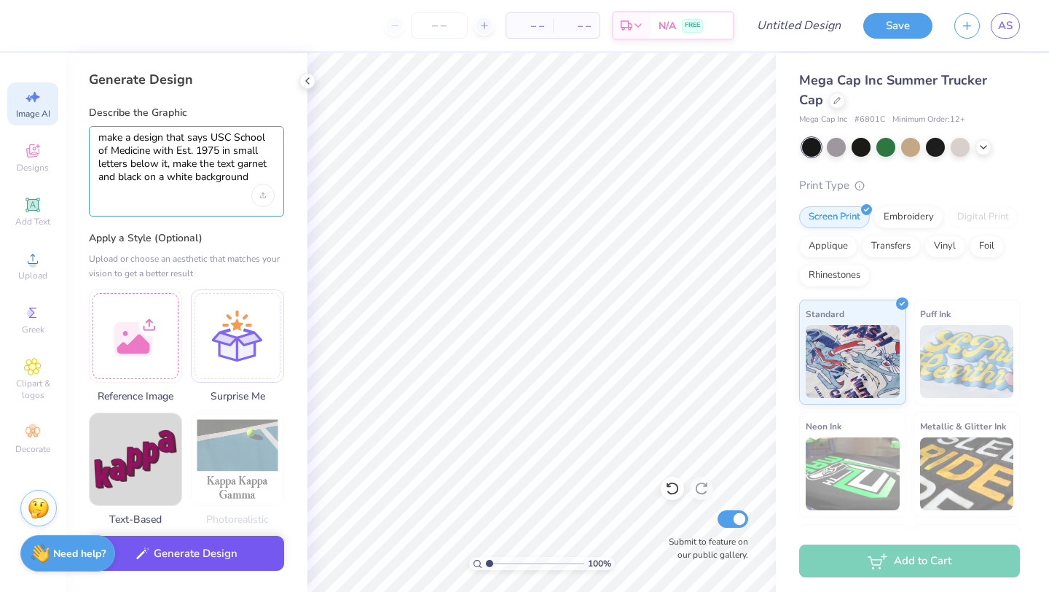
type textarea "make a design that says USC School of Medicine with Est. 1975 in small letters …"
click at [181, 551] on button "Generate Design" at bounding box center [186, 554] width 195 height 36
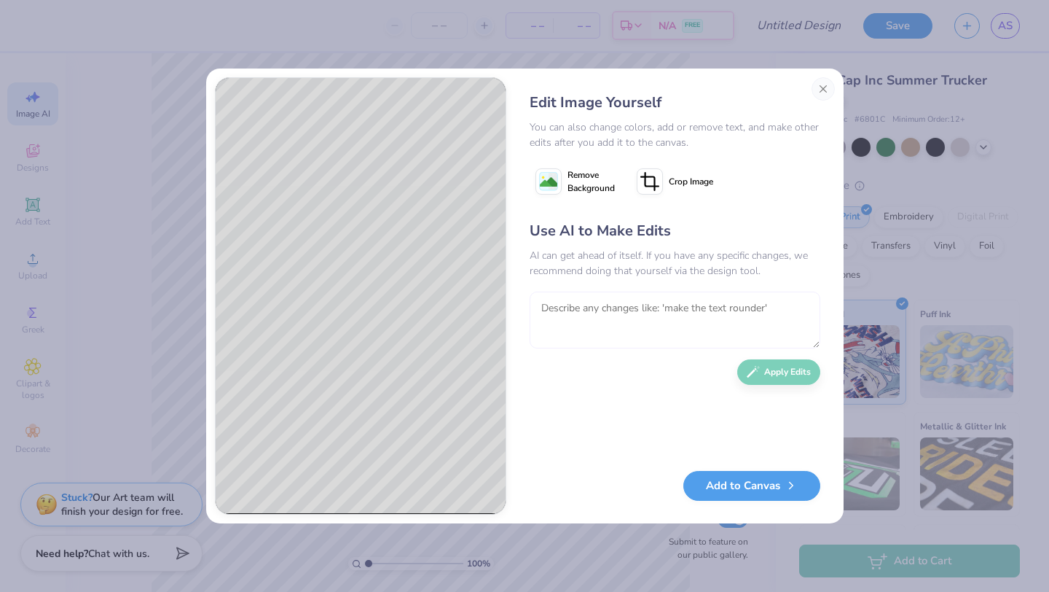
click at [623, 310] on textarea at bounding box center [675, 319] width 291 height 57
click at [614, 319] on textarea "make" at bounding box center [675, 319] width 291 height 57
click at [626, 314] on textarea "make" at bounding box center [675, 319] width 291 height 57
click at [594, 307] on textarea "make" at bounding box center [675, 319] width 291 height 57
type textarea "make the background white"
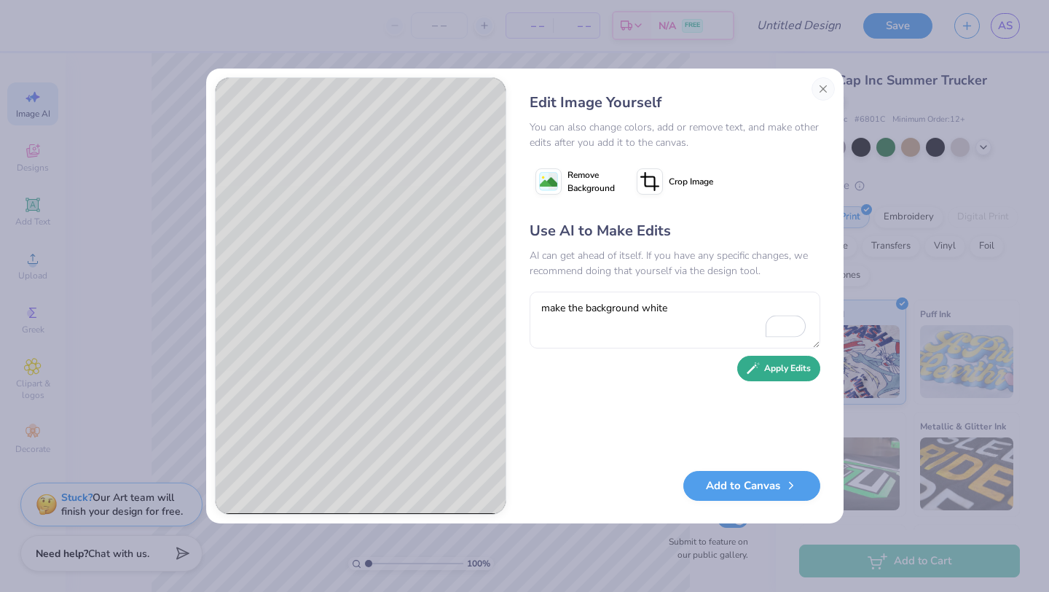
click at [780, 366] on button "Apply Edits" at bounding box center [778, 369] width 83 height 26
click at [597, 308] on textarea "To enrich screen reader interactions, please activate Accessibility in Grammarl…" at bounding box center [675, 319] width 291 height 57
click at [627, 305] on textarea "To enrich screen reader interactions, please activate Accessibility in Grammarl…" at bounding box center [675, 319] width 291 height 57
click at [552, 189] on image at bounding box center [548, 181] width 17 height 17
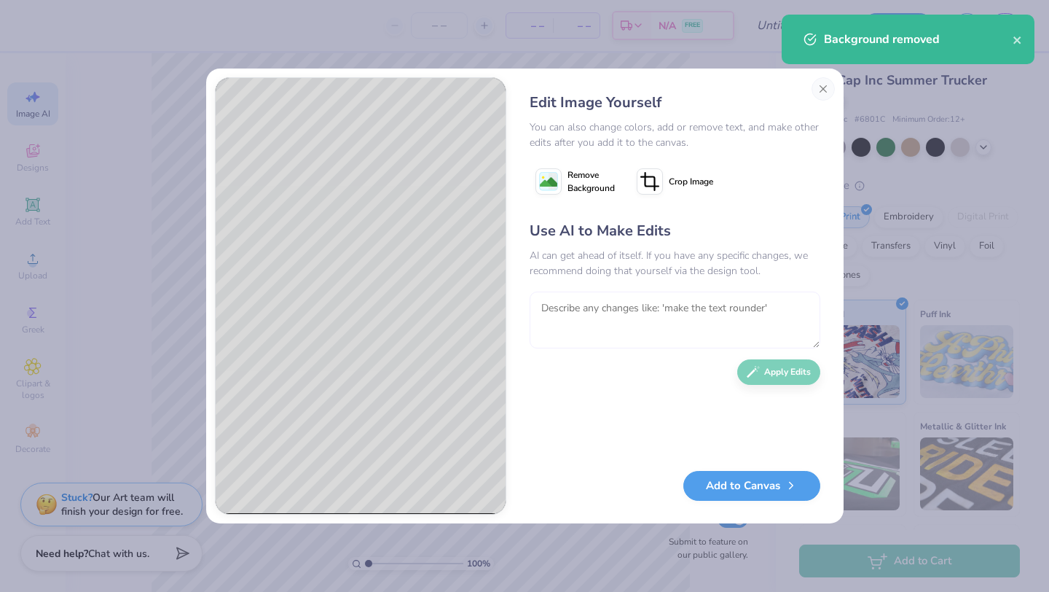
click at [565, 311] on textarea "To enrich screen reader interactions, please activate Accessibility in Grammarl…" at bounding box center [675, 319] width 291 height 57
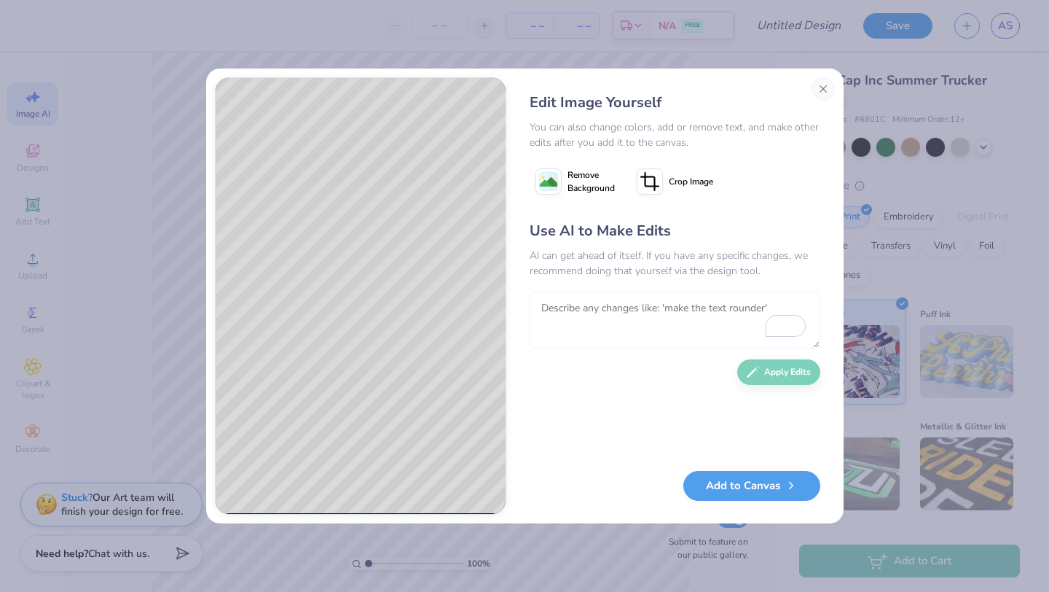
click at [591, 309] on textarea "To enrich screen reader interactions, please activate Accessibility in Grammarl…" at bounding box center [675, 319] width 291 height 57
type textarea "make the background behind the text white instead of black"
click at [759, 364] on icon "button" at bounding box center [753, 367] width 13 height 13
click at [639, 308] on textarea "To enrich screen reader interactions, please activate Accessibility in Grammarl…" at bounding box center [675, 319] width 291 height 57
click at [588, 310] on textarea "To enrich screen reader interactions, please activate Accessibility in Grammarl…" at bounding box center [675, 319] width 291 height 57
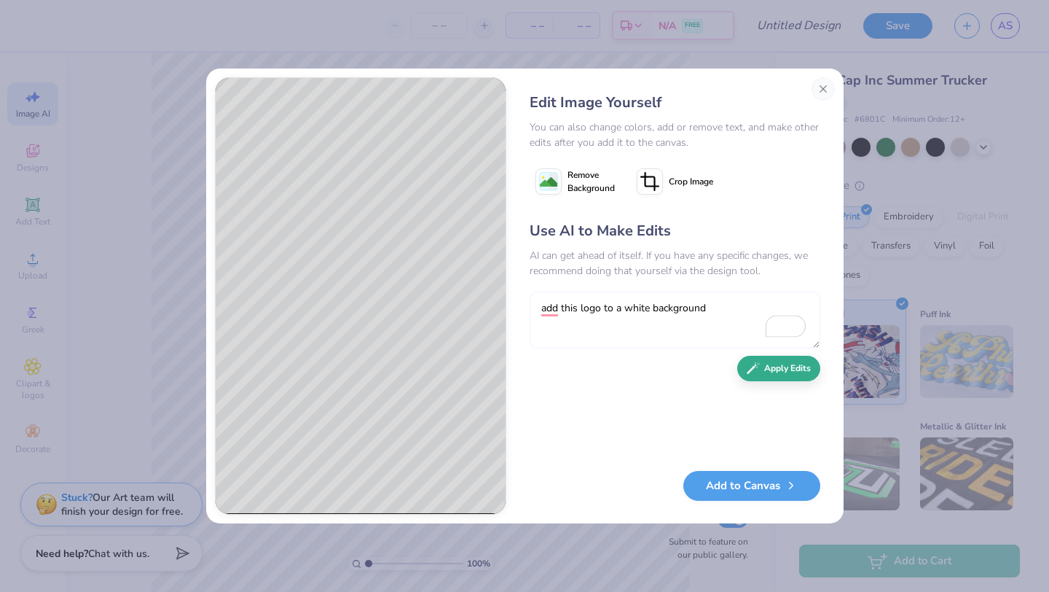
type textarea "add this logo to a white background"
click at [776, 370] on button "Apply Edits" at bounding box center [778, 369] width 83 height 26
